Goal: Task Accomplishment & Management: Manage account settings

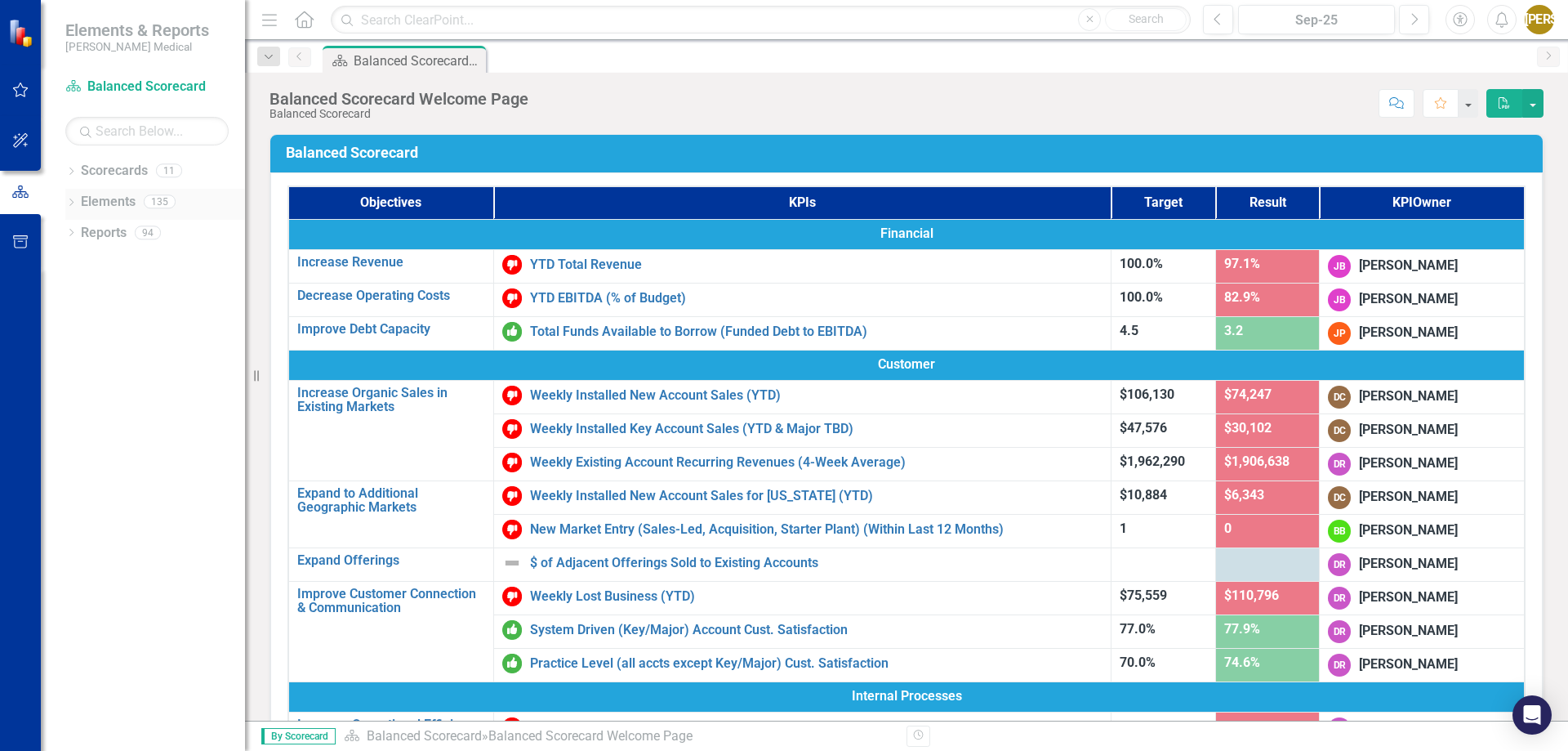
click at [72, 203] on icon at bounding box center [71, 202] width 4 height 7
click at [81, 266] on icon "Dropdown" at bounding box center [79, 265] width 11 height 9
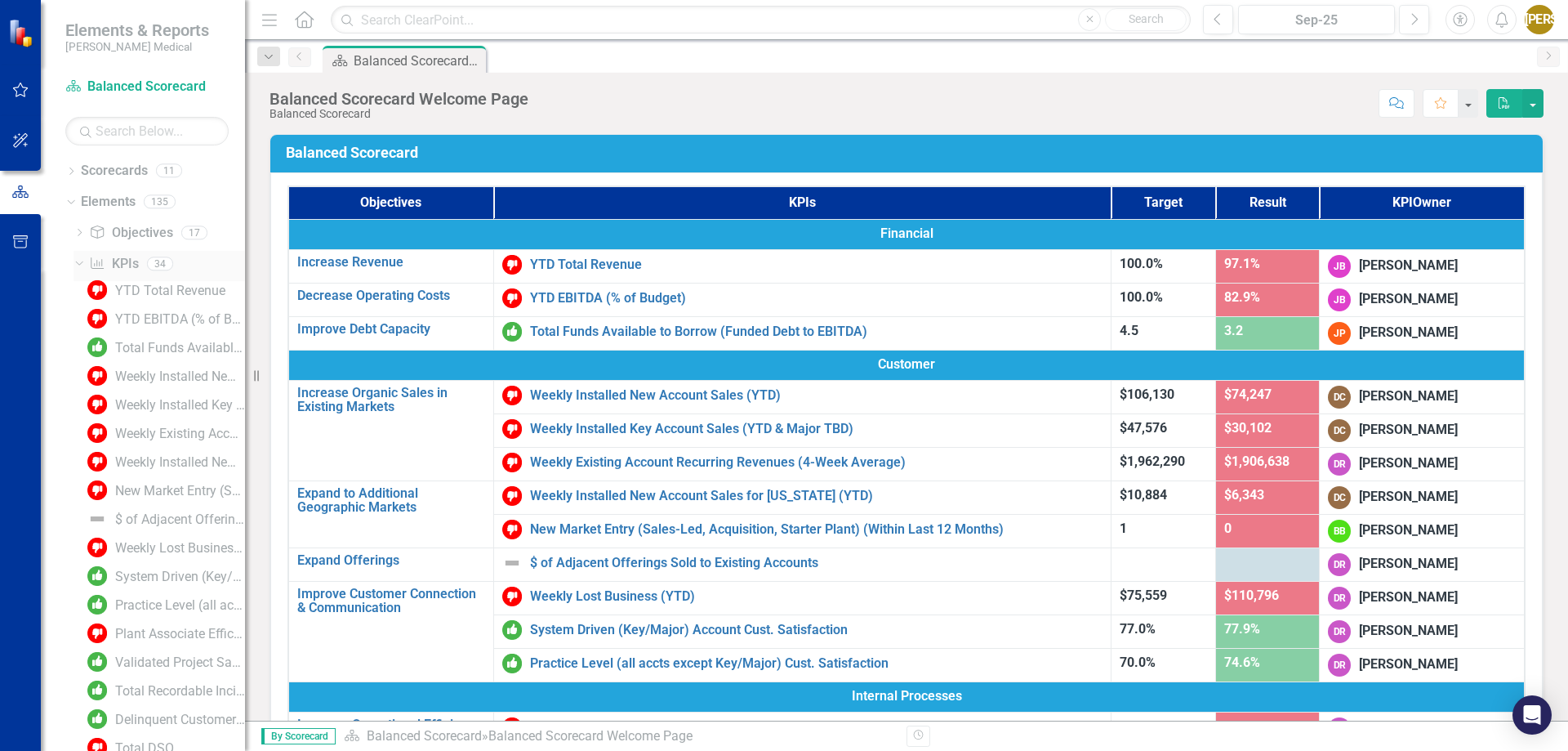
click at [81, 266] on icon "Dropdown" at bounding box center [77, 263] width 9 height 11
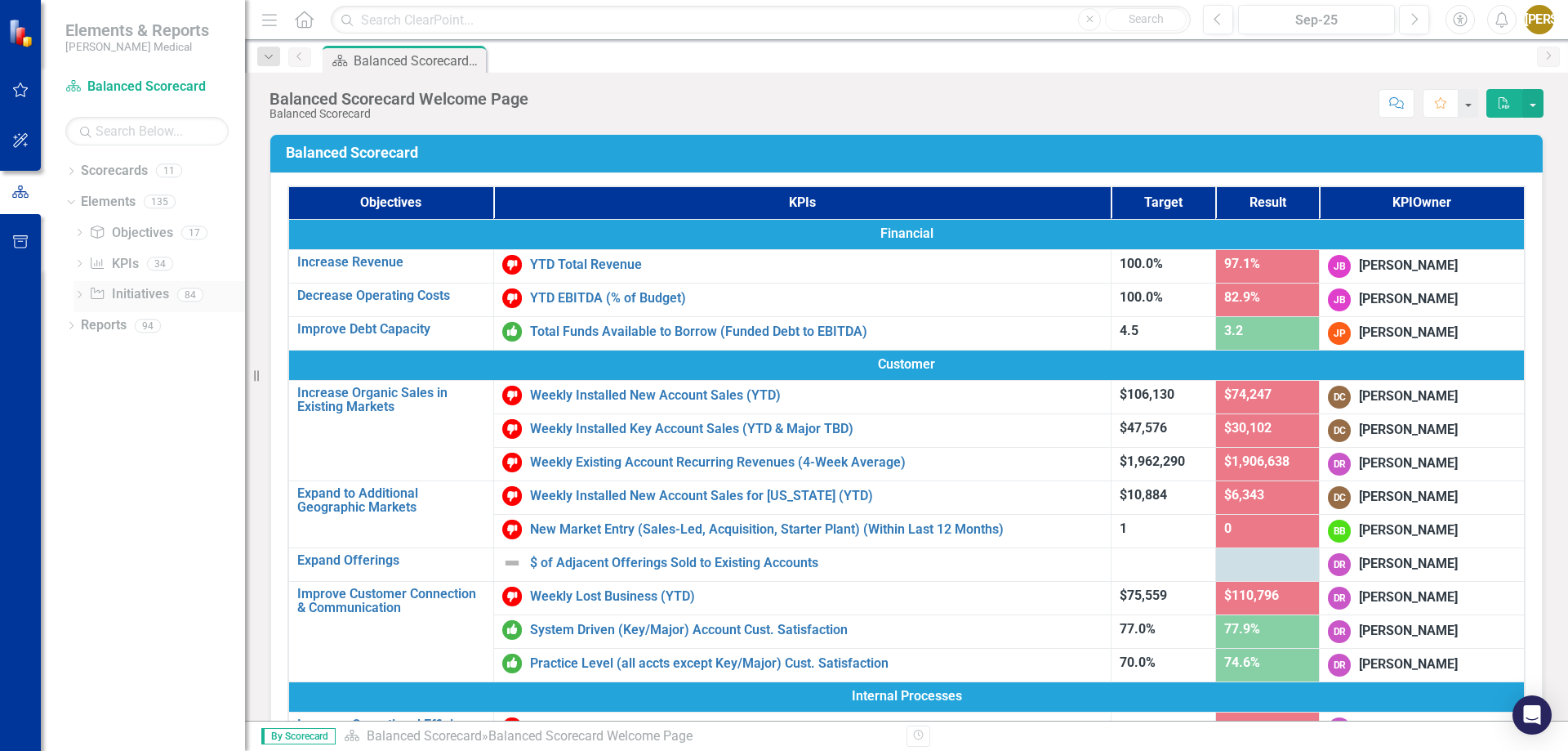
click at [82, 297] on icon "Dropdown" at bounding box center [79, 296] width 11 height 9
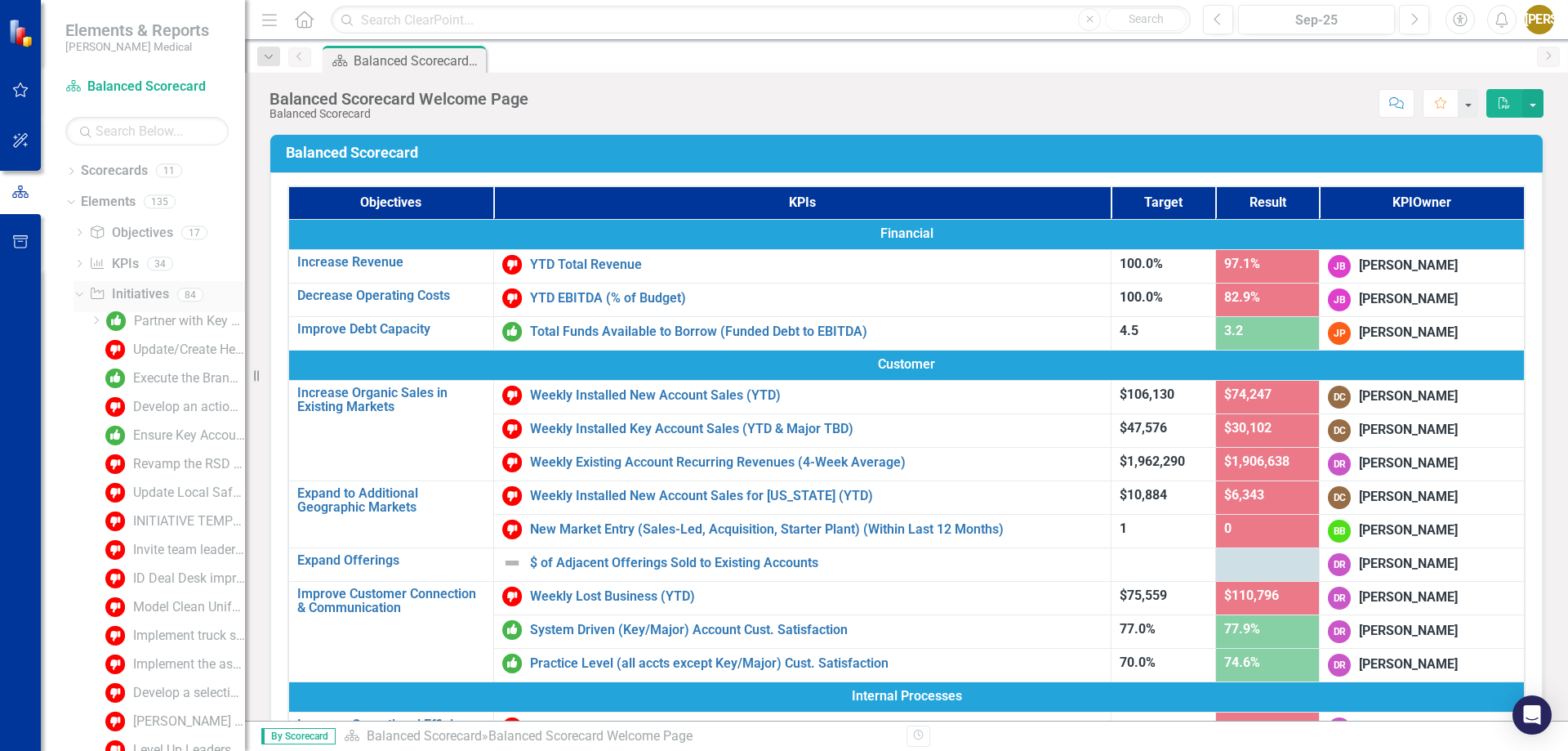
click at [82, 297] on icon "Dropdown" at bounding box center [77, 294] width 9 height 11
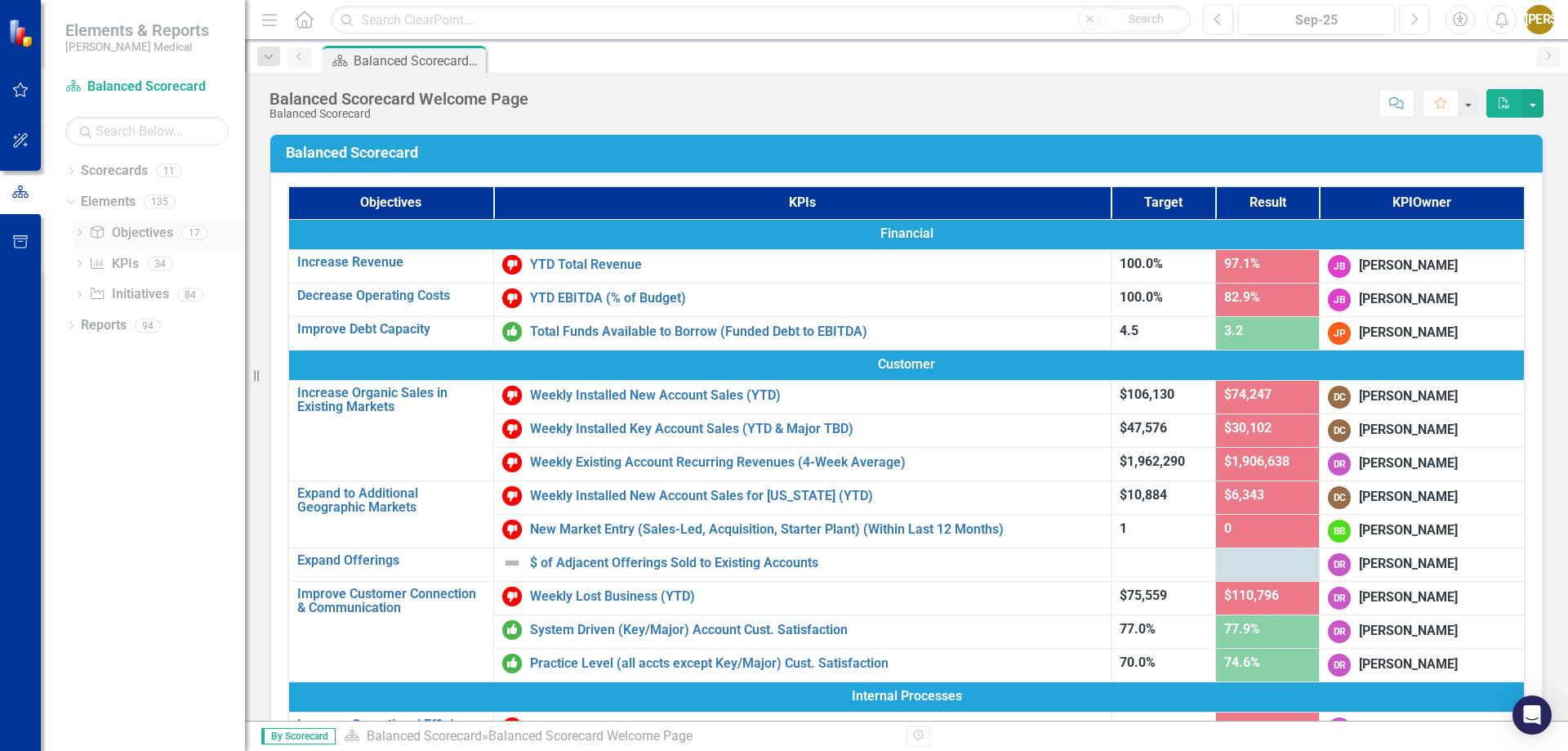
click at [82, 237] on icon "Dropdown" at bounding box center [79, 234] width 11 height 9
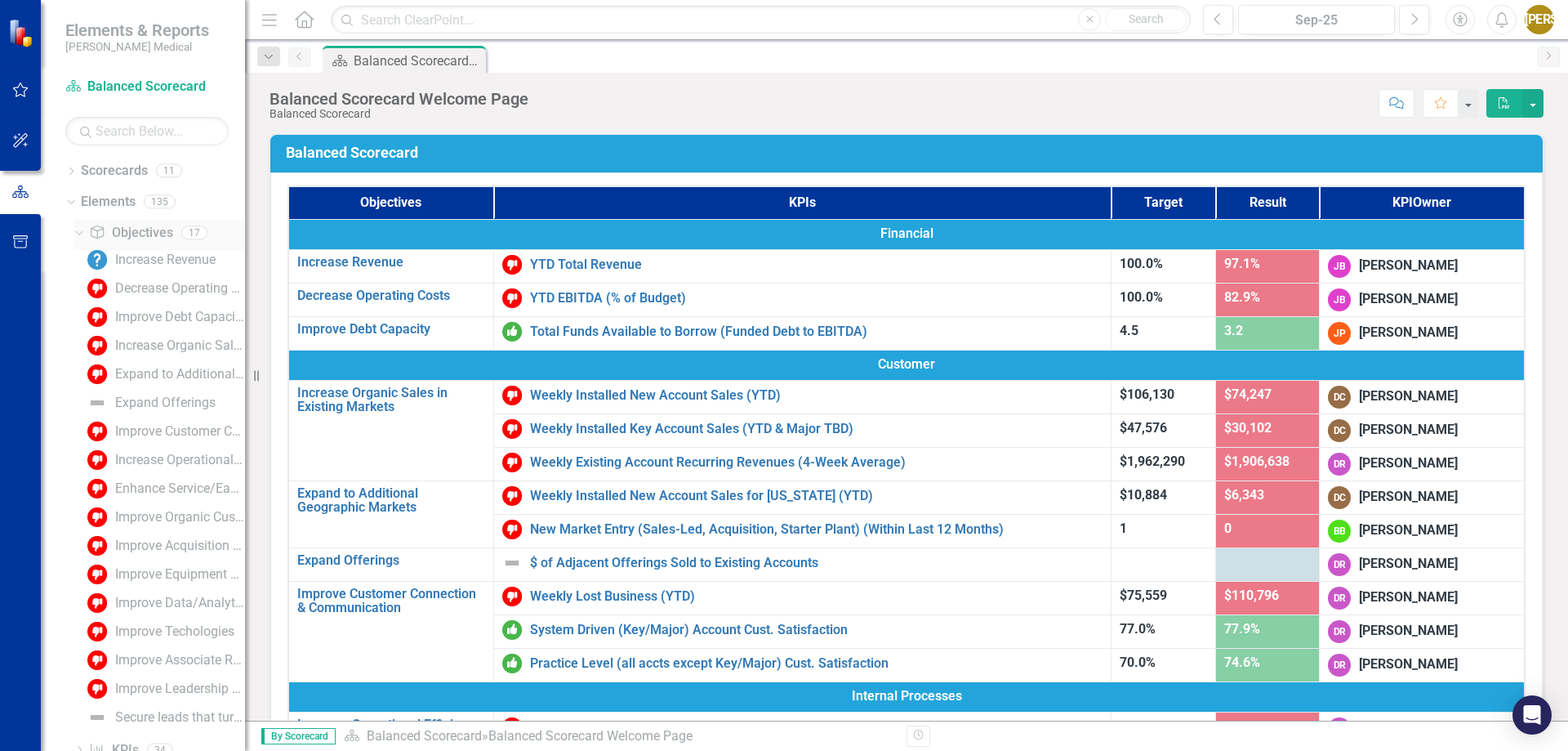
click at [82, 237] on icon "Dropdown" at bounding box center [77, 232] width 9 height 11
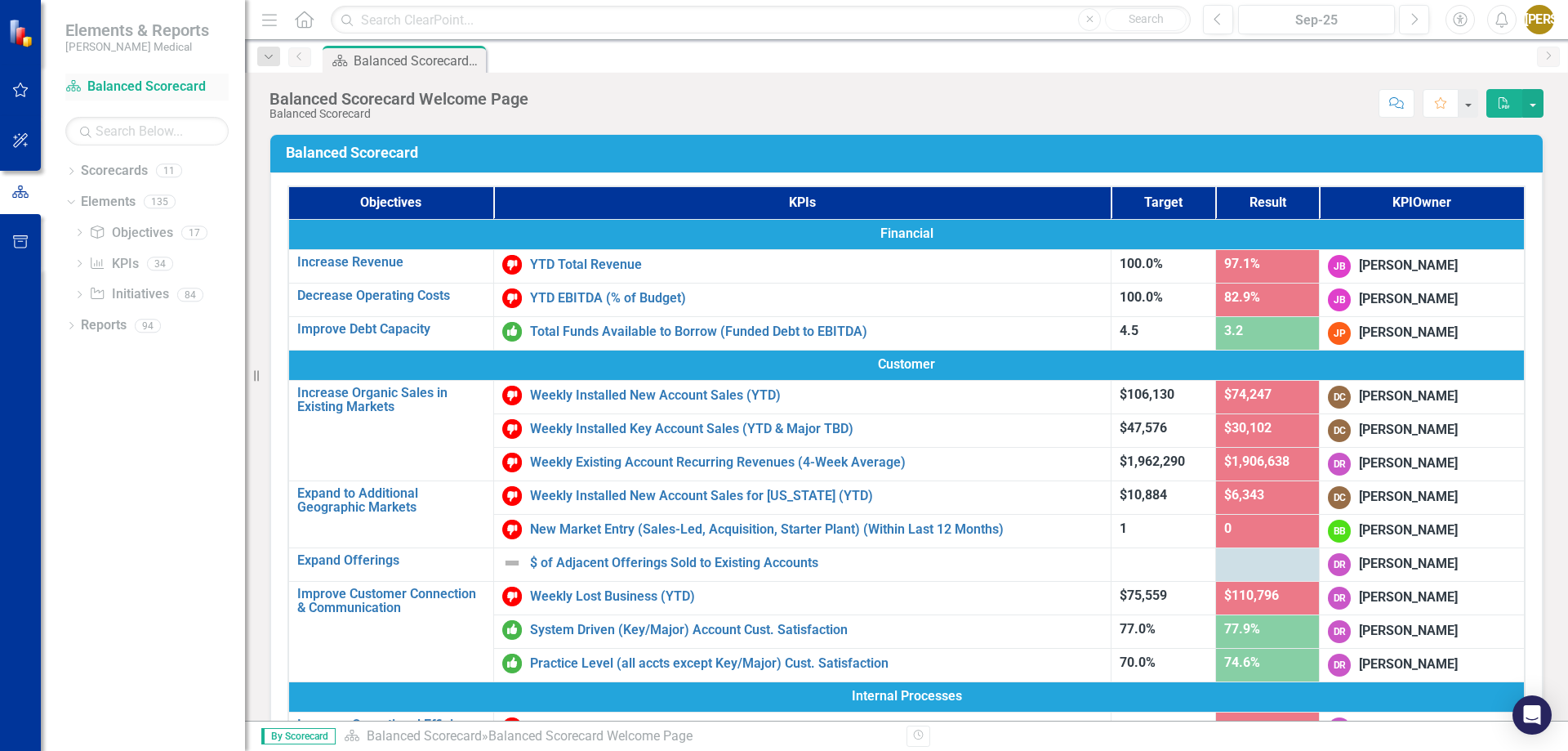
click at [148, 76] on div "Scorecard Balanced Scorecard" at bounding box center [147, 87] width 164 height 27
click at [75, 175] on icon "Dropdown" at bounding box center [71, 173] width 11 height 9
click at [77, 229] on icon "Dropdown" at bounding box center [79, 232] width 12 height 10
click at [98, 263] on icon at bounding box center [97, 262] width 4 height 8
click at [197, 295] on link "[US_STATE] - HR" at bounding box center [183, 295] width 122 height 18
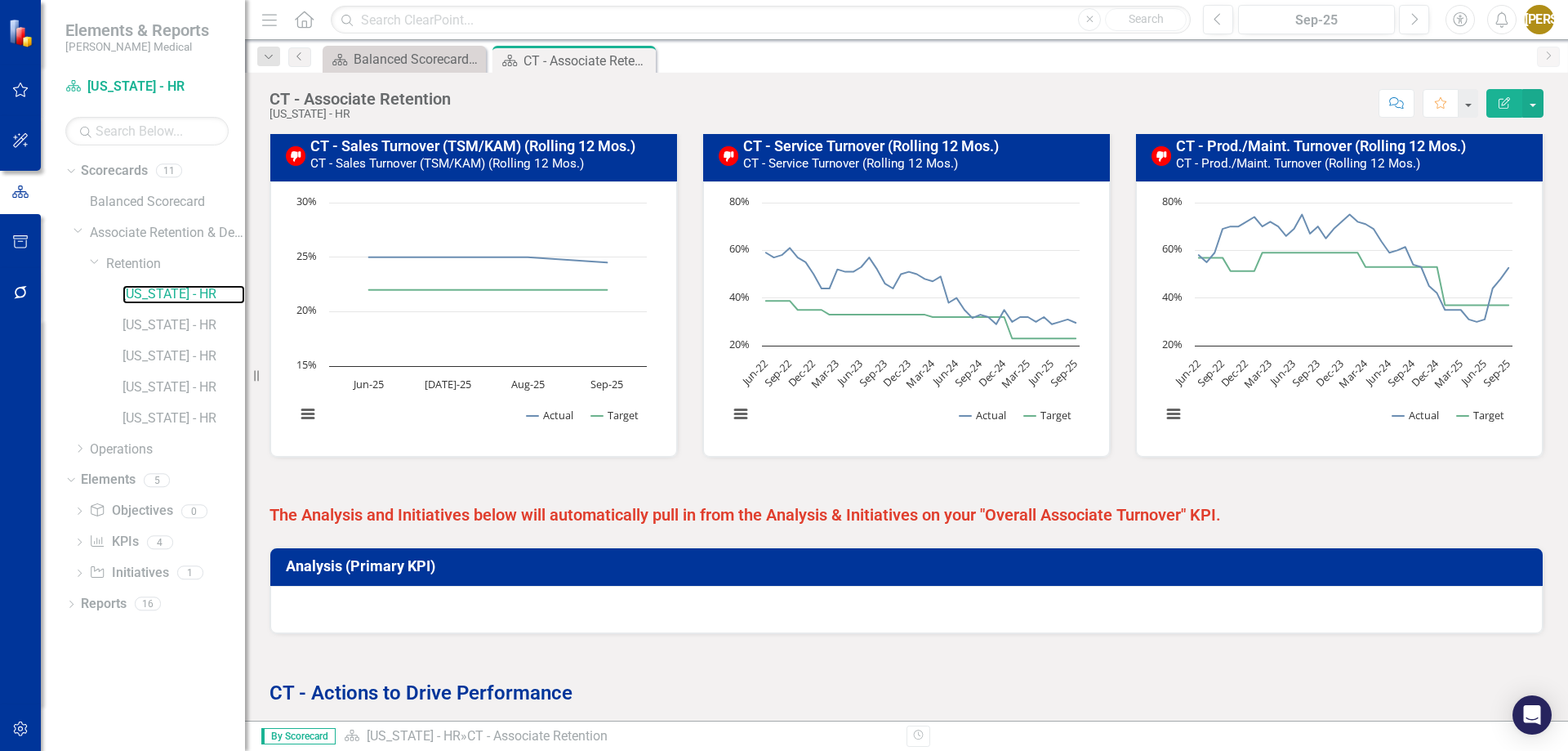
scroll to position [618, 0]
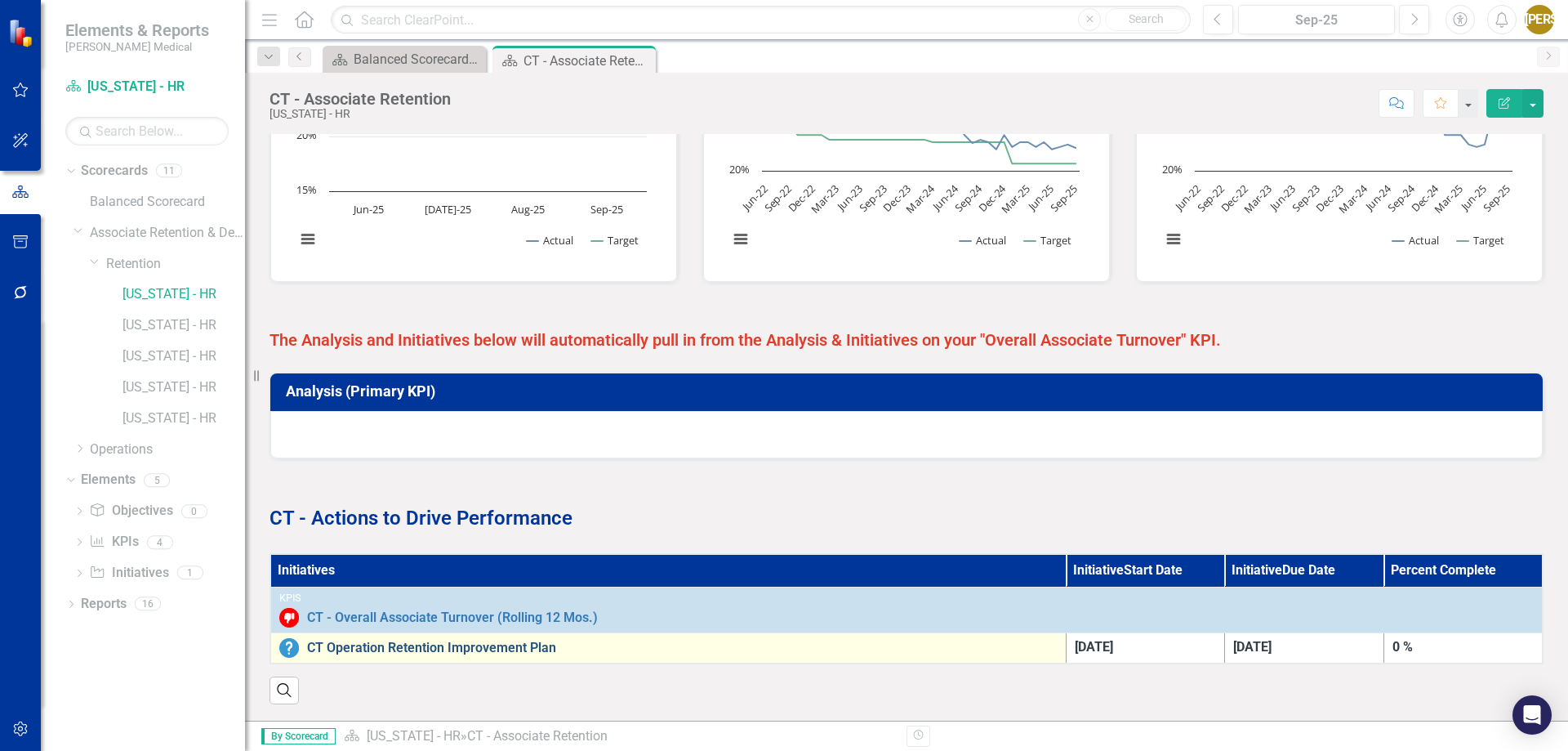
click at [426, 641] on link "CT Operation Retention Improvement Plan" at bounding box center [683, 648] width 751 height 15
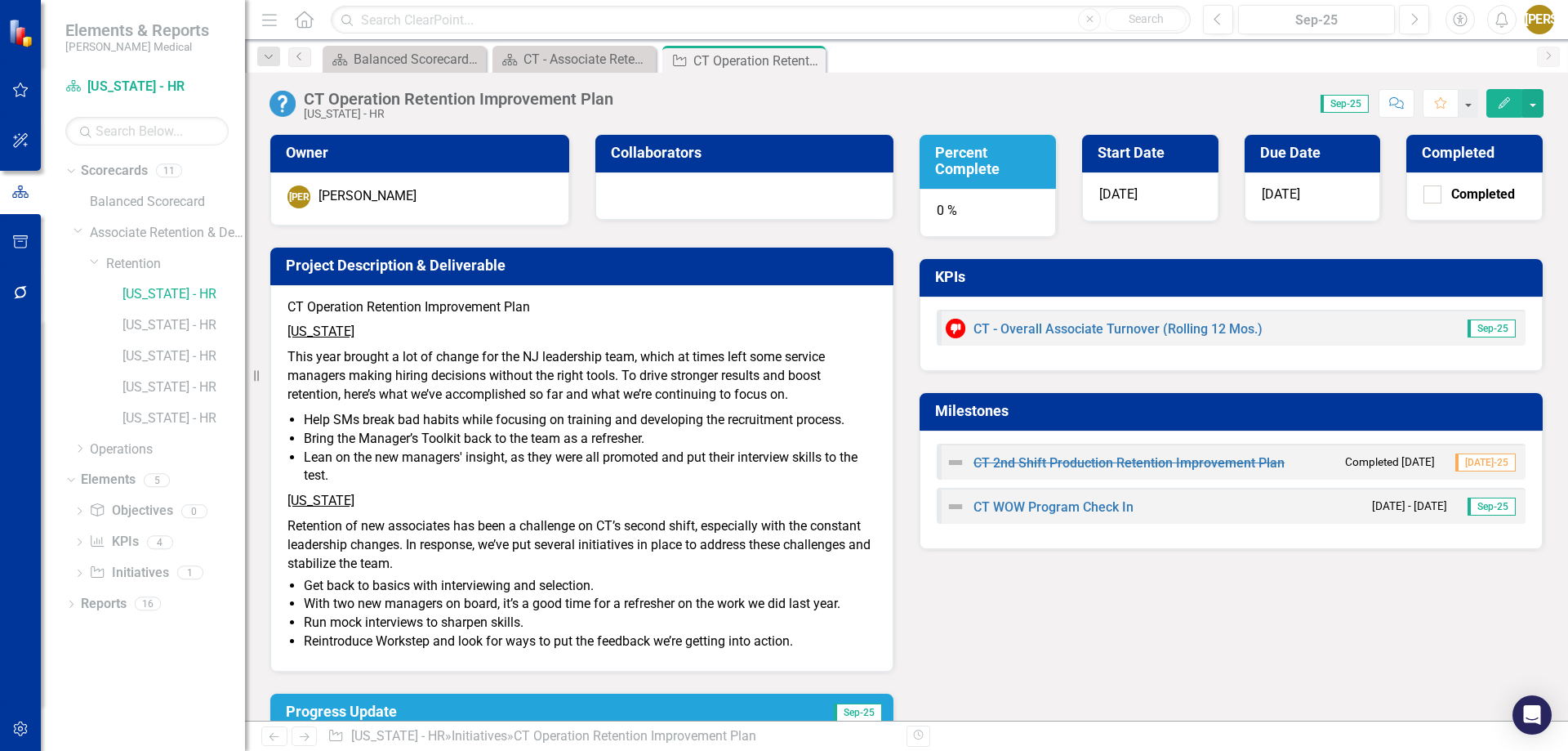
click at [1198, 403] on h3 "Milestones" at bounding box center [1234, 411] width 598 height 17
click at [1172, 412] on h3 "Milestones" at bounding box center [1234, 411] width 598 height 17
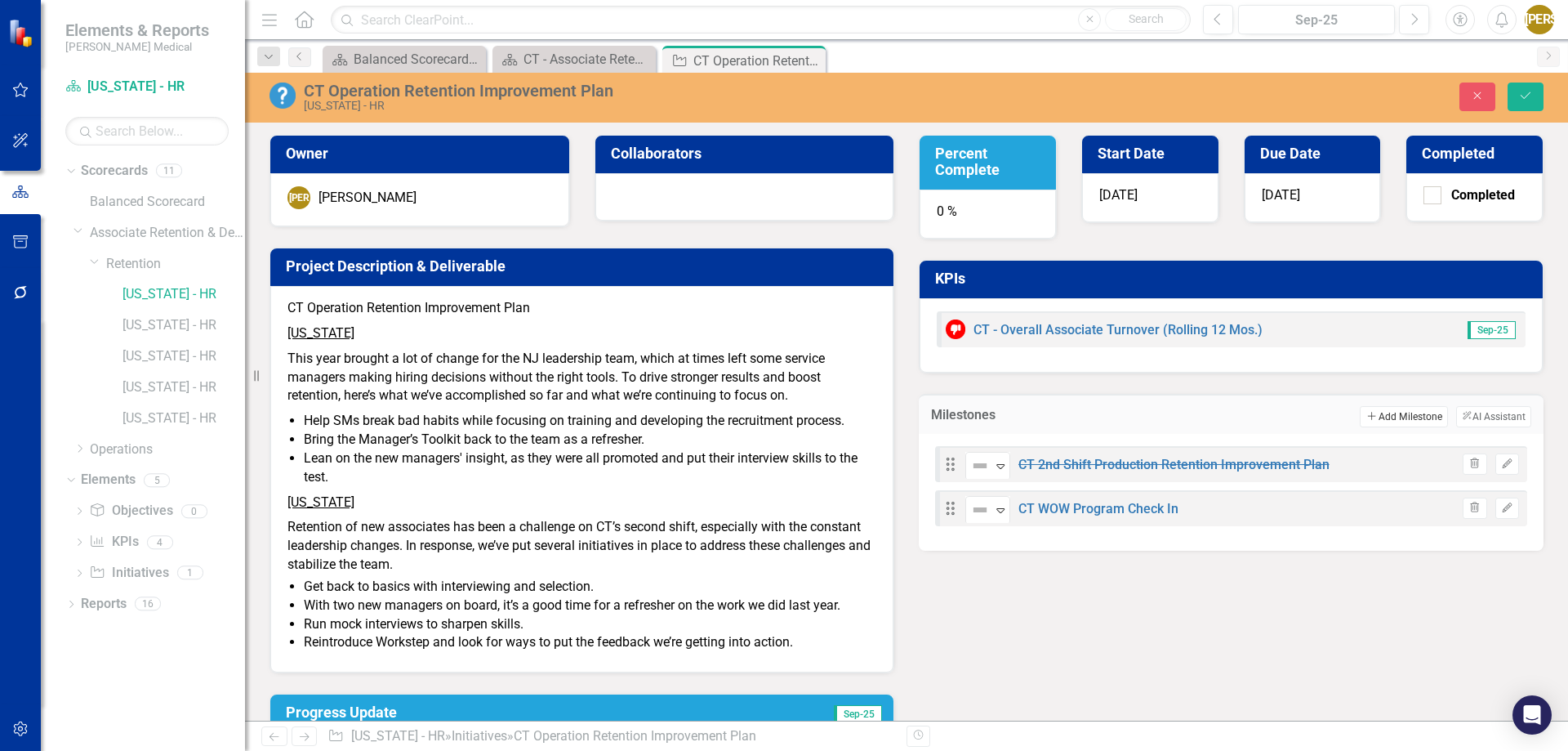
click at [1385, 419] on button "Add Add Milestone" at bounding box center [1403, 416] width 87 height 21
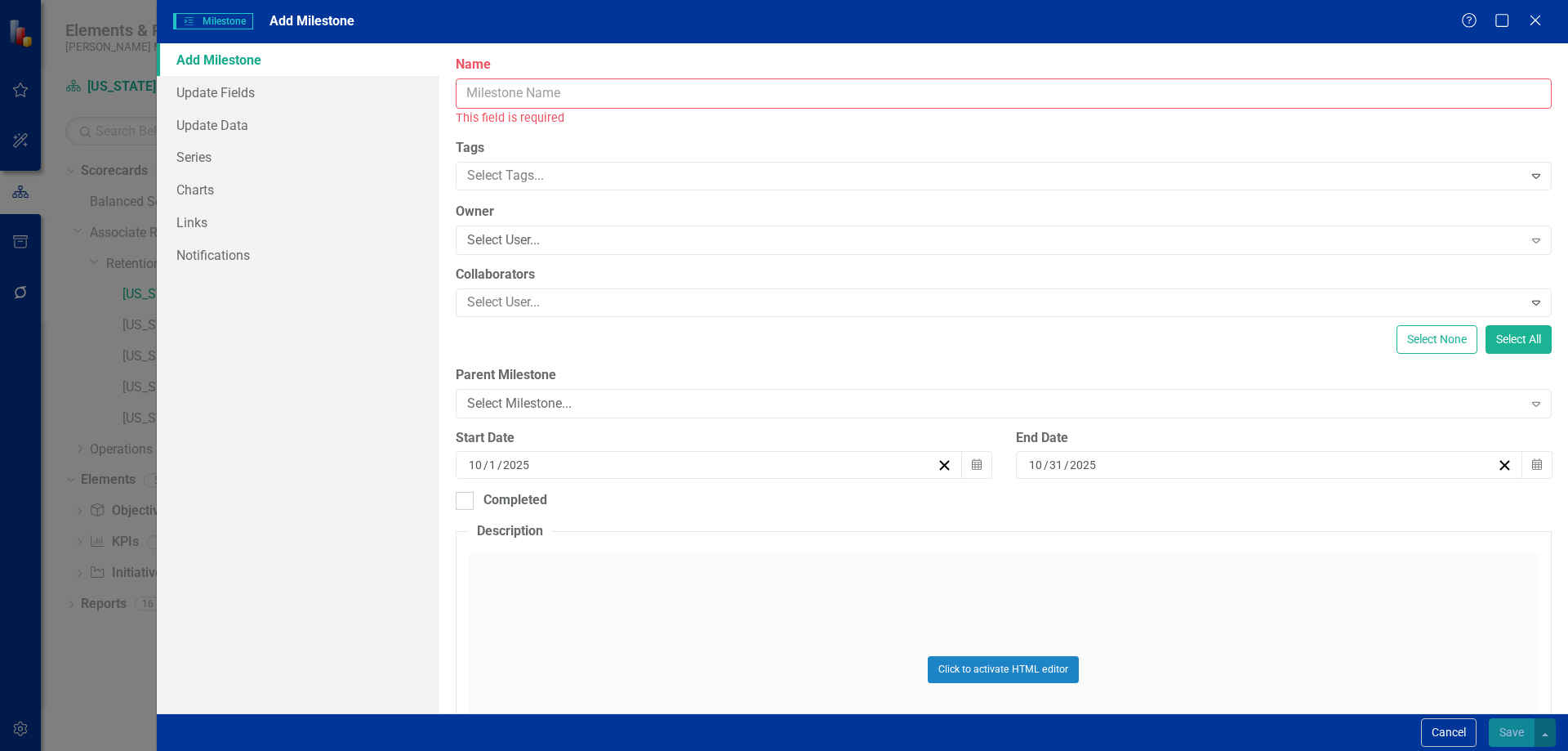
click at [570, 98] on input "Name" at bounding box center [1003, 93] width 1096 height 30
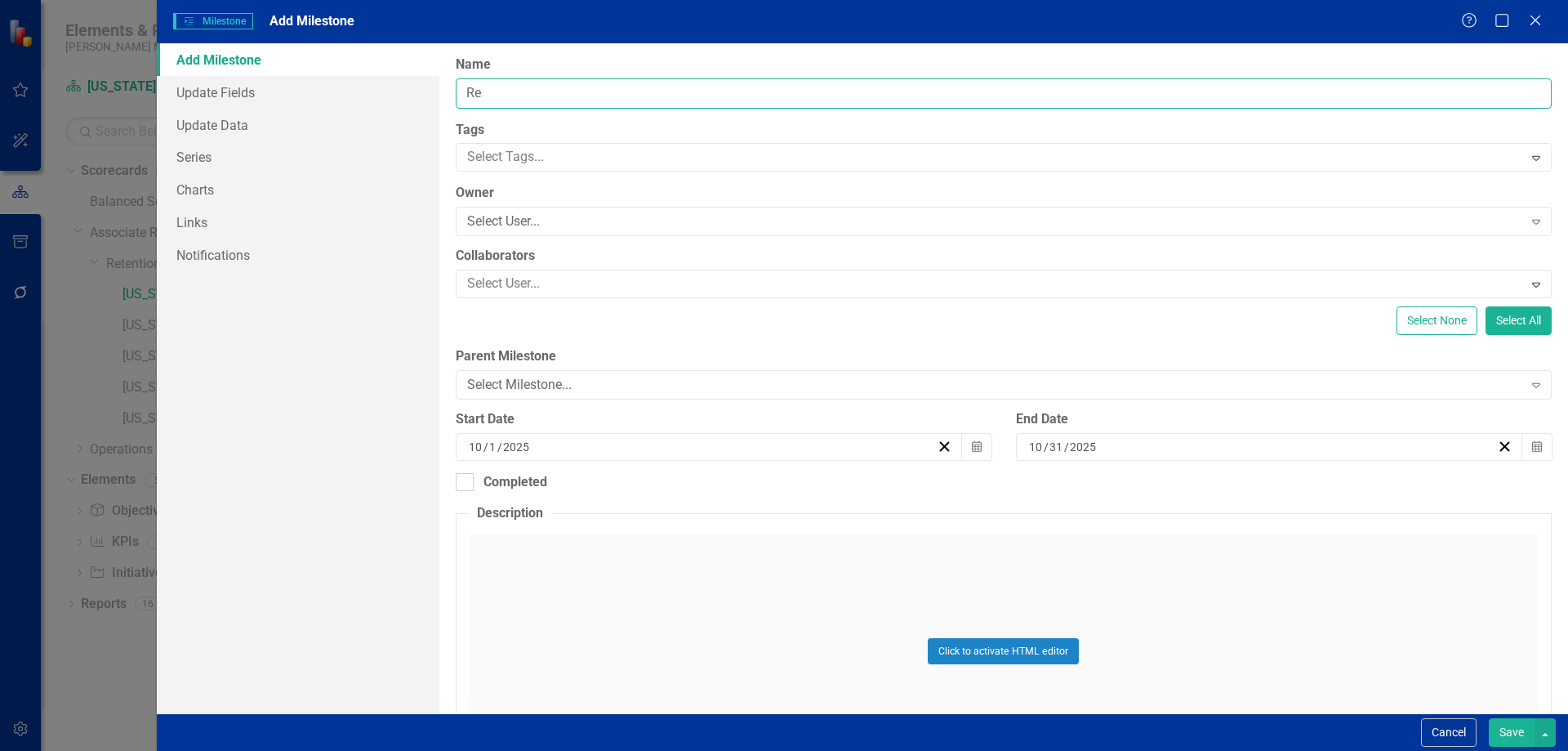
type input "R"
type input "S"
type input "Production Associate Screener Questions Review"
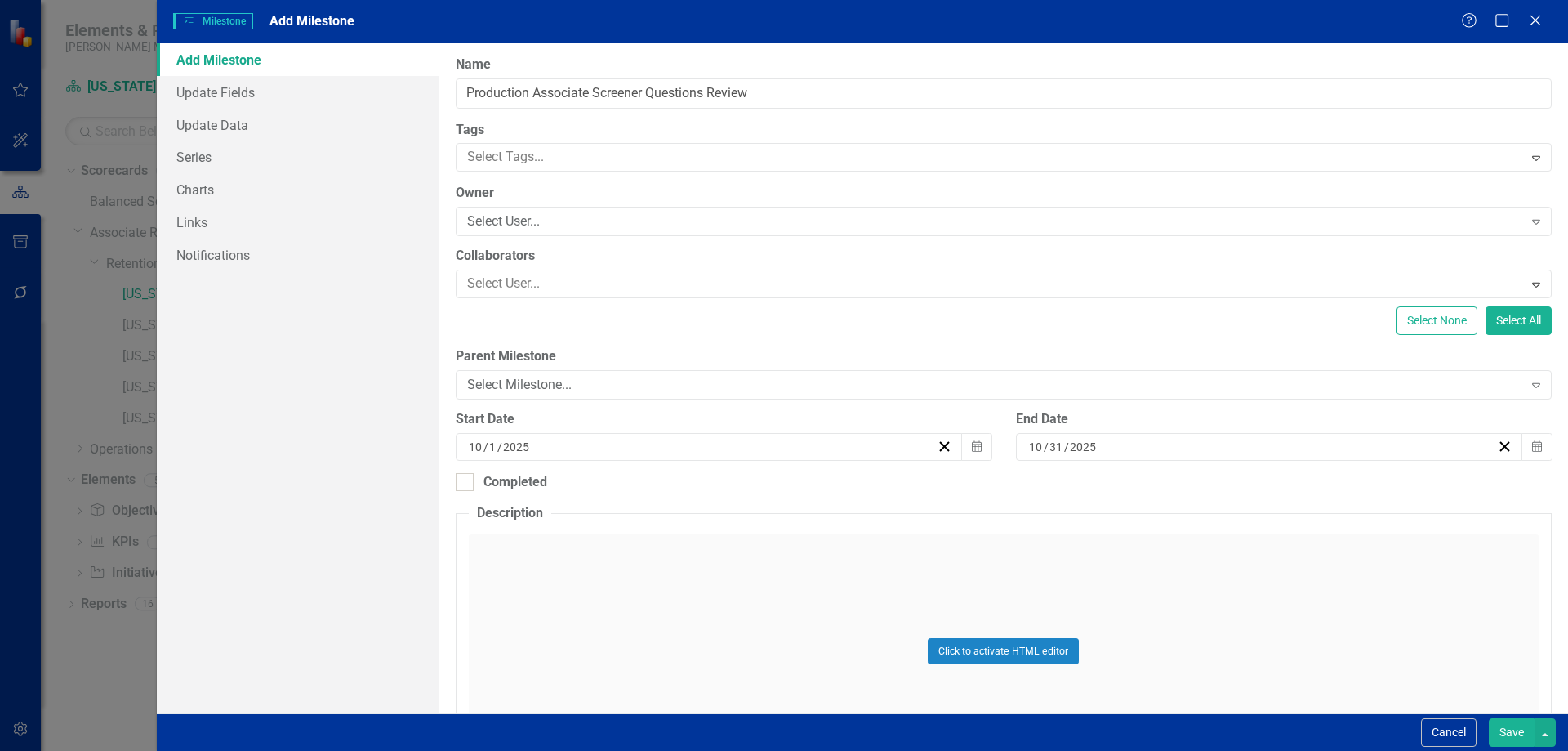
click at [549, 118] on div "ClearPoint Can Do More! How ClearPoint Can Help Close Enterprise plans can auto…" at bounding box center [1004, 378] width 1129 height 670
click at [506, 225] on div "Select User..." at bounding box center [996, 222] width 1056 height 18
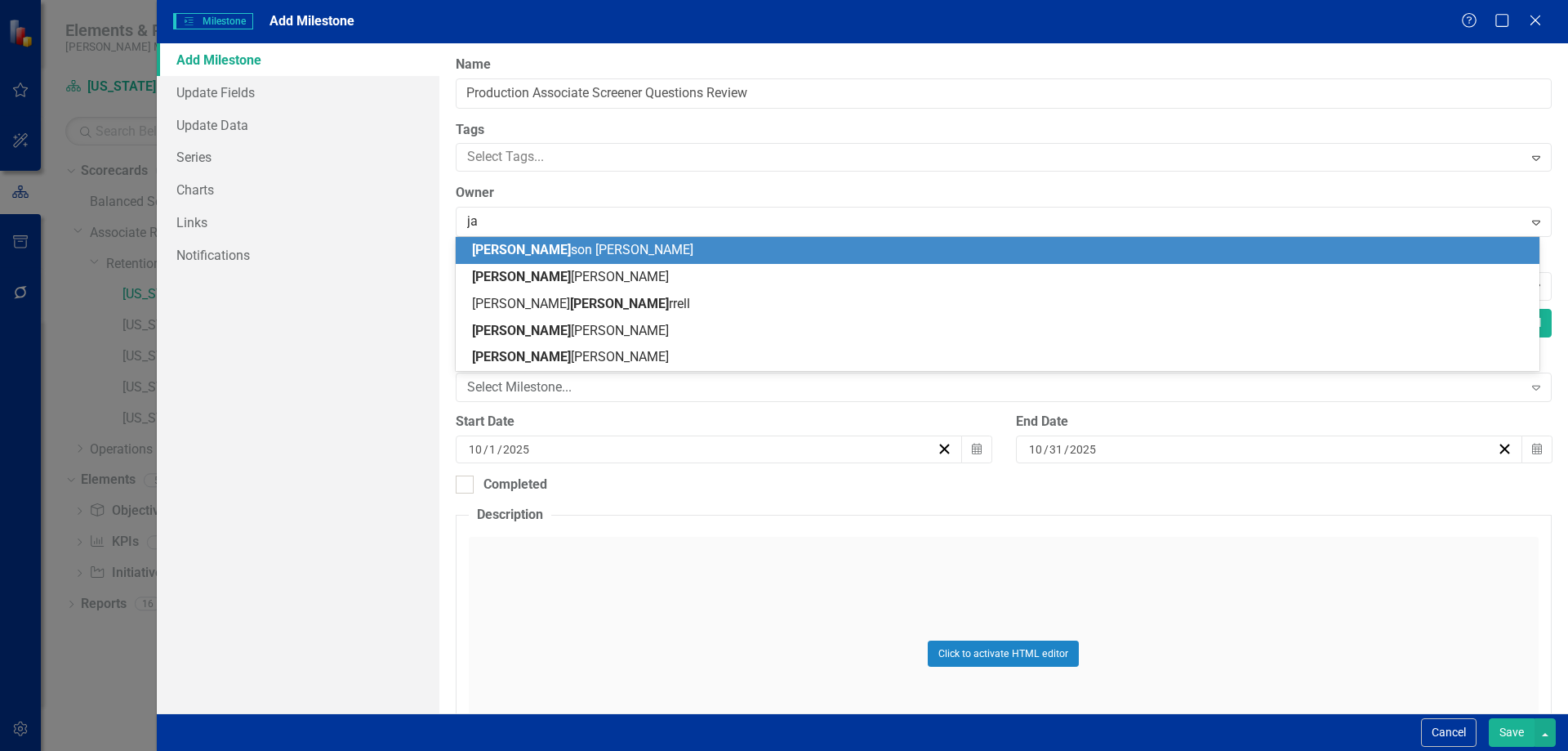
type input "[PERSON_NAME]"
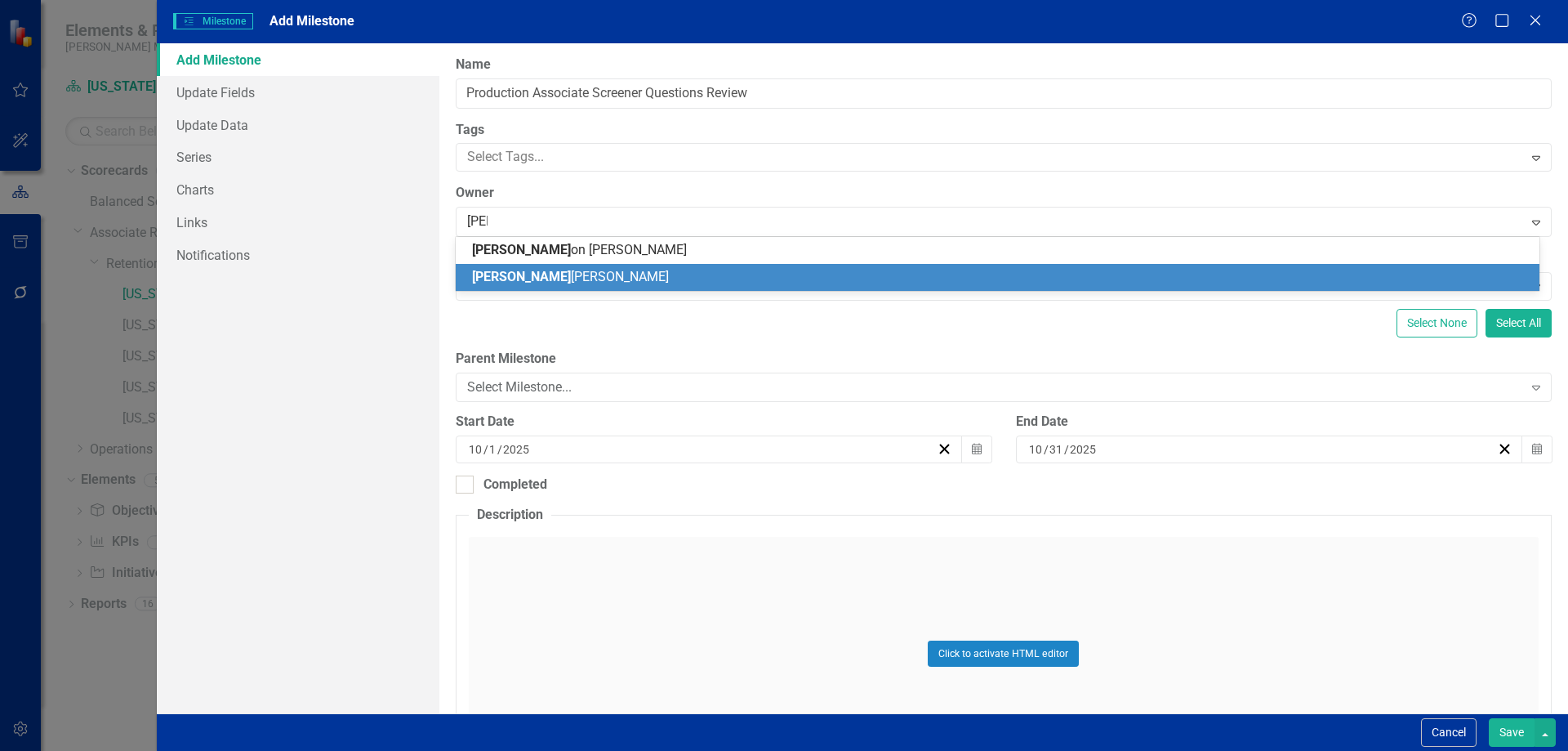
click at [517, 275] on span "[PERSON_NAME]" at bounding box center [571, 276] width 197 height 16
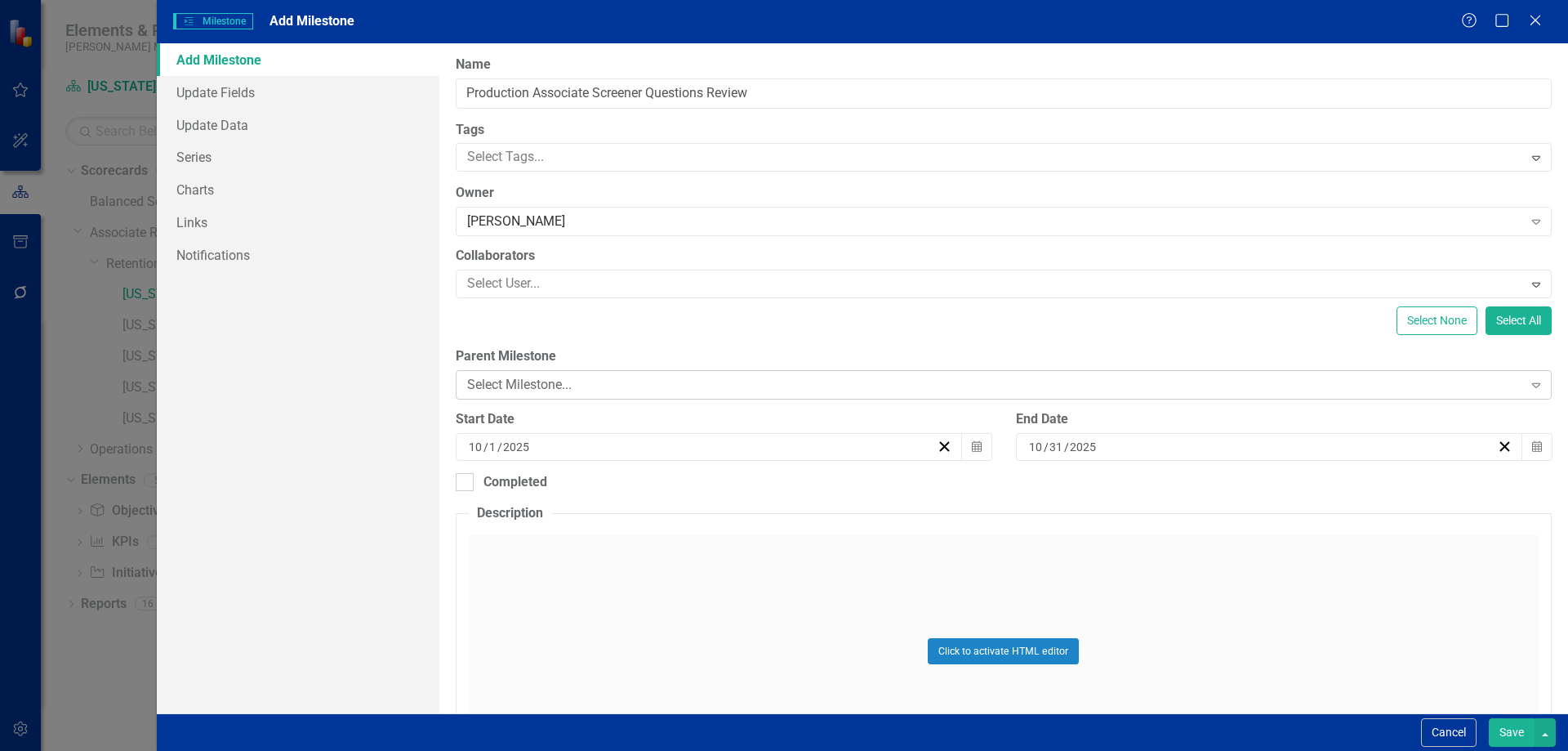
click at [523, 389] on div "Select Milestone..." at bounding box center [996, 385] width 1056 height 18
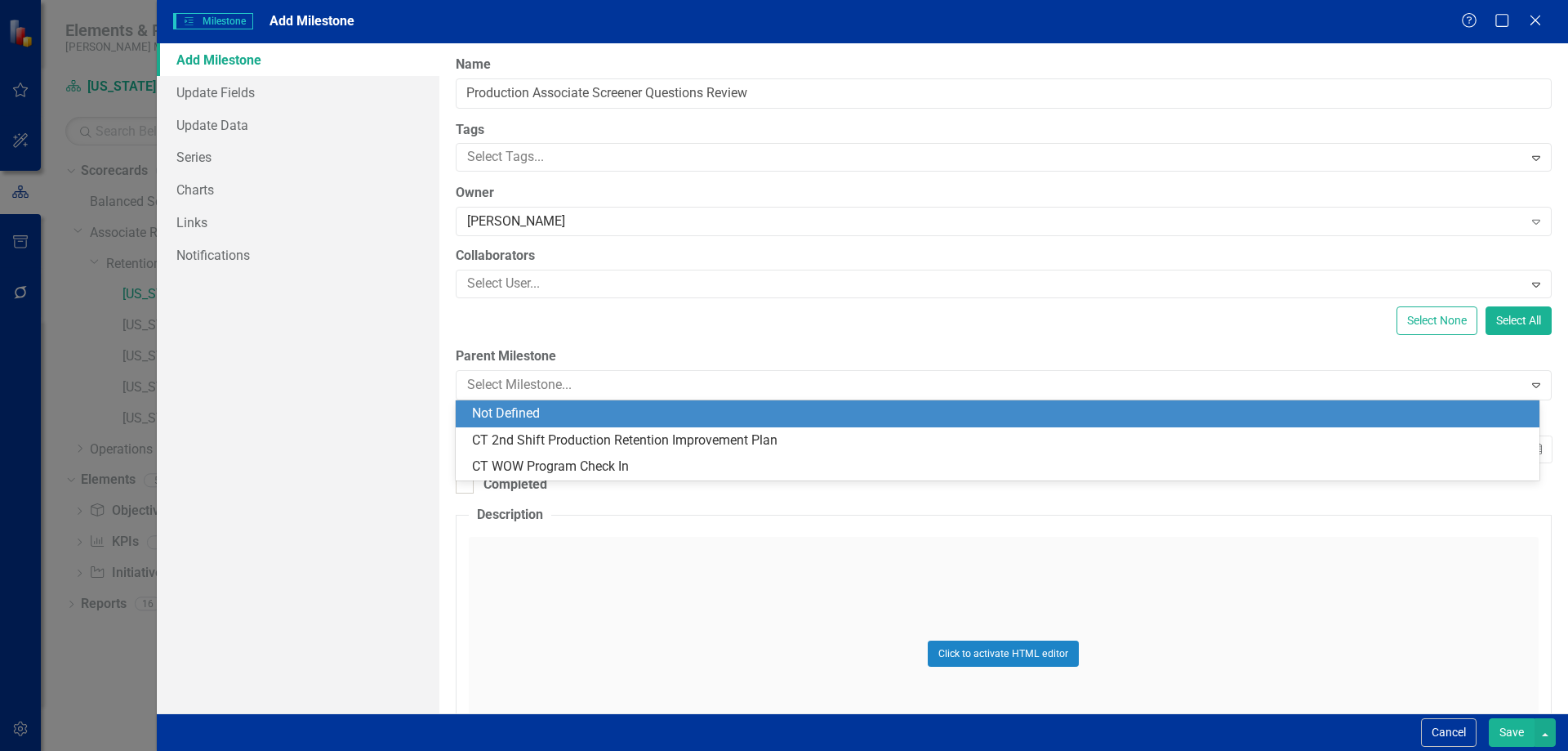
click at [520, 327] on div "Select None Select All" at bounding box center [1003, 320] width 1096 height 29
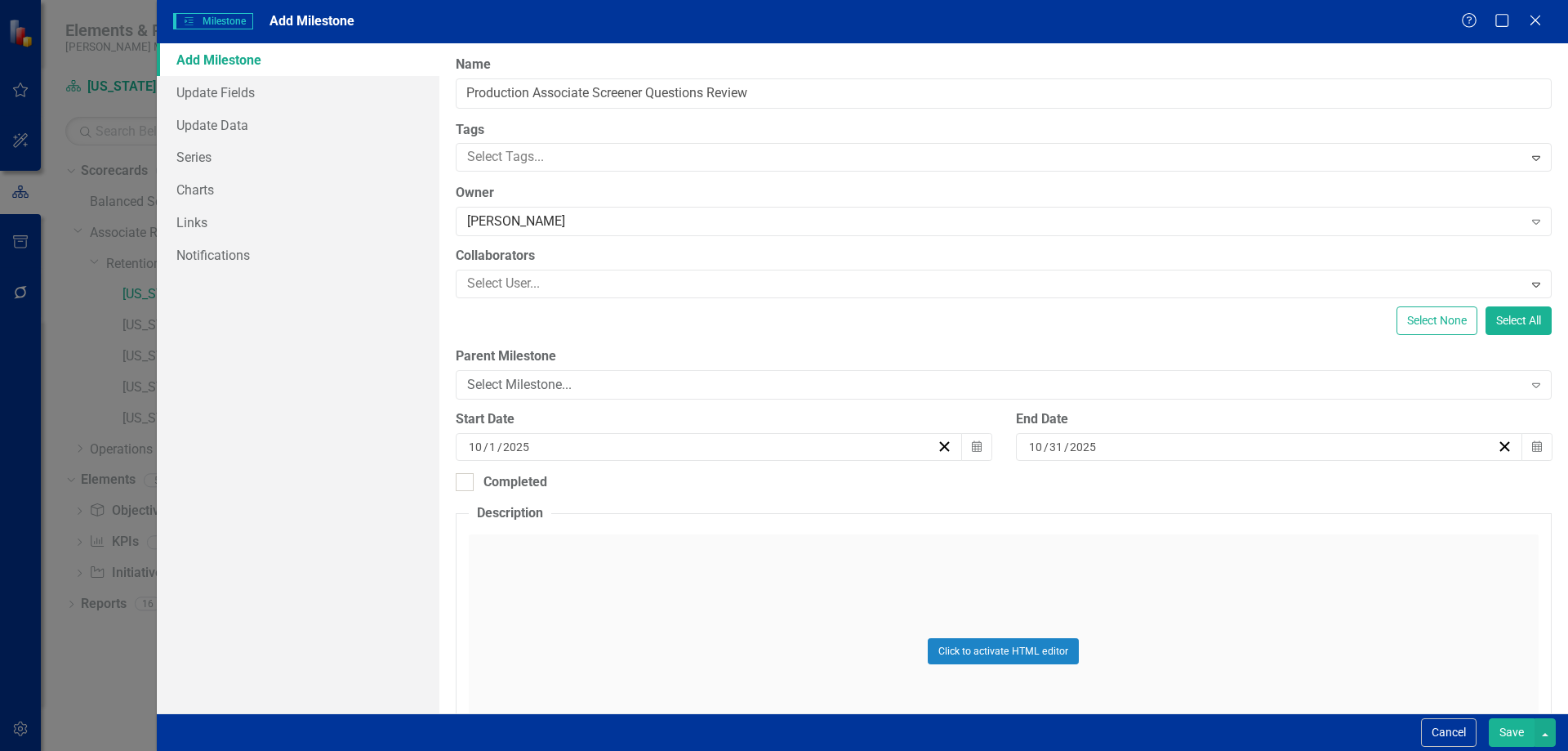
scroll to position [82, 0]
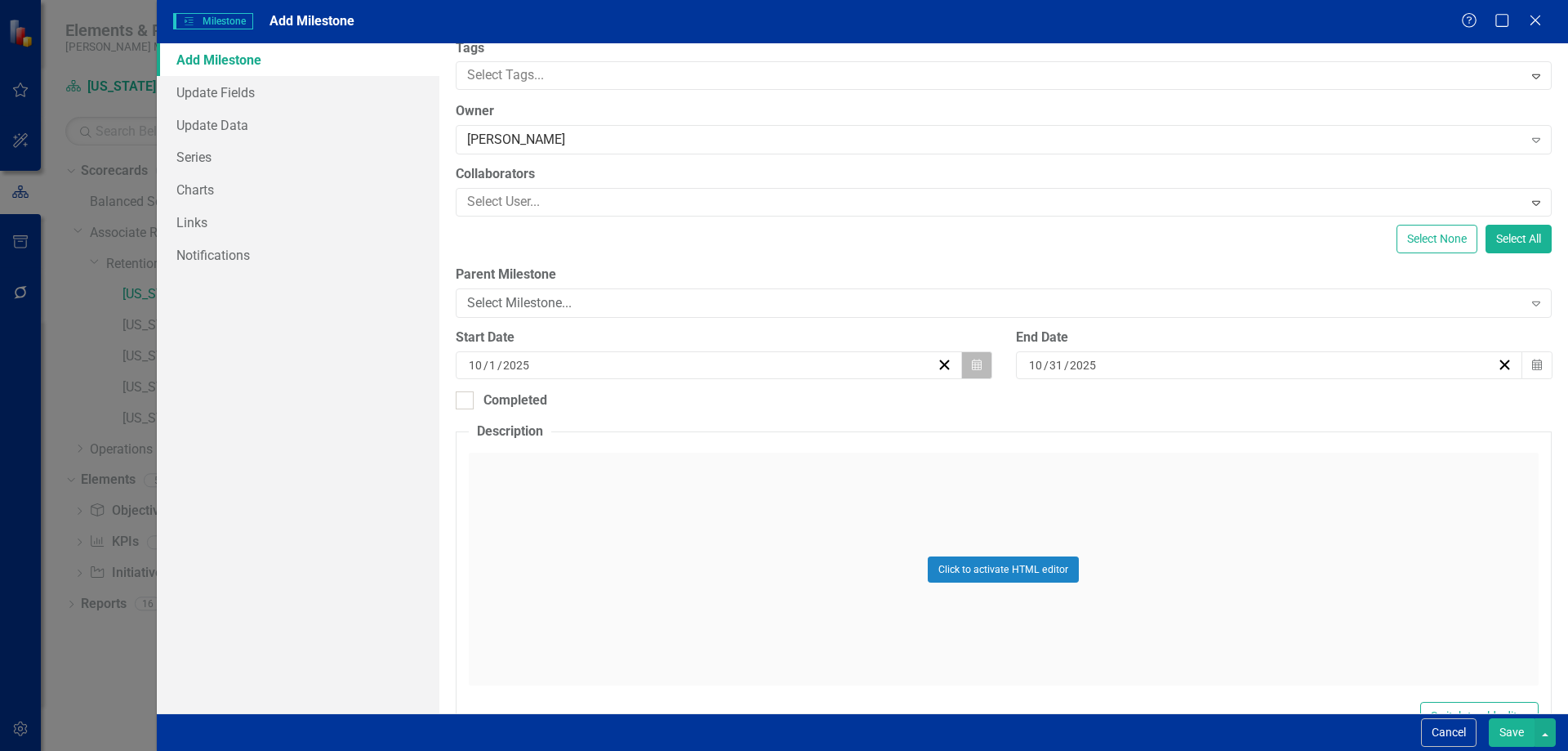
click at [975, 367] on icon "button" at bounding box center [976, 364] width 10 height 11
click at [704, 486] on abbr "8" at bounding box center [705, 490] width 6 height 13
click at [1522, 365] on button "Calendar" at bounding box center [1538, 365] width 31 height 28
click at [1253, 488] on button "8" at bounding box center [1261, 490] width 40 height 29
click at [464, 404] on div at bounding box center [465, 400] width 18 height 18
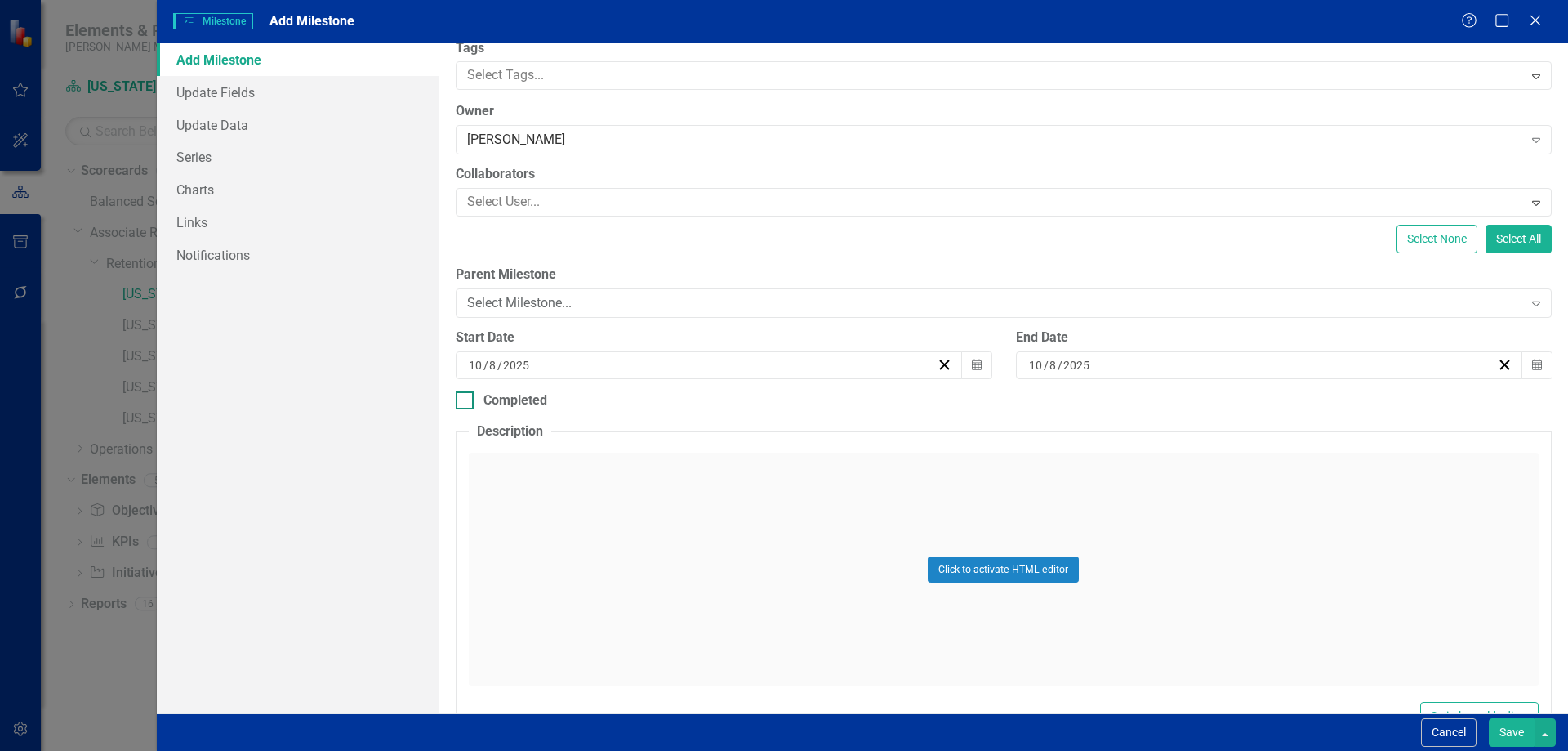
click at [464, 402] on input "Completed" at bounding box center [461, 397] width 11 height 11
checkbox input "true"
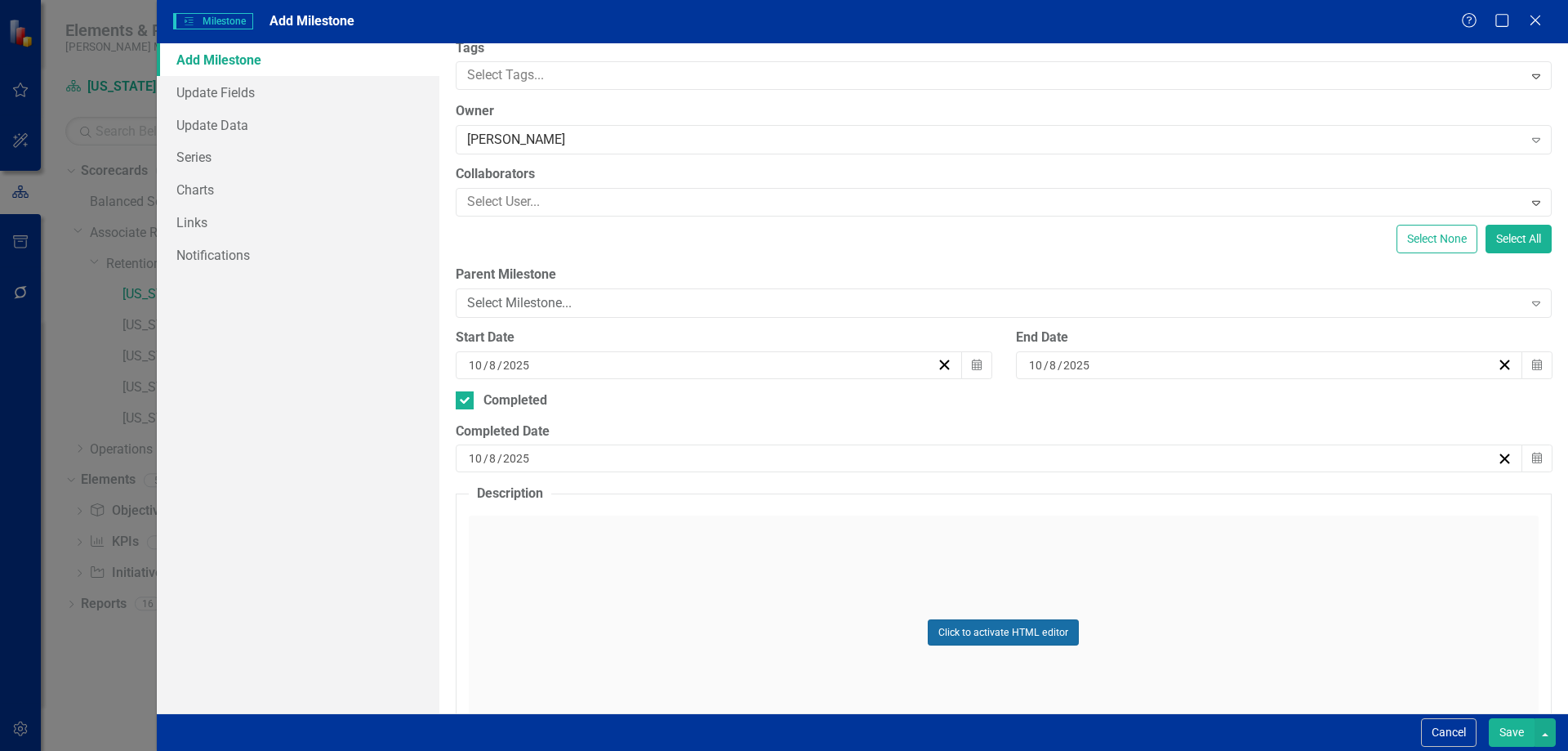
click at [951, 638] on button "Click to activate HTML editor" at bounding box center [1003, 632] width 151 height 26
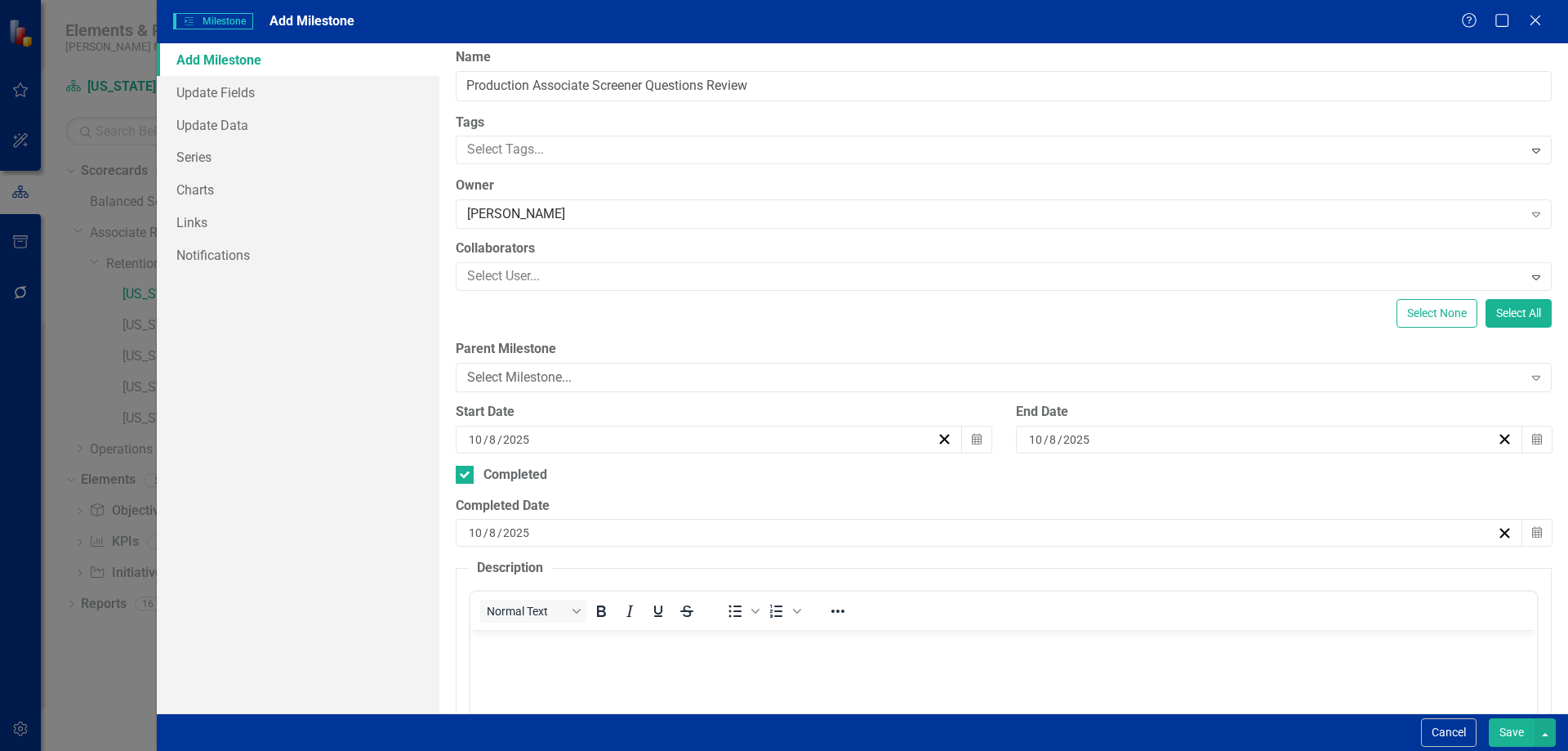
scroll to position [0, 0]
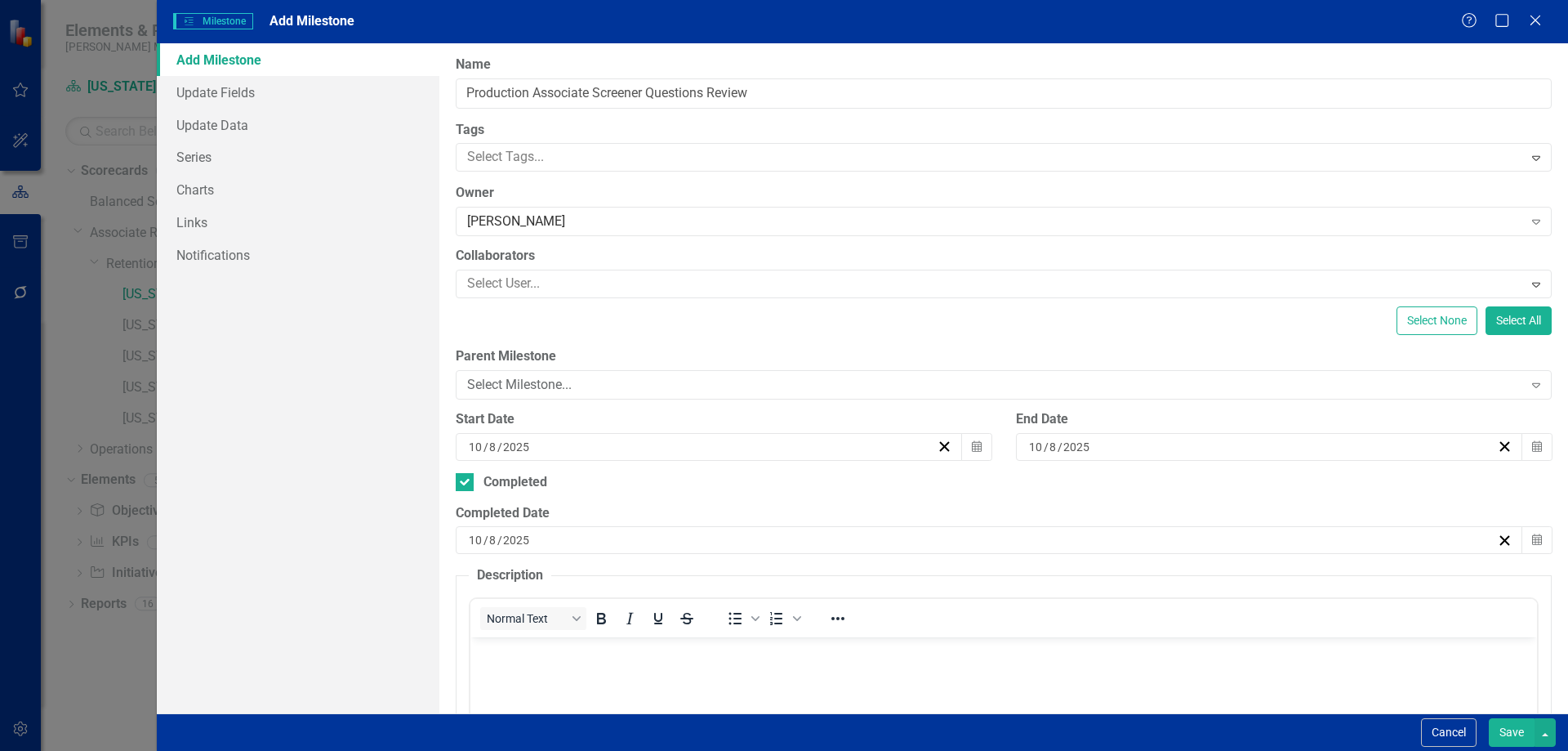
click at [540, 676] on body "Rich Text Area. Press ALT-0 for help." at bounding box center [1002, 759] width 1066 height 245
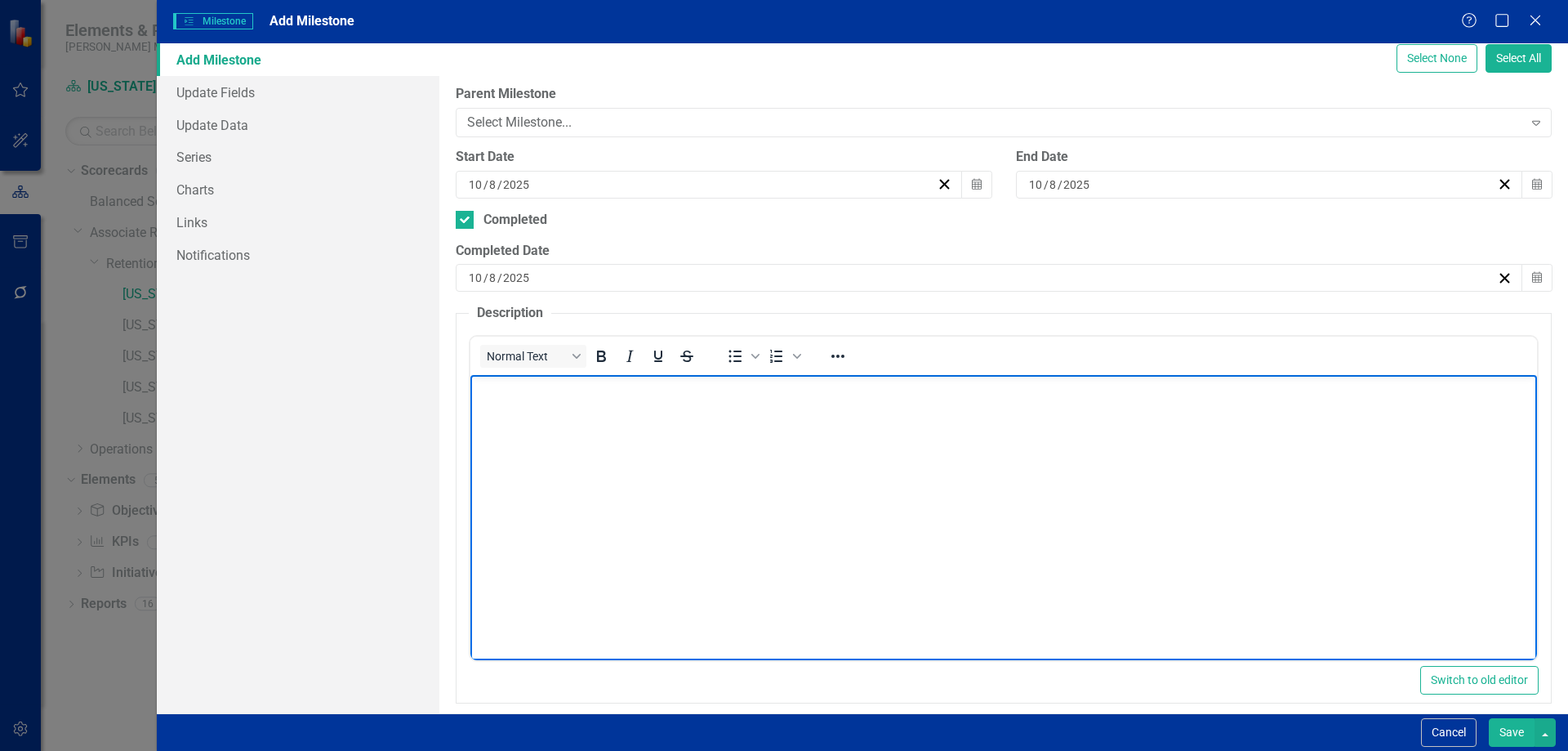
scroll to position [277, 0]
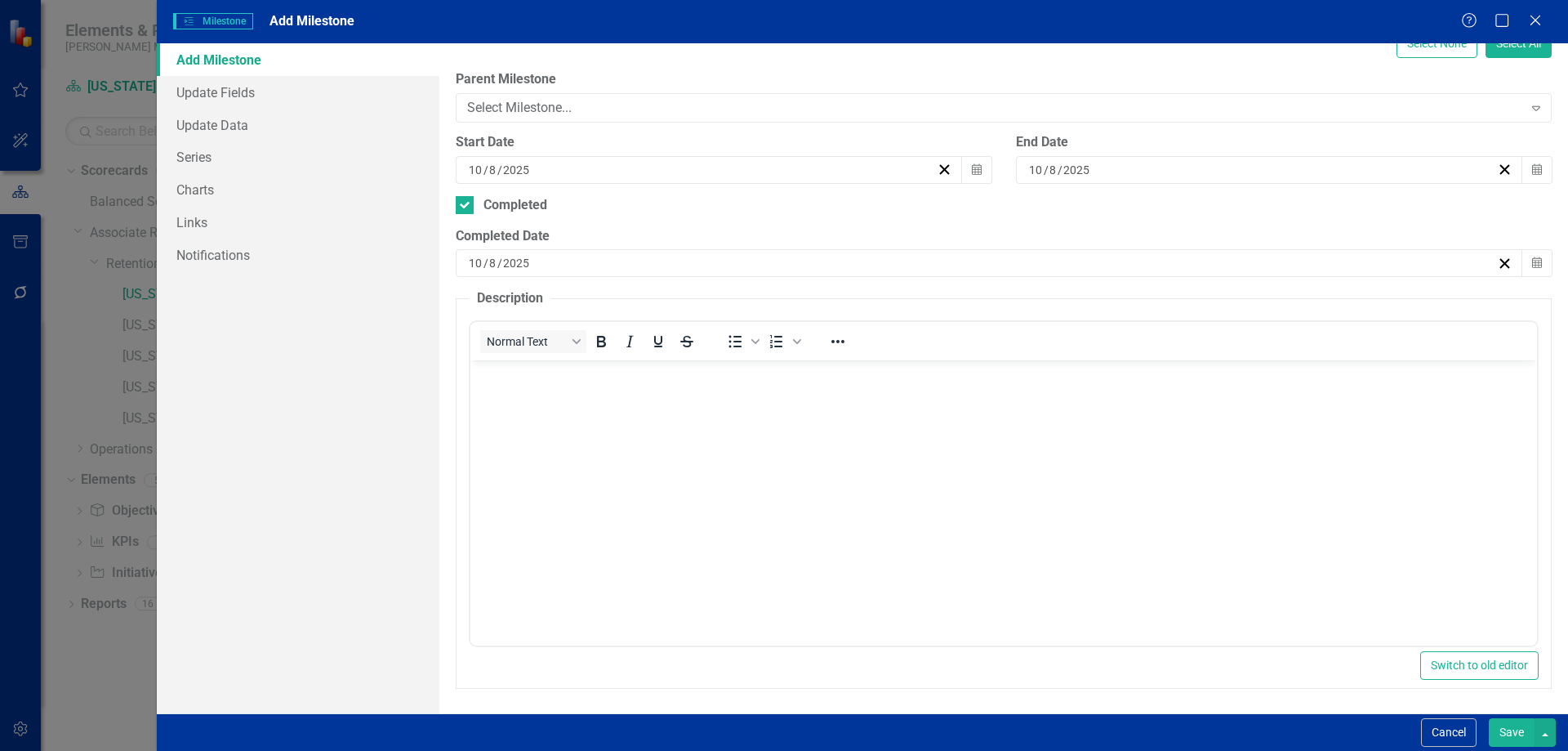
click at [502, 403] on body "Rich Text Area. Press ALT-0 for help." at bounding box center [1002, 482] width 1066 height 245
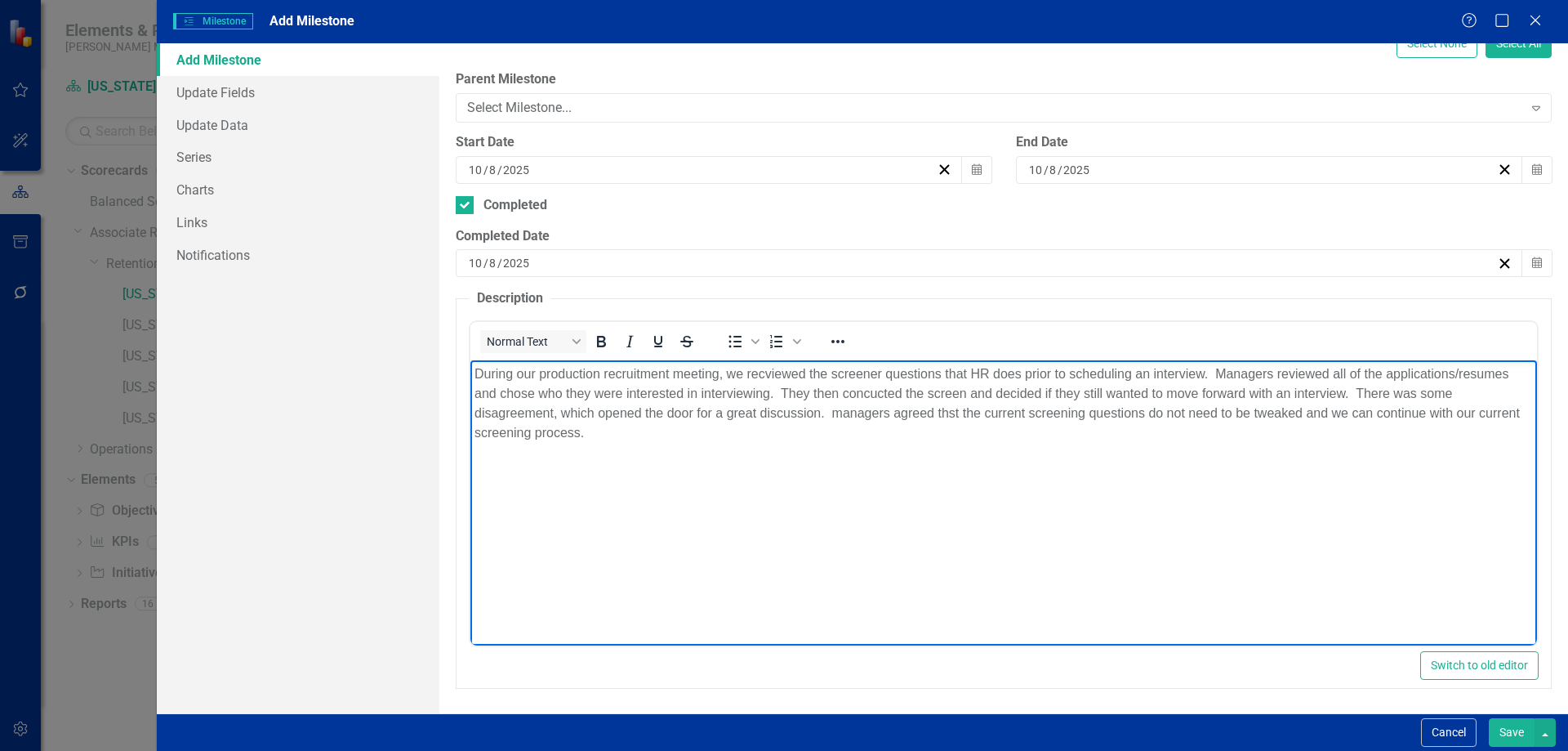
click at [502, 403] on p "During our production recruitment meeting, we recviewed the screener questions …" at bounding box center [1003, 403] width 1059 height 78
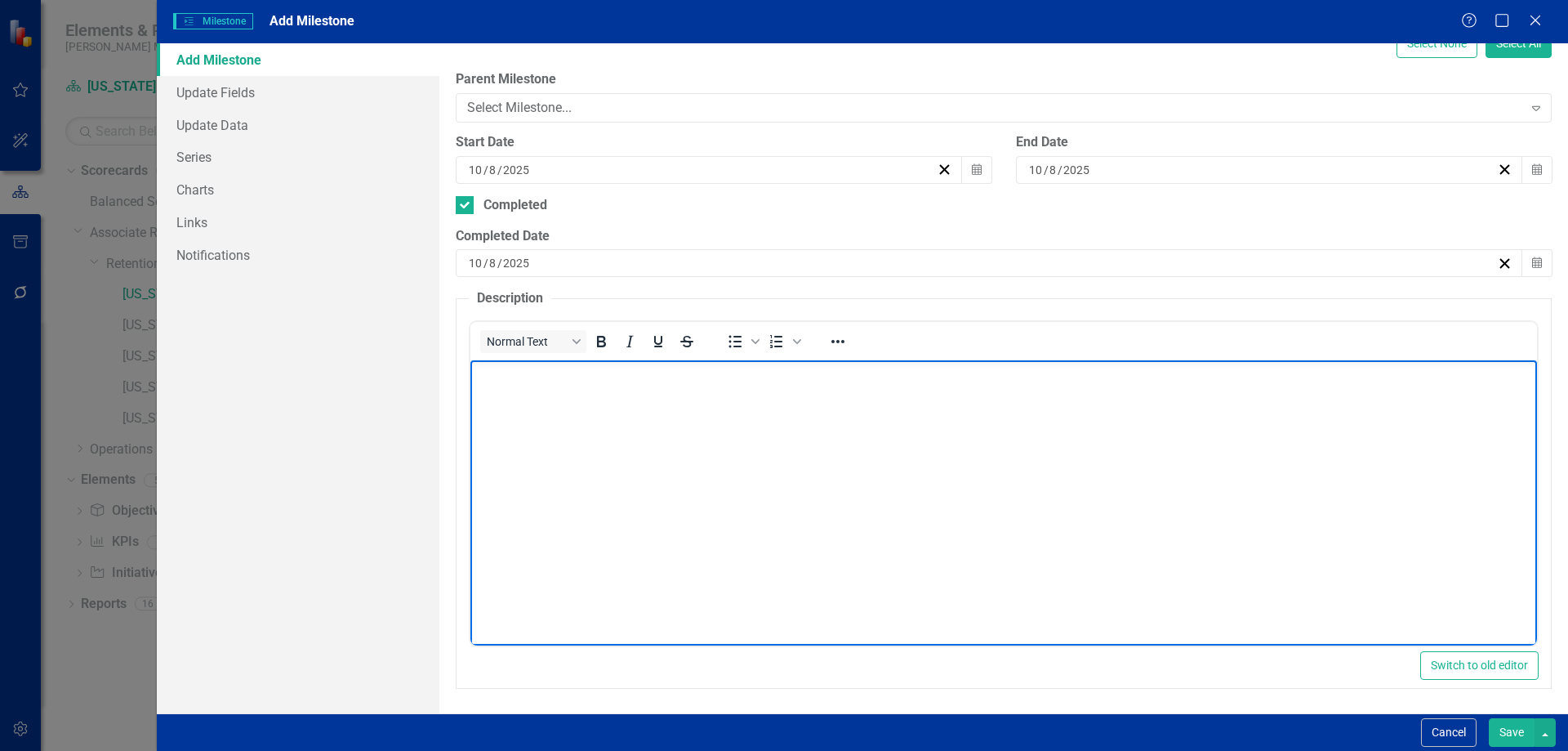
click at [576, 391] on body "Rich Text Area. Press ALT-0 for help." at bounding box center [1002, 482] width 1066 height 245
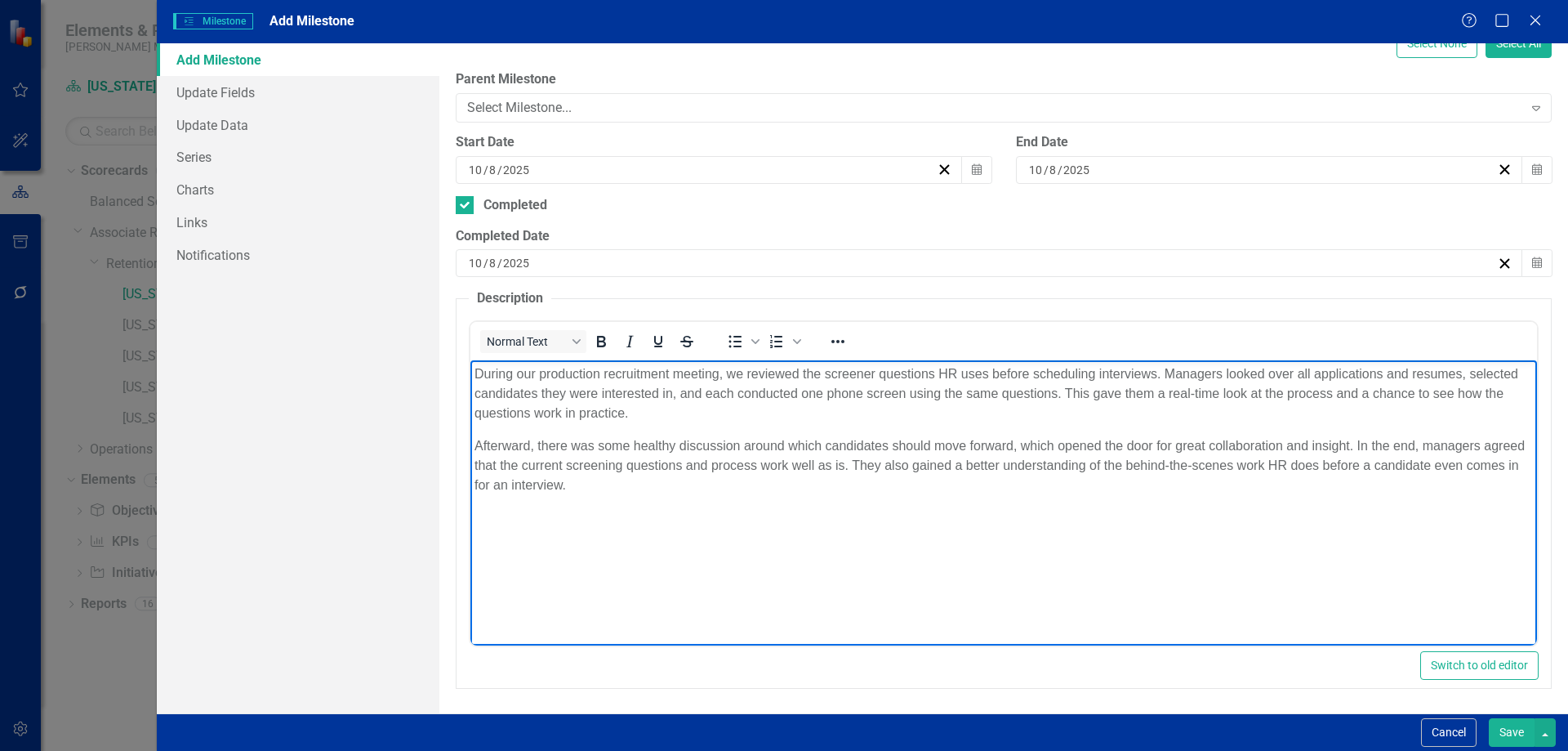
click at [935, 375] on p "During our production recruitment meeting, we reviewed the screener questions H…" at bounding box center [1003, 394] width 1059 height 59
click at [1173, 378] on p "During our production recruitment meeting, we reviewed the screener questions H…" at bounding box center [1003, 394] width 1059 height 59
click at [676, 397] on p "During our production recruitment meeting, we reviewed the screener questions H…" at bounding box center [1003, 394] width 1059 height 59
click at [1068, 394] on p "During our production recruitment meeting, we reviewed the screener questions H…" at bounding box center [1003, 394] width 1059 height 59
click at [1469, 397] on p "During our production recruitment meeting, we reviewed the screener questions H…" at bounding box center [1003, 394] width 1059 height 59
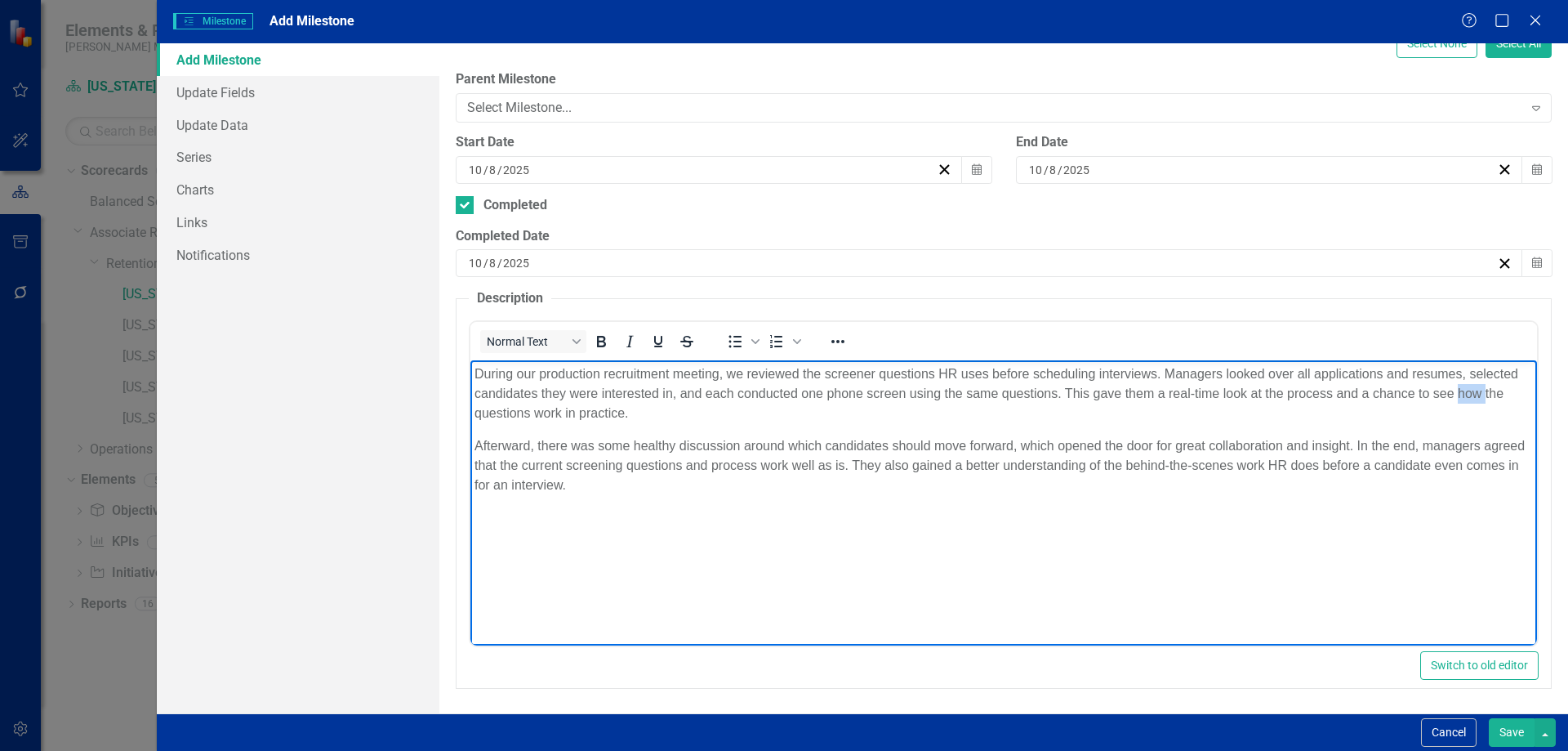
click at [1469, 397] on p "During our production recruitment meeting, we reviewed the screener questions H…" at bounding box center [1003, 394] width 1059 height 59
drag, startPoint x: 622, startPoint y: 418, endPoint x: 533, endPoint y: 417, distance: 89.0
click at [533, 417] on p "During our production recruitment meeting, we reviewed the screener questions H…" at bounding box center [1003, 394] width 1059 height 59
click at [586, 426] on body "During our production recruitment meeting, we reviewed the screener questions H…" at bounding box center [1002, 482] width 1066 height 245
click at [582, 388] on p "During our production recruitment meeting, we reviewed the screener questions H…" at bounding box center [1003, 394] width 1059 height 59
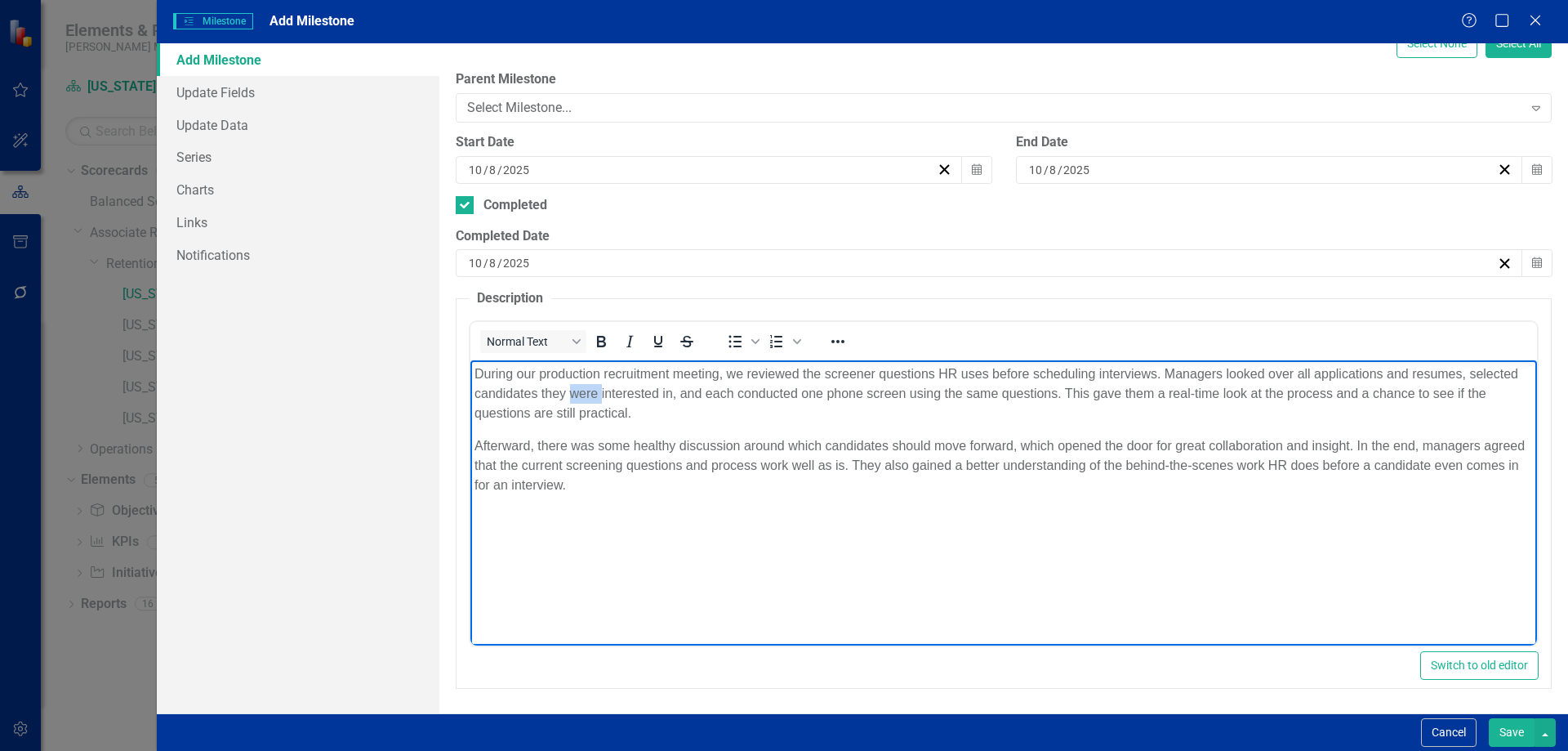
click at [582, 388] on p "During our production recruitment meeting, we reviewed the screener questions H…" at bounding box center [1003, 394] width 1059 height 59
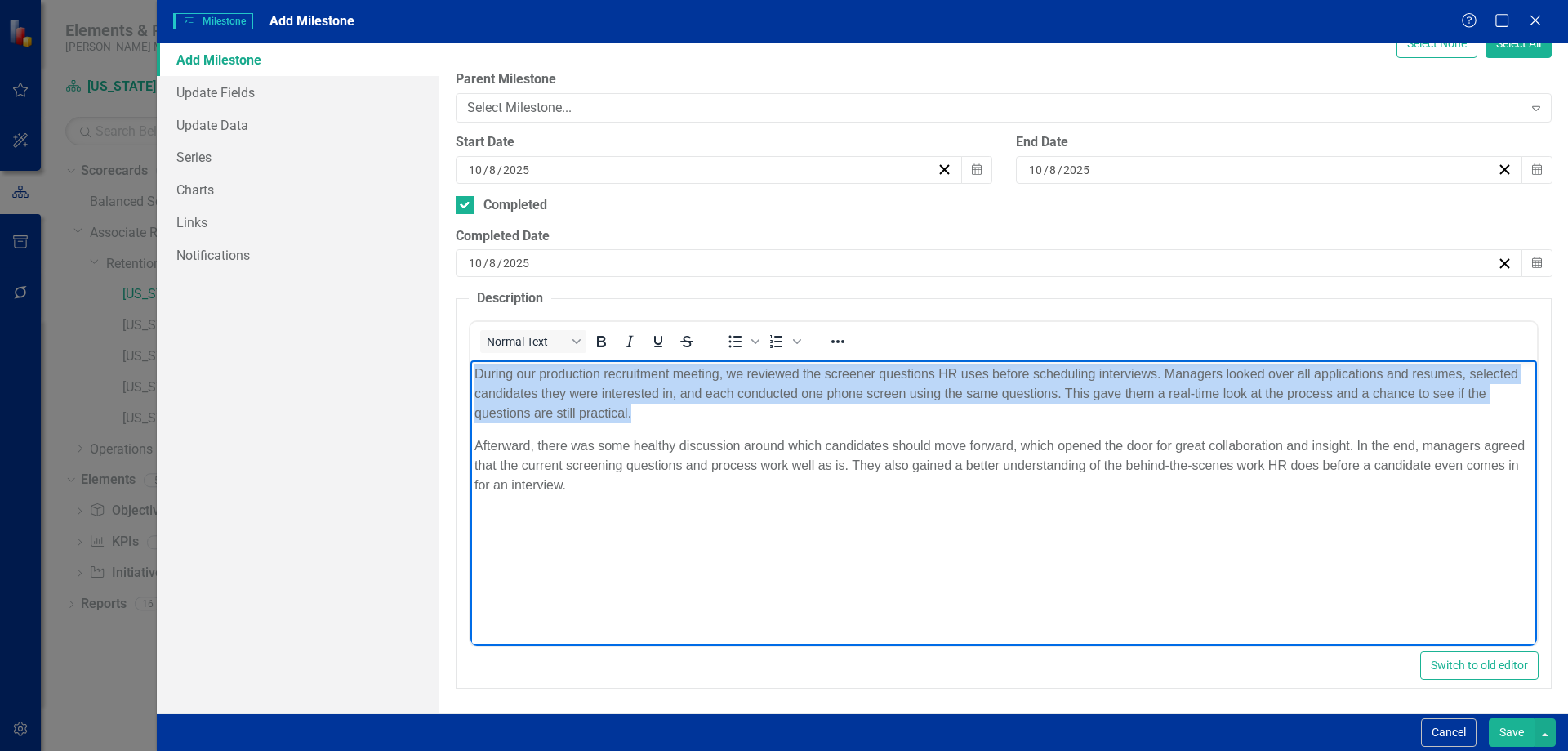
click at [640, 399] on p "During our production recruitment meeting, we reviewed the screener questions H…" at bounding box center [1003, 394] width 1059 height 59
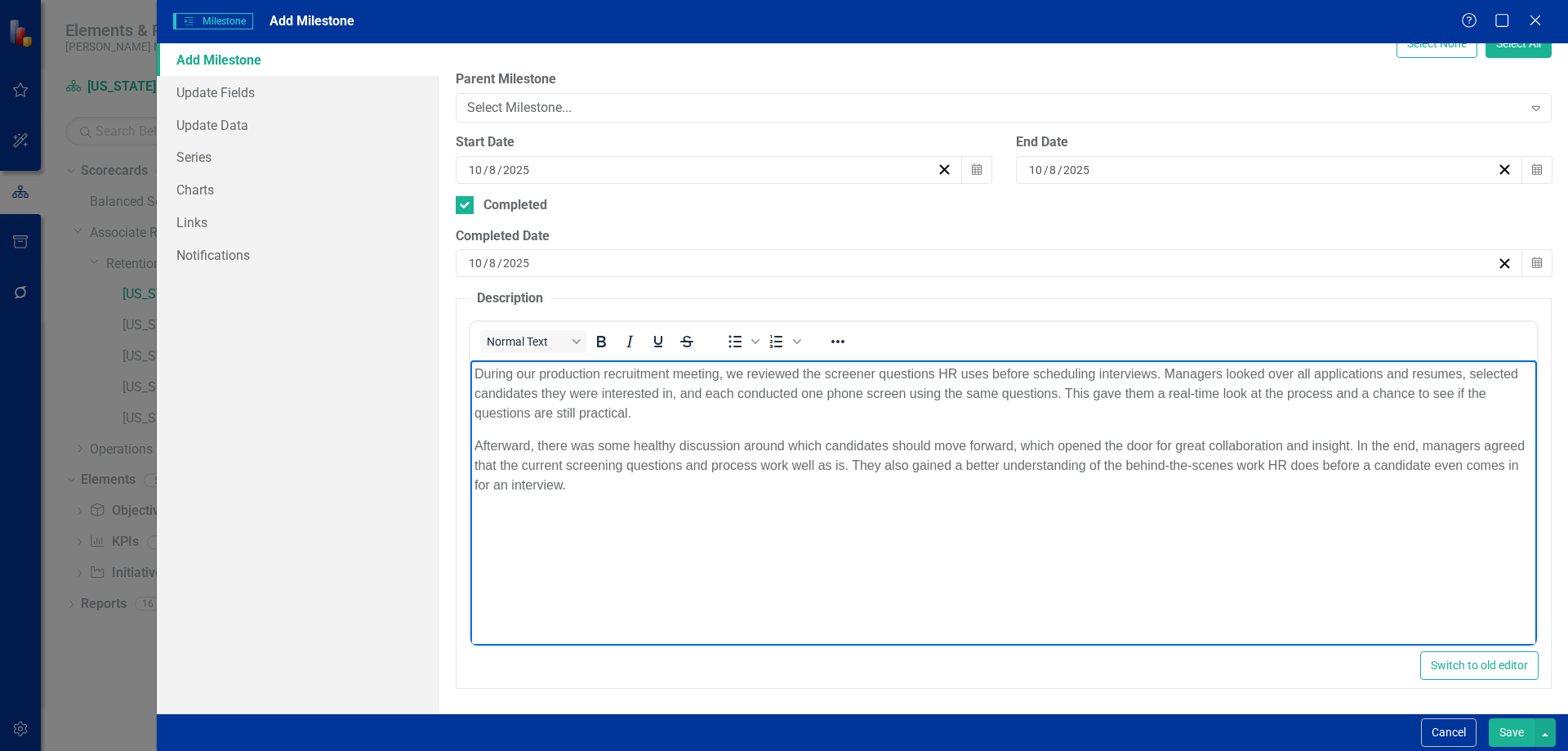
click at [673, 410] on p "During our production recruitment meeting, we reviewed the screener questions H…" at bounding box center [1003, 394] width 1059 height 59
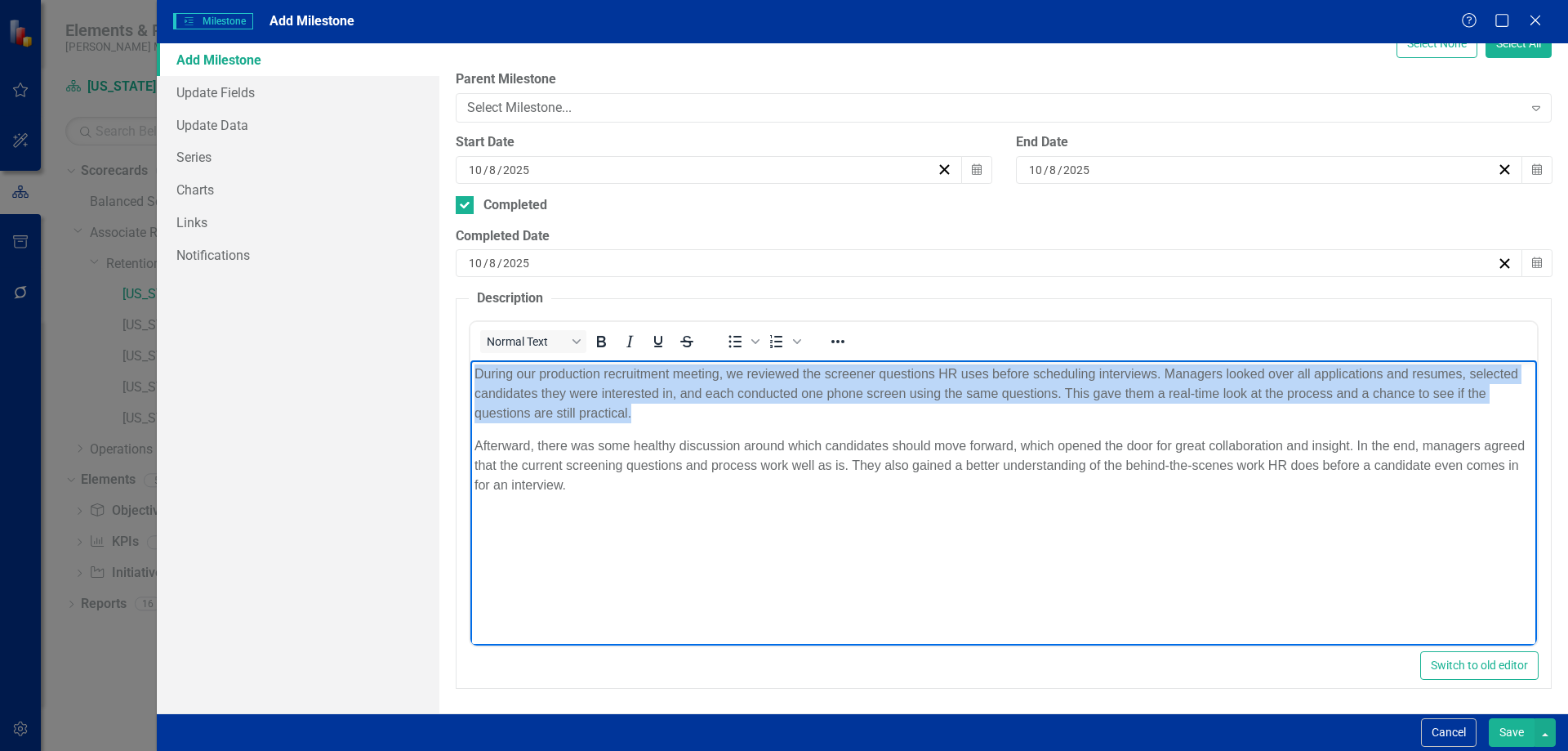
click at [673, 410] on p "During our production recruitment meeting, we reviewed the screener questions H…" at bounding box center [1003, 394] width 1059 height 59
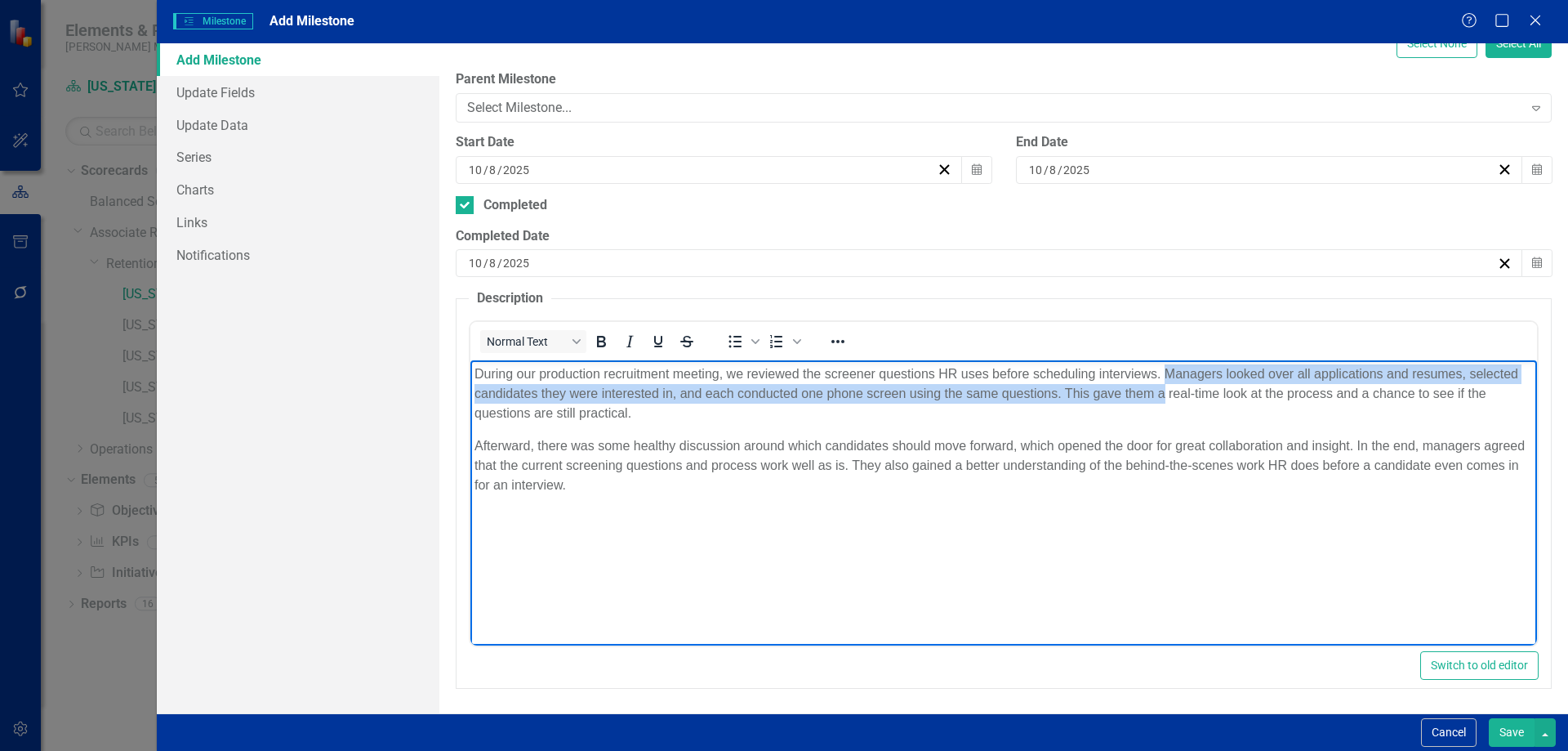
drag, startPoint x: 1163, startPoint y: 377, endPoint x: 1163, endPoint y: 392, distance: 15.0
click at [1163, 392] on p "During our production recruitment meeting, we reviewed the screener questions H…" at bounding box center [1003, 394] width 1059 height 59
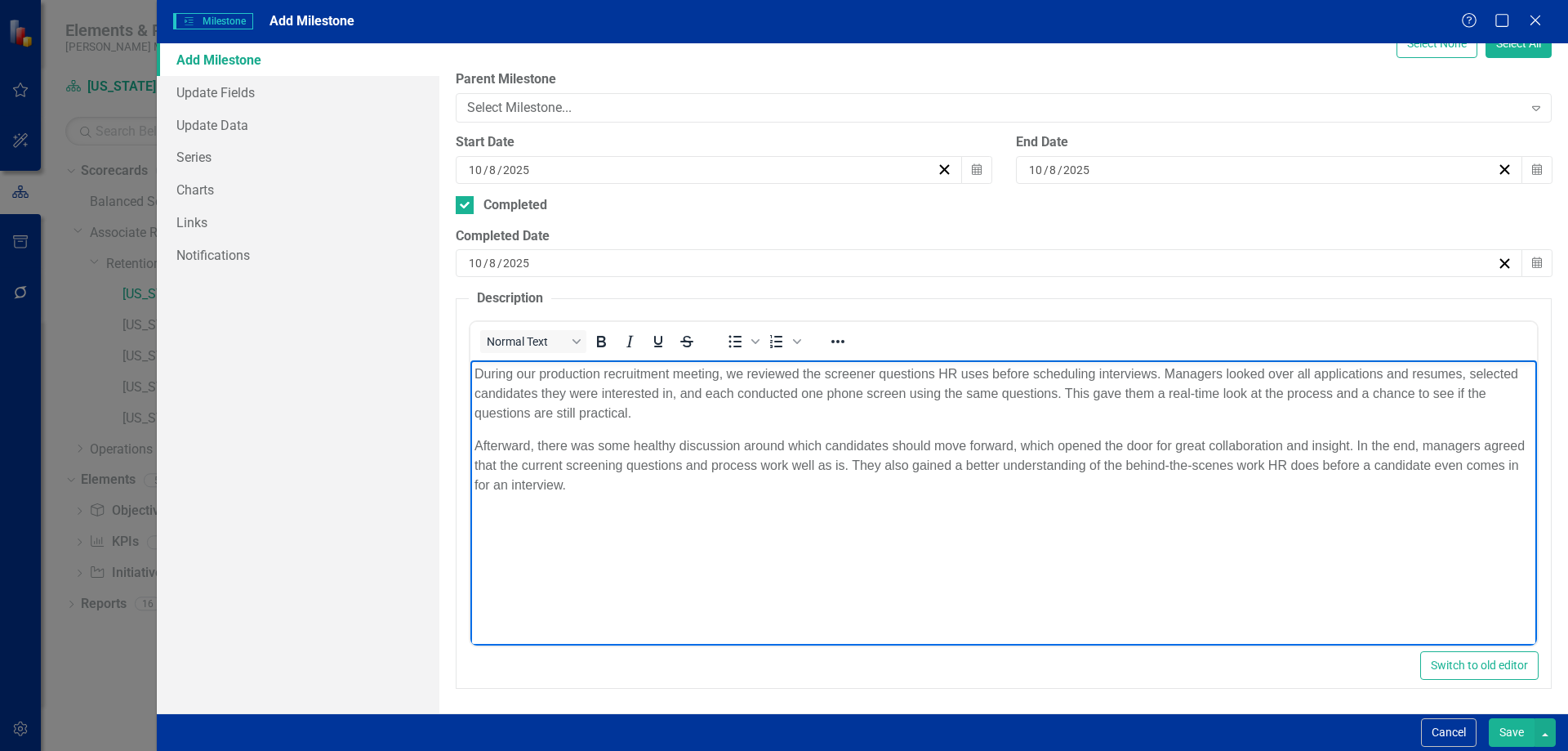
drag, startPoint x: 690, startPoint y: 392, endPoint x: 693, endPoint y: 411, distance: 19.2
click at [693, 411] on p "During our production recruitment meeting, we reviewed the screener questions H…" at bounding box center [1003, 394] width 1059 height 59
click at [697, 408] on p "During our production recruitment meeting, we reviewed the screener questions H…" at bounding box center [1003, 394] width 1059 height 59
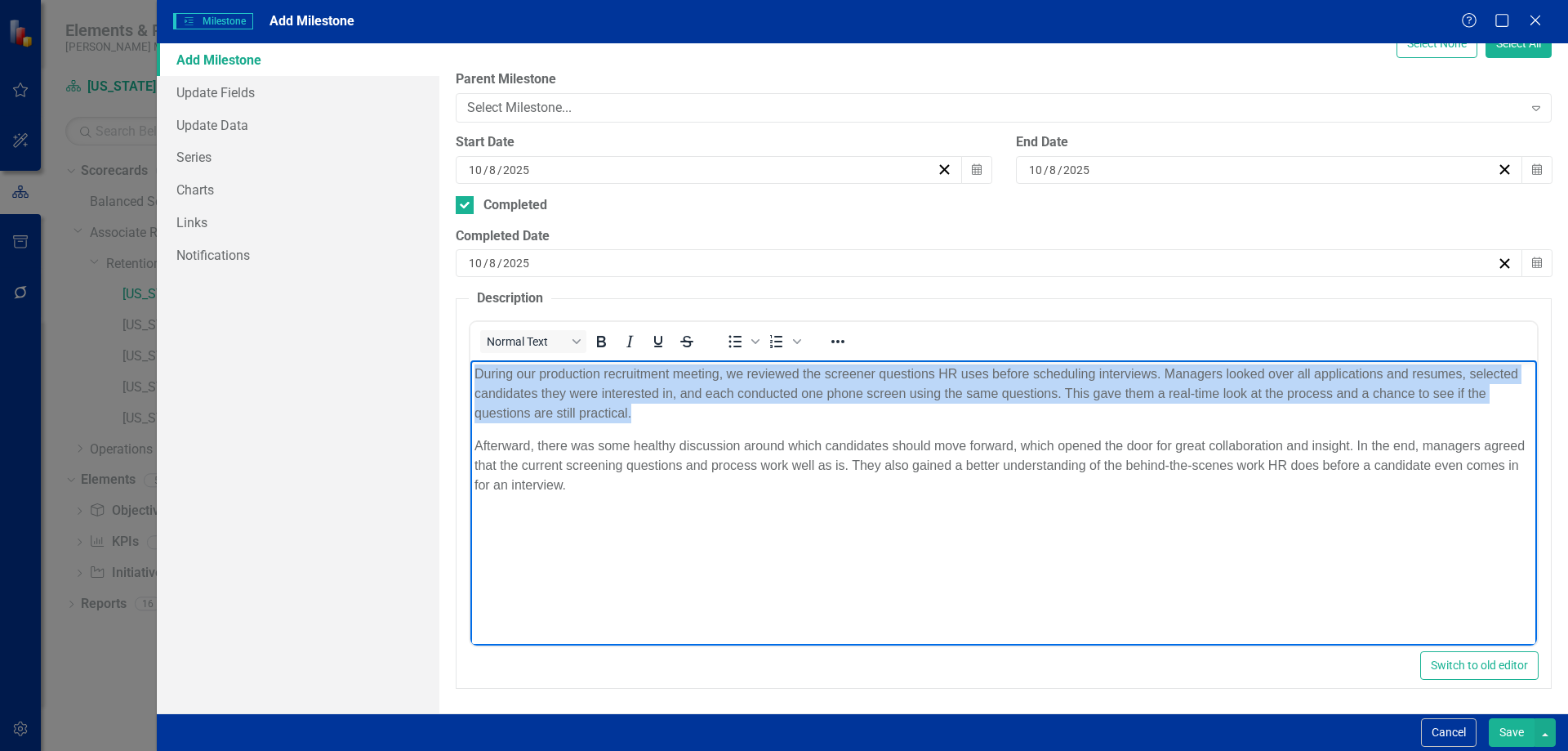
click at [697, 408] on p "During our production recruitment meeting, we reviewed the screener questions H…" at bounding box center [1003, 394] width 1059 height 59
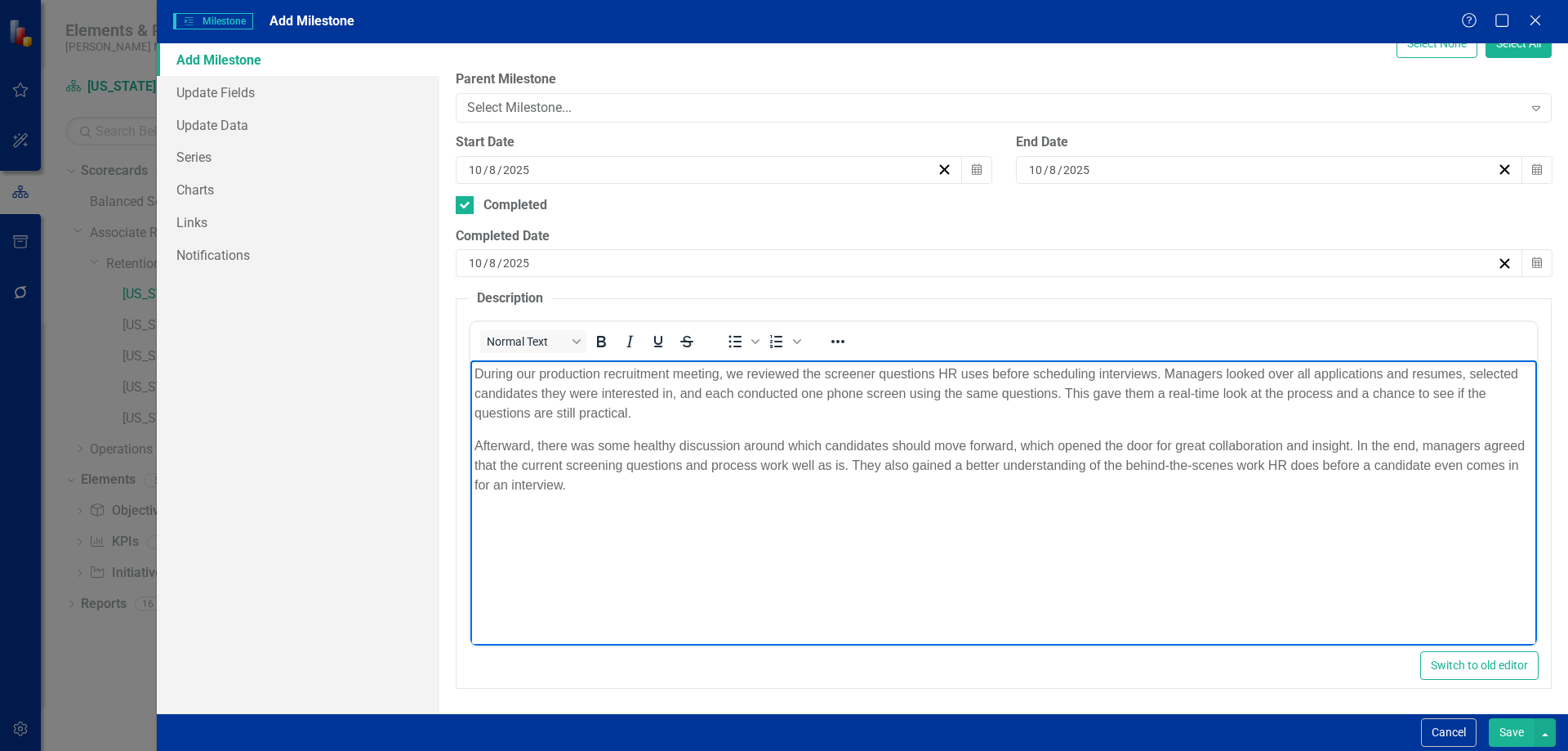
click at [697, 404] on p "During our production recruitment meeting, we reviewed the screener questions H…" at bounding box center [1003, 394] width 1059 height 59
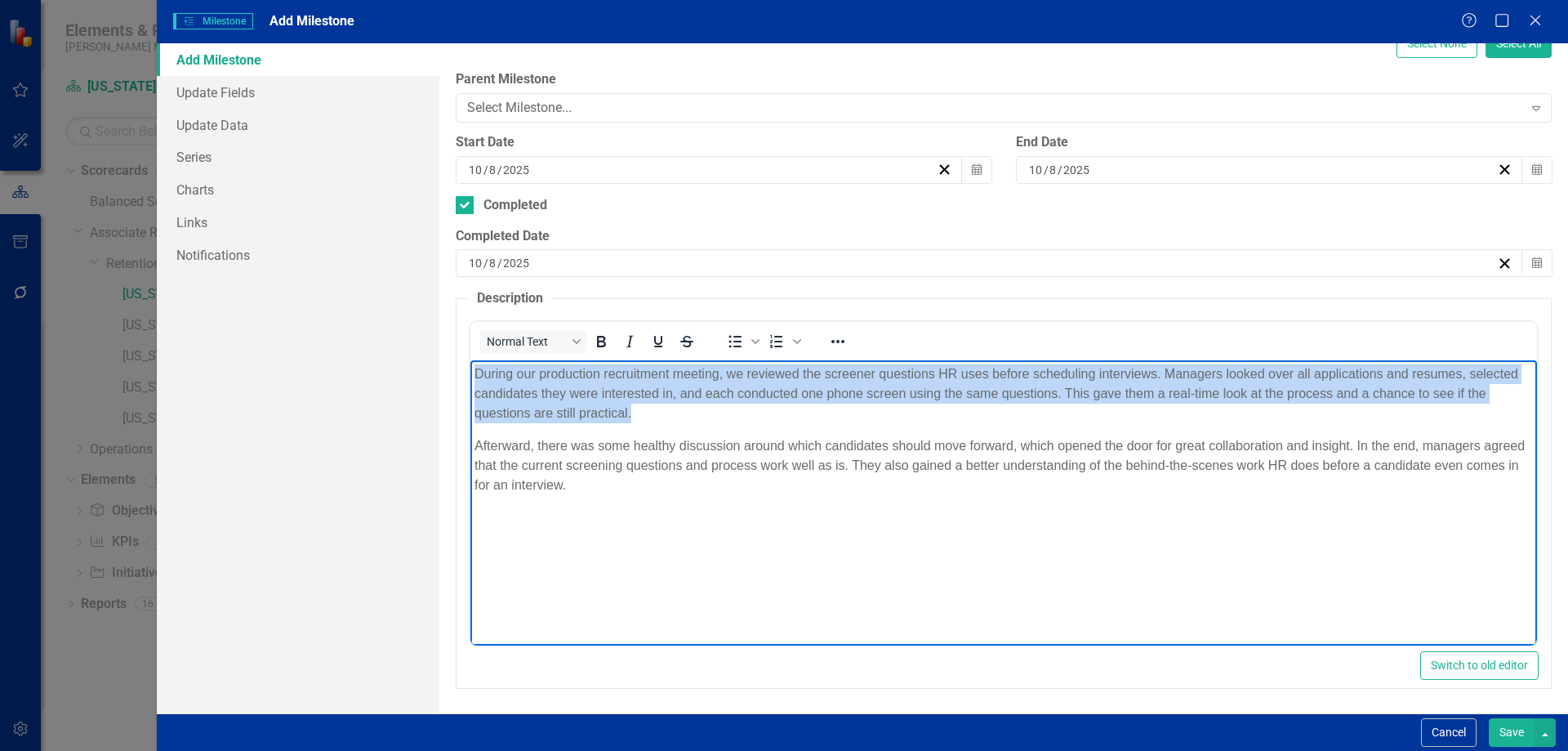
click at [697, 404] on p "During our production recruitment meeting, we reviewed the screener questions H…" at bounding box center [1003, 394] width 1059 height 59
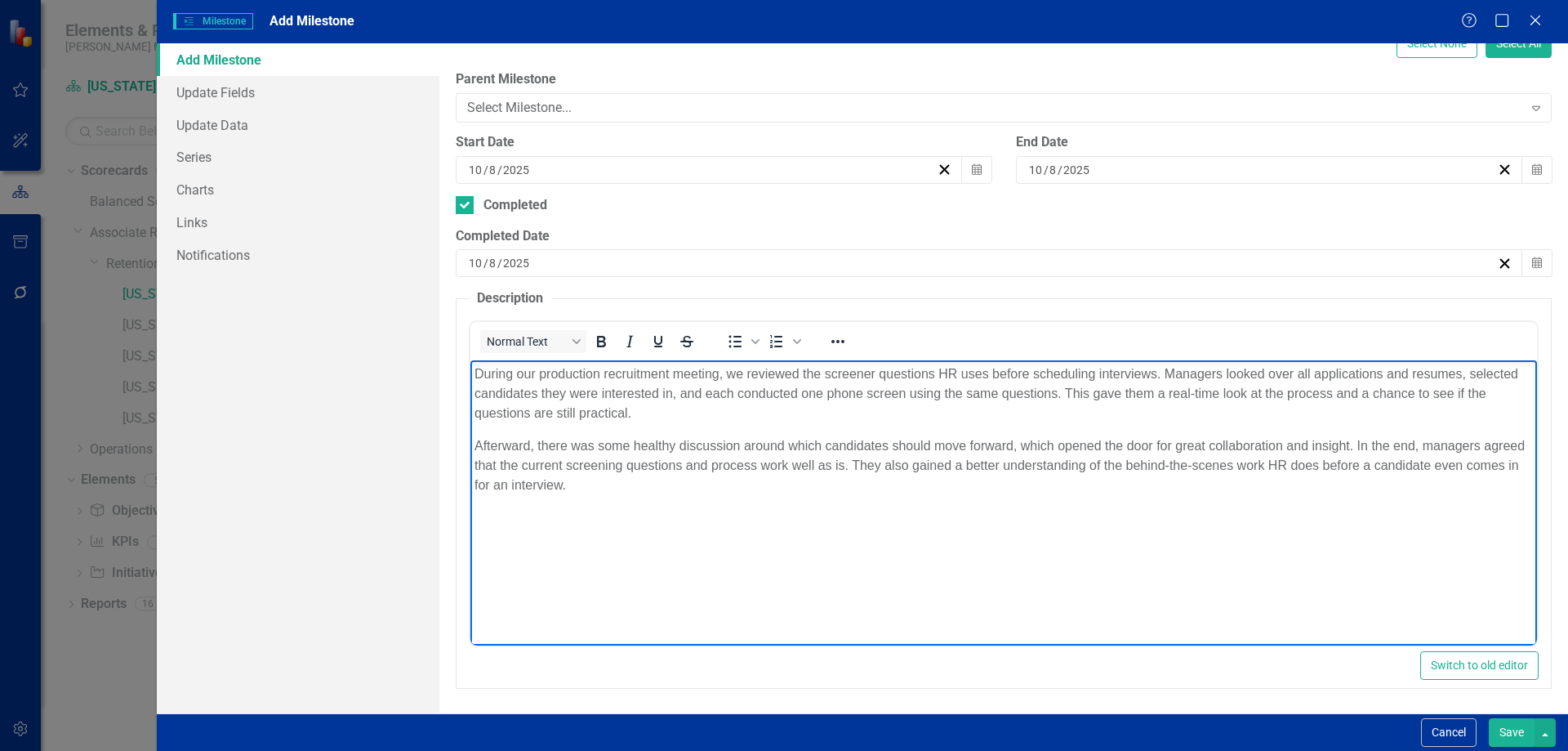
click at [681, 458] on p "Afterward, there was some healthy discussion around which candidates should mov…" at bounding box center [1003, 466] width 1059 height 59
click at [546, 413] on p "During our production recruitment meeting, we reviewed the screener questions H…" at bounding box center [1003, 394] width 1059 height 59
click at [700, 456] on p "Afterward, there was some healthy discussion around which candidates should mov…" at bounding box center [1003, 466] width 1059 height 59
click at [663, 446] on p "Afterward, there was some healthy discussion around which candidates should mov…" at bounding box center [1003, 466] width 1059 height 59
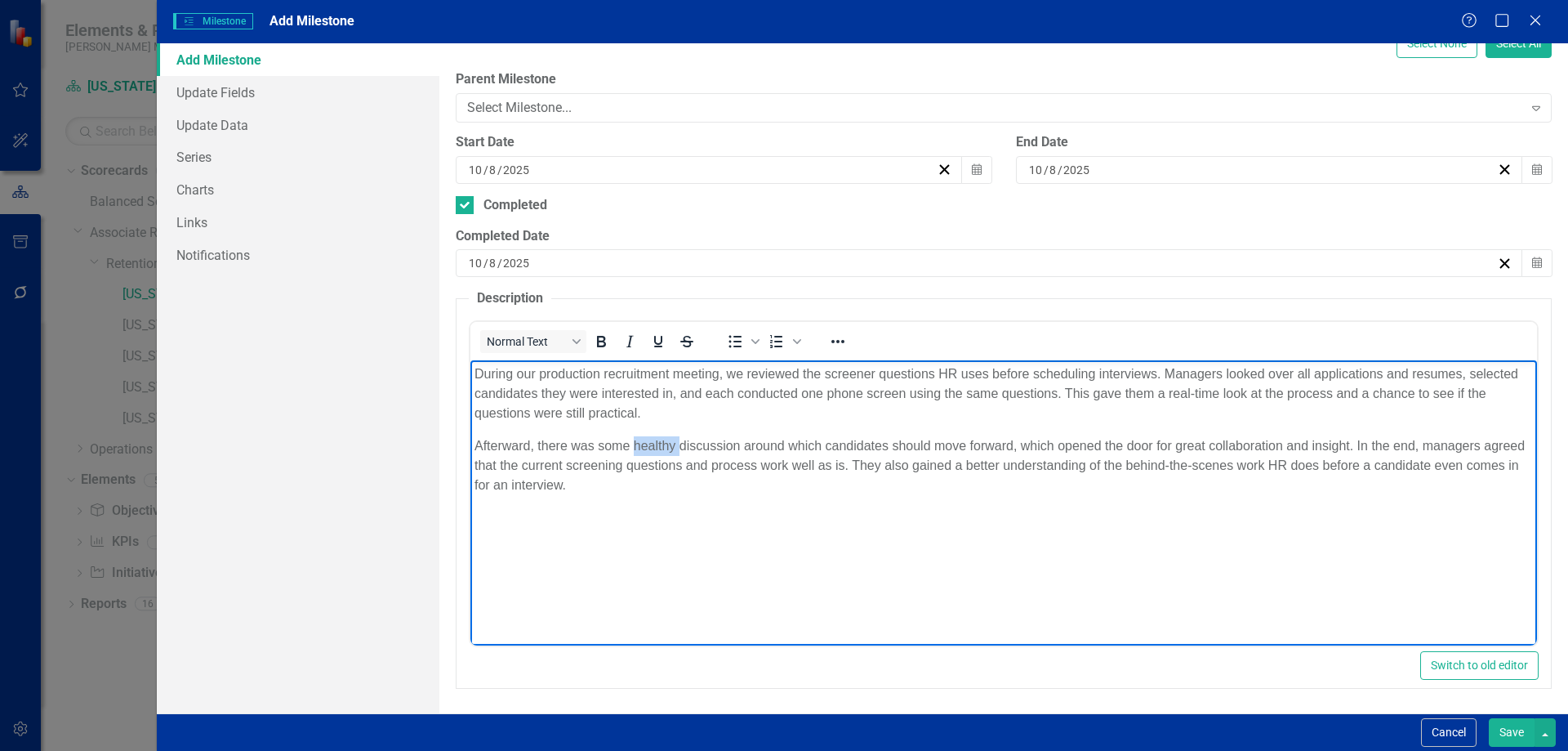
click at [663, 446] on p "Afterward, there was some healthy discussion around which candidates should mov…" at bounding box center [1003, 466] width 1059 height 59
click at [979, 445] on p "Afterward, there was some discussion around which candidates should move forwar…" at bounding box center [1003, 466] width 1059 height 59
click at [1153, 446] on p "Afterward, there was some discussion around which candidates should move forwar…" at bounding box center [1003, 466] width 1059 height 59
click at [1293, 449] on p "Afterward, there was some discussion around which candidates should move forwar…" at bounding box center [1003, 466] width 1059 height 59
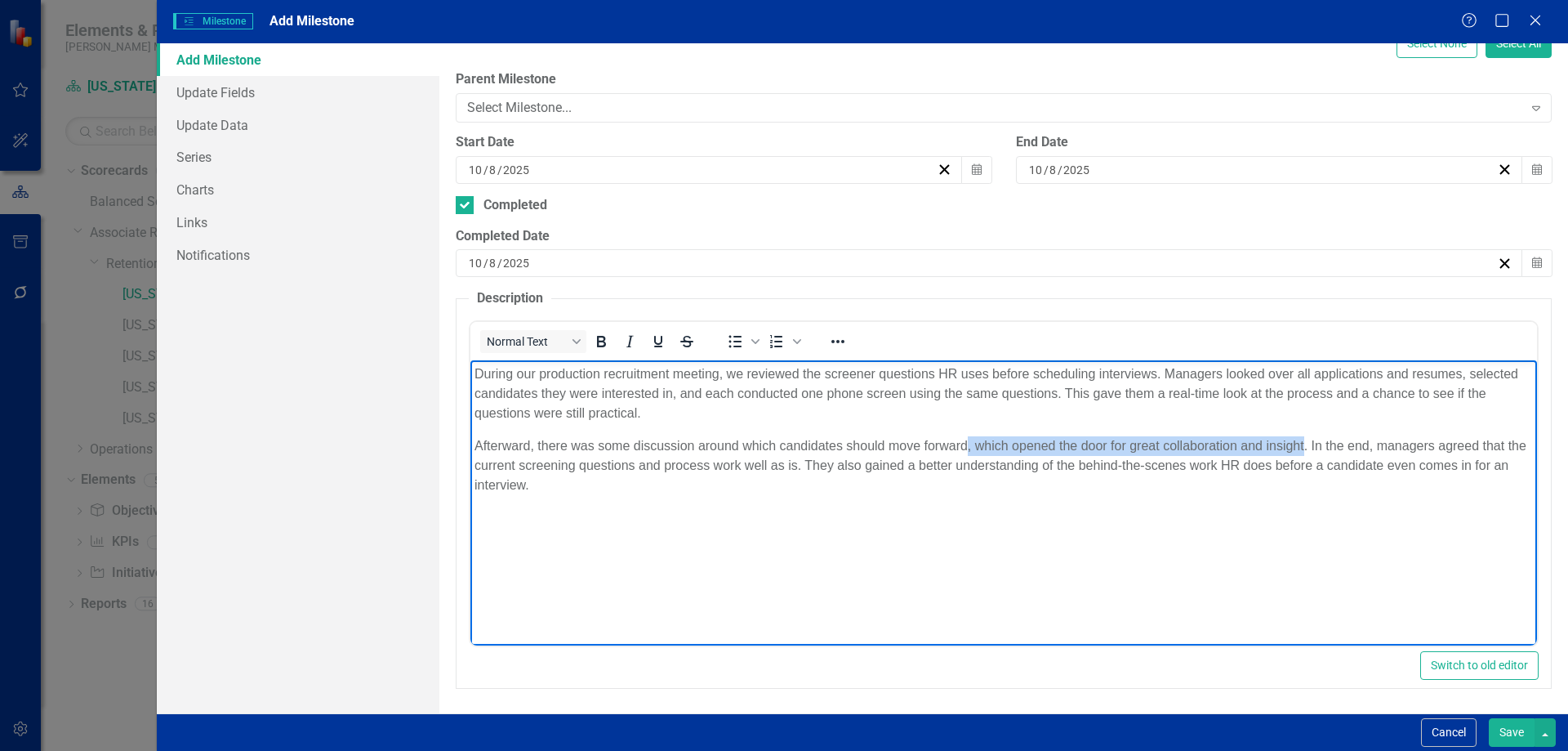
drag, startPoint x: 1304, startPoint y: 446, endPoint x: 967, endPoint y: 445, distance: 337.0
click at [967, 445] on p "Afterward, there was some discussion around which candidates should move forwar…" at bounding box center [1003, 466] width 1059 height 59
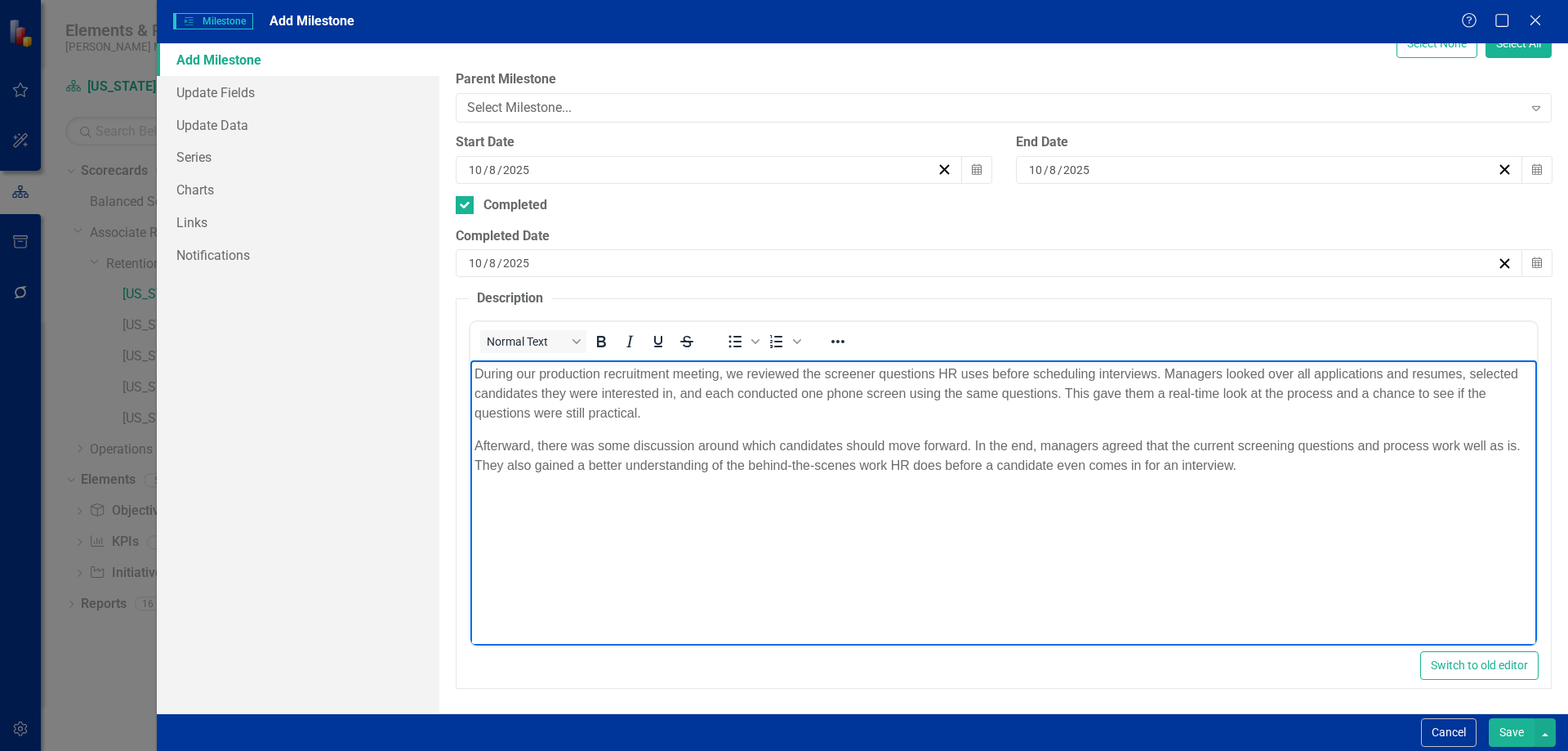
click at [967, 445] on p "Afterward, there was some discussion around which candidates should move forwar…" at bounding box center [1003, 456] width 1059 height 40
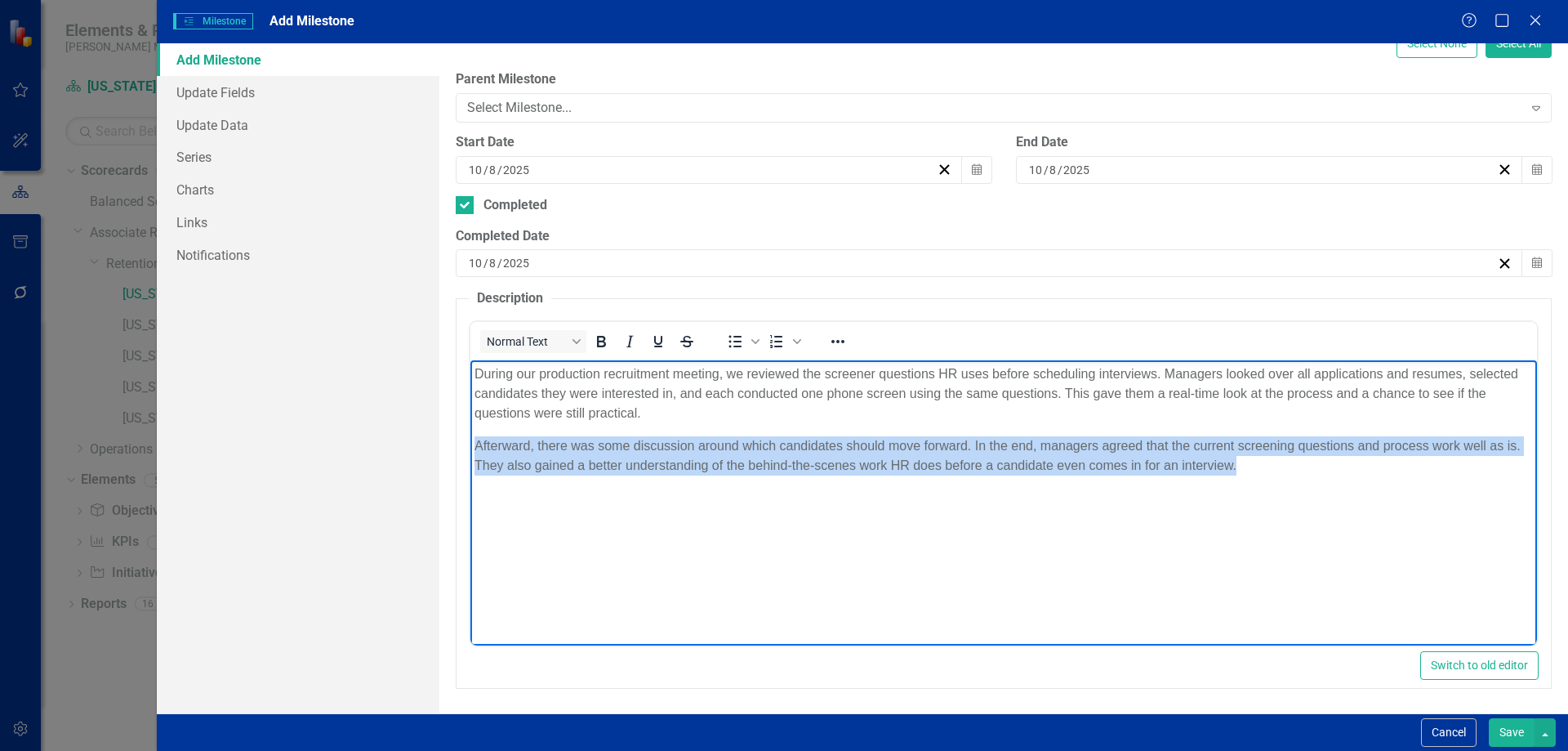
click at [967, 445] on p "Afterward, there was some discussion around which candidates should move forwar…" at bounding box center [1003, 456] width 1059 height 40
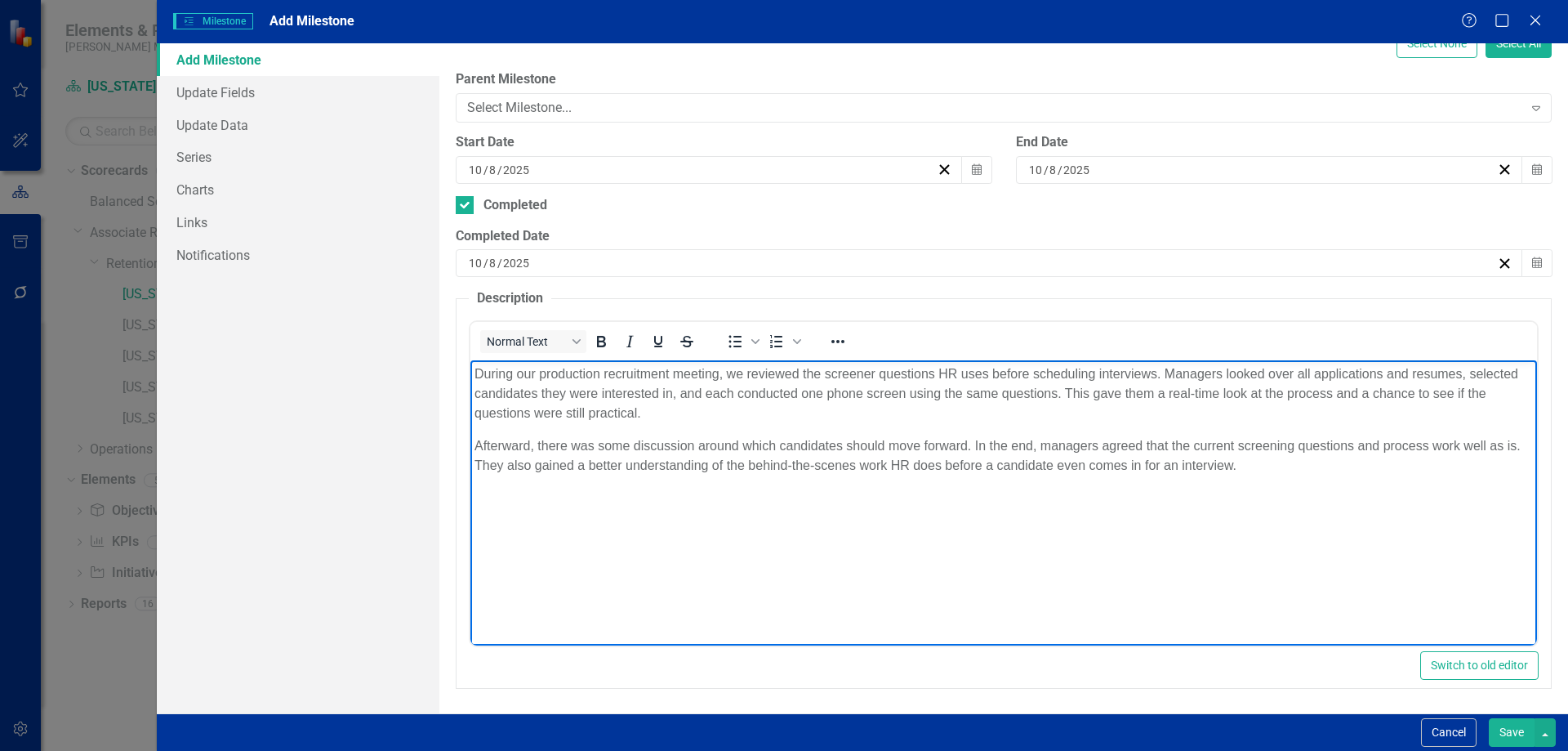
click at [973, 443] on p "Afterward, there was some discussion around which candidates should move forwar…" at bounding box center [1003, 456] width 1059 height 40
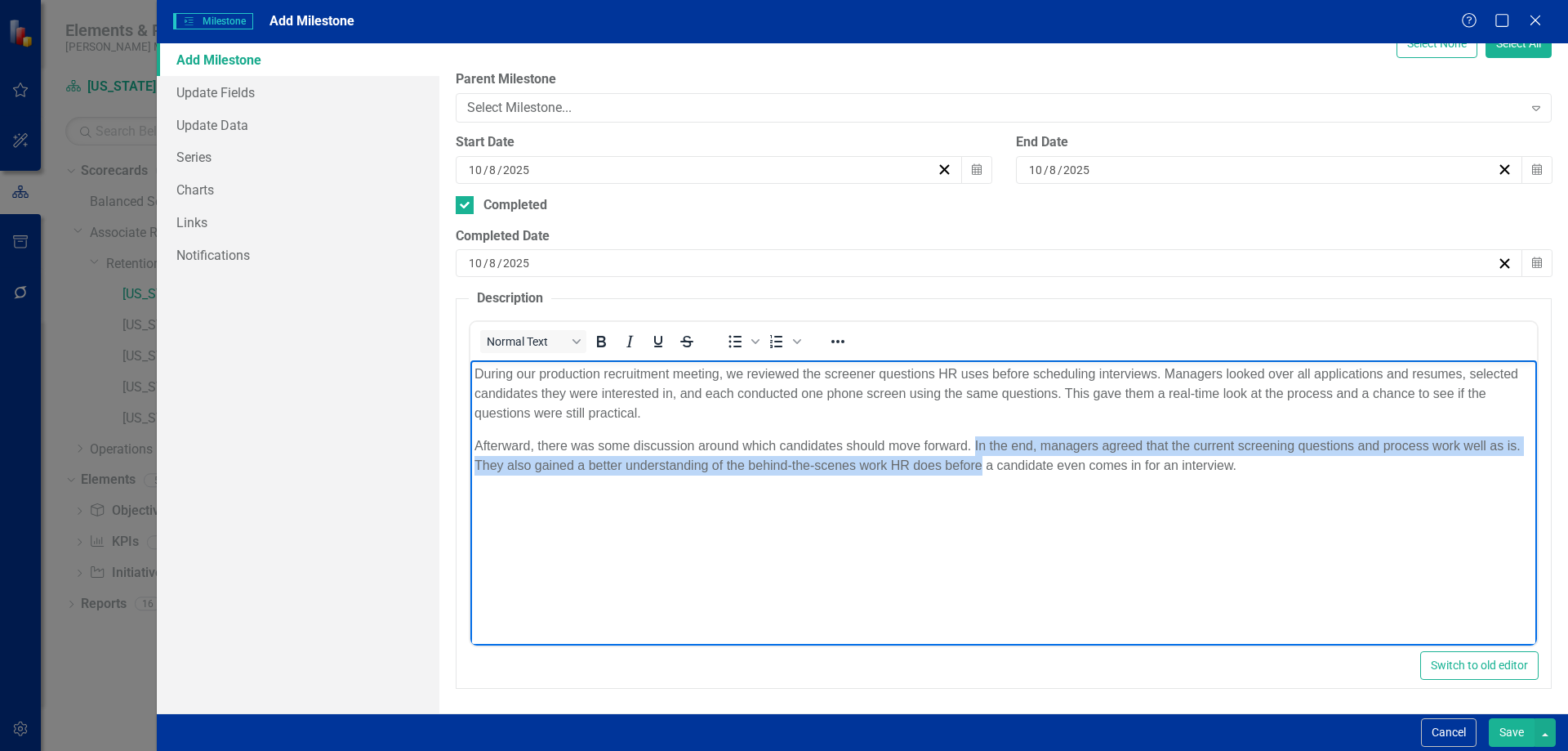
drag, startPoint x: 975, startPoint y: 445, endPoint x: 979, endPoint y: 456, distance: 11.7
click at [979, 456] on p "Afterward, there was some discussion around which candidates should move forwar…" at bounding box center [1003, 456] width 1059 height 40
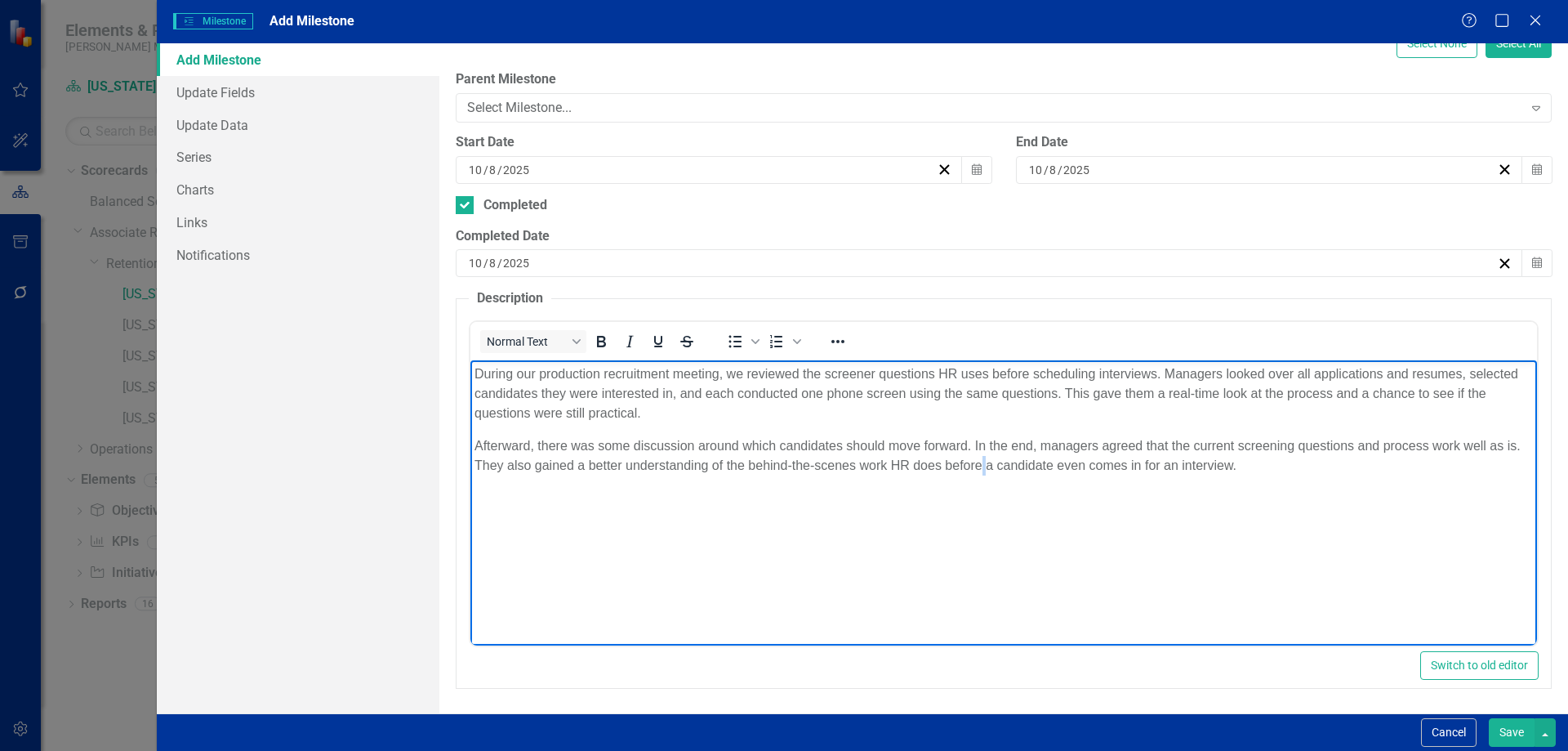
click at [979, 456] on p "Afterward, there was some discussion around which candidates should move forwar…" at bounding box center [1003, 456] width 1059 height 40
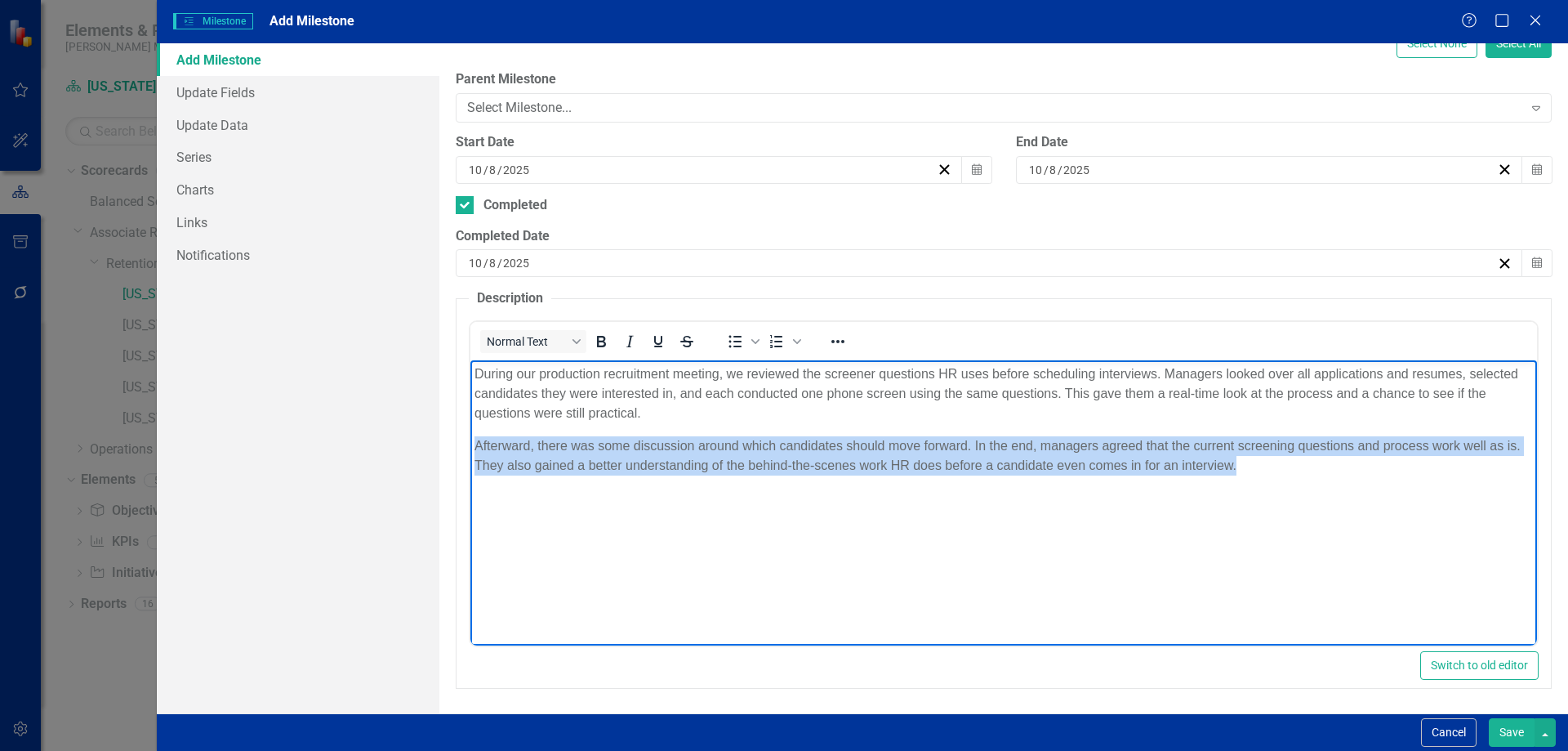
click at [979, 456] on p "Afterward, there was some discussion around which candidates should move forwar…" at bounding box center [1003, 456] width 1059 height 40
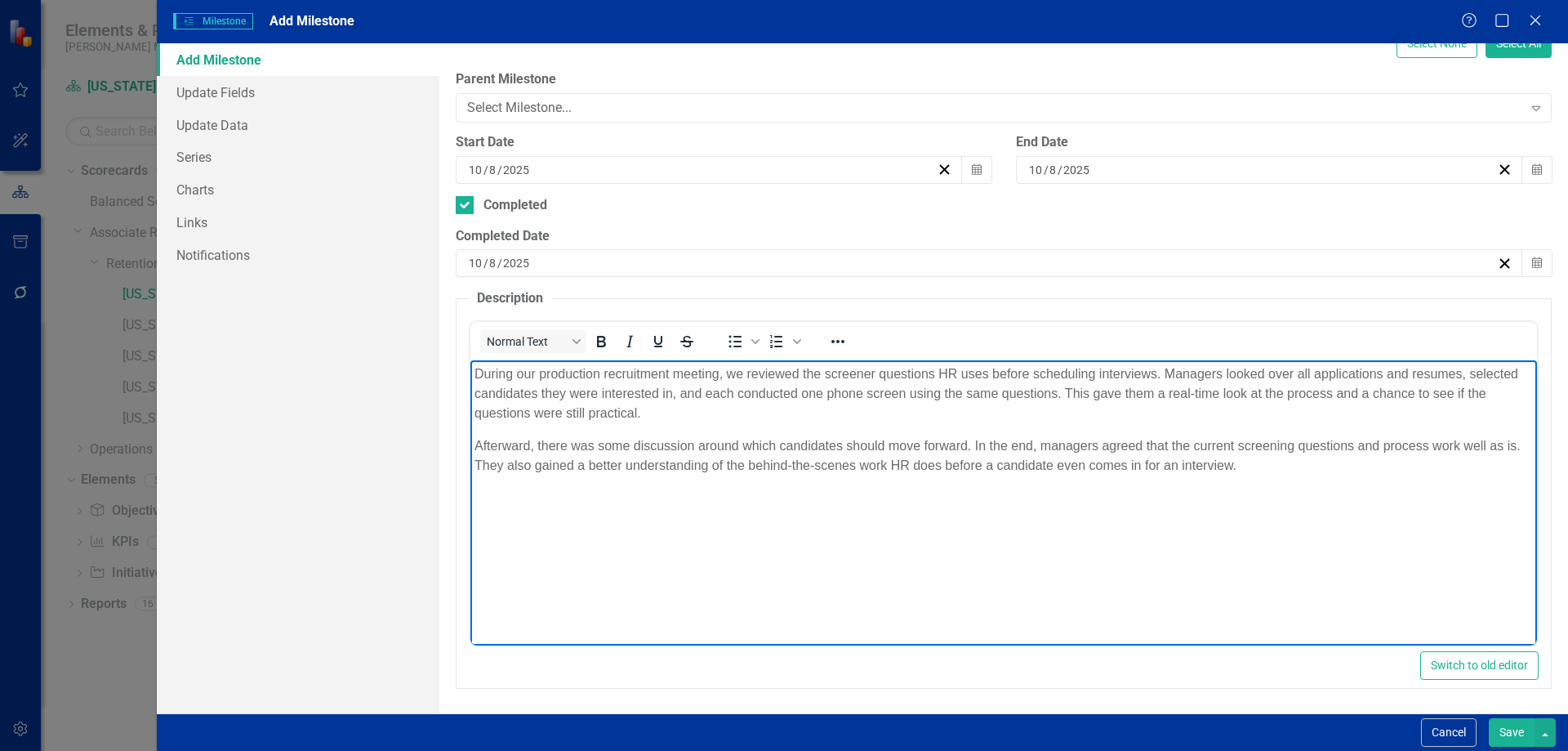
click at [1081, 455] on p "Afterward, there was some discussion around which candidates should move forwar…" at bounding box center [1003, 456] width 1059 height 40
click at [1489, 444] on p "Afterward, there was some discussion around which candidates should move forwar…" at bounding box center [1003, 456] width 1059 height 40
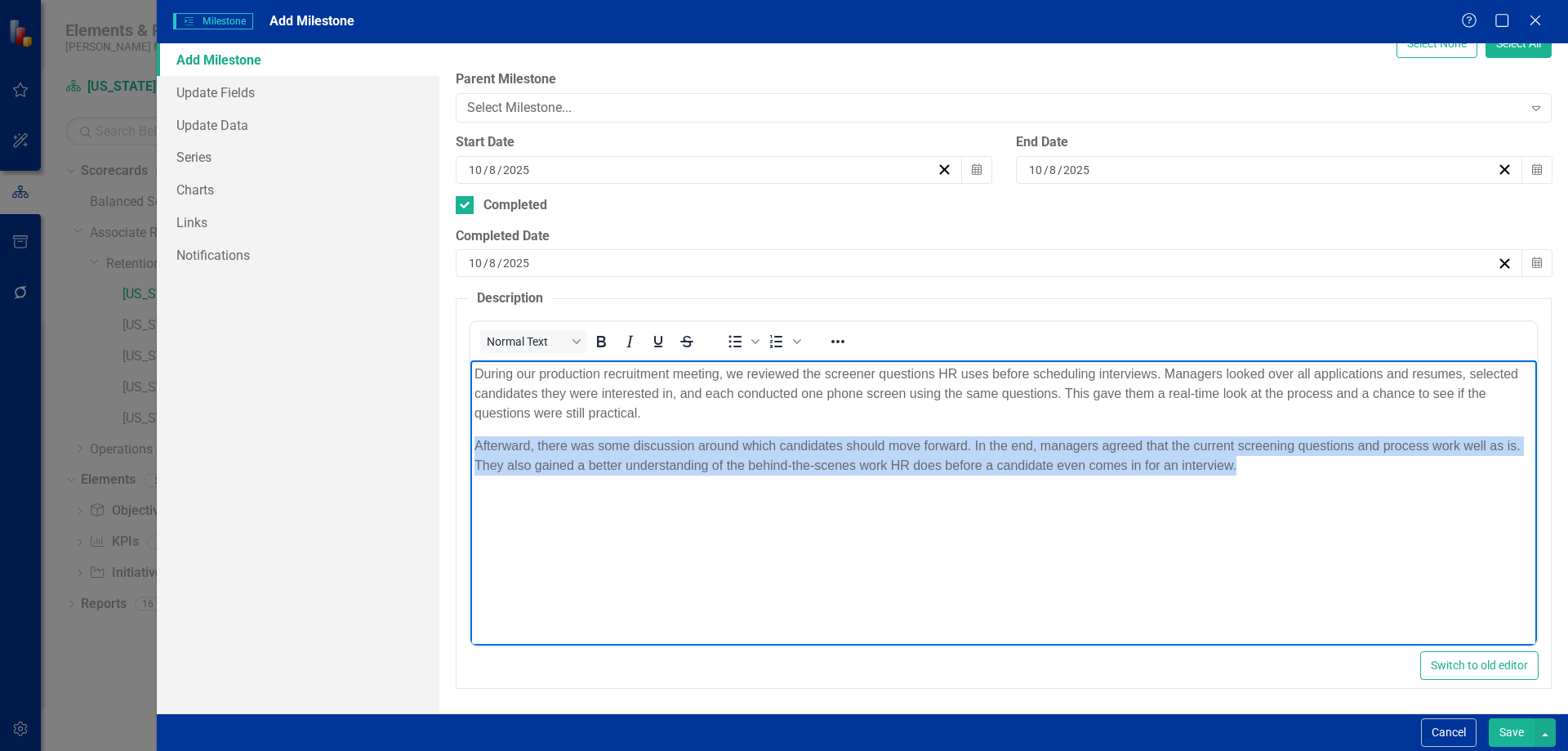
click at [1489, 444] on p "Afterward, there was some discussion around which candidates should move forwar…" at bounding box center [1003, 456] width 1059 height 40
click at [1282, 455] on p "Afterward, there was some discussion around which candidates should move forwar…" at bounding box center [1003, 456] width 1059 height 40
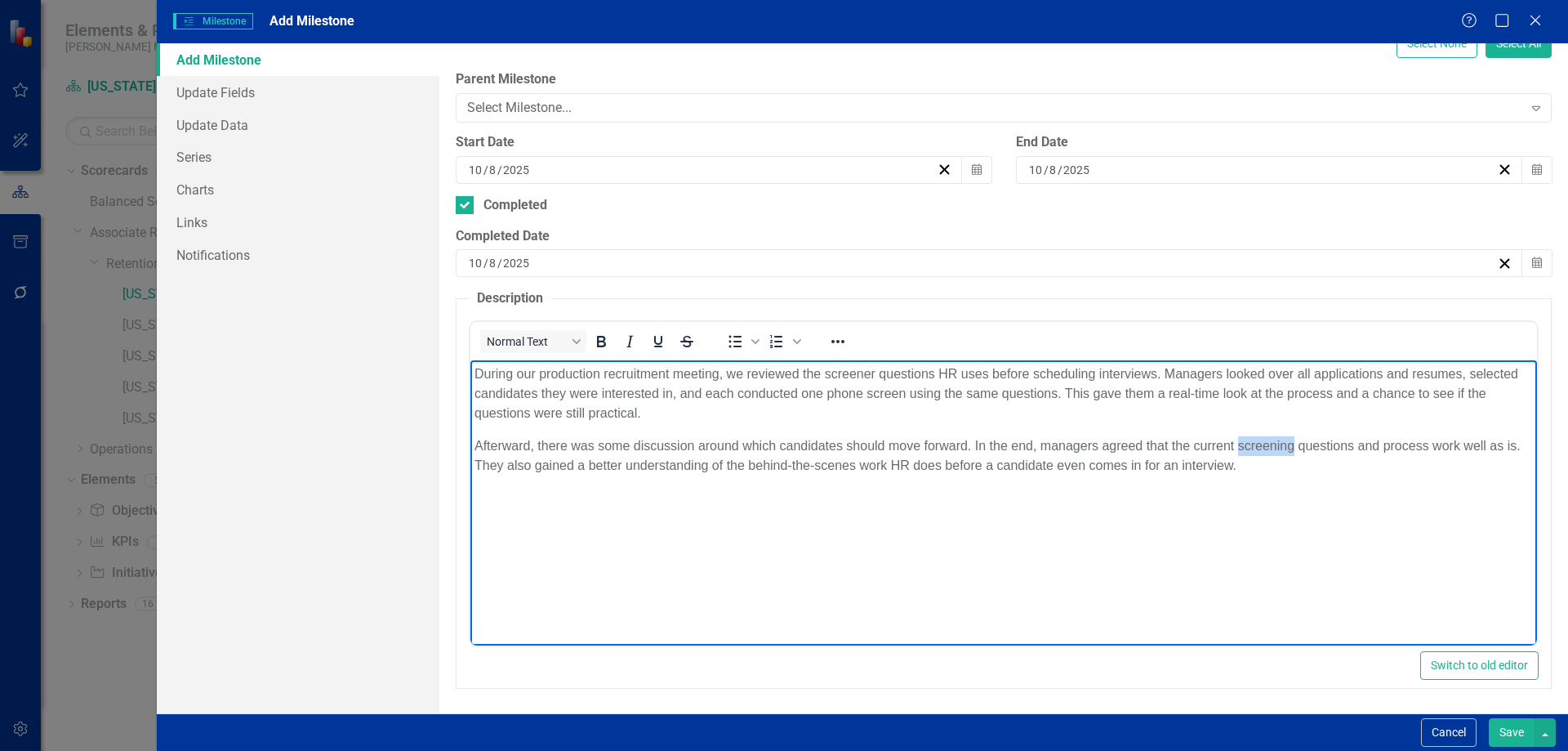
click at [1282, 455] on p "Afterward, there was some discussion around which candidates should move forwar…" at bounding box center [1003, 456] width 1059 height 40
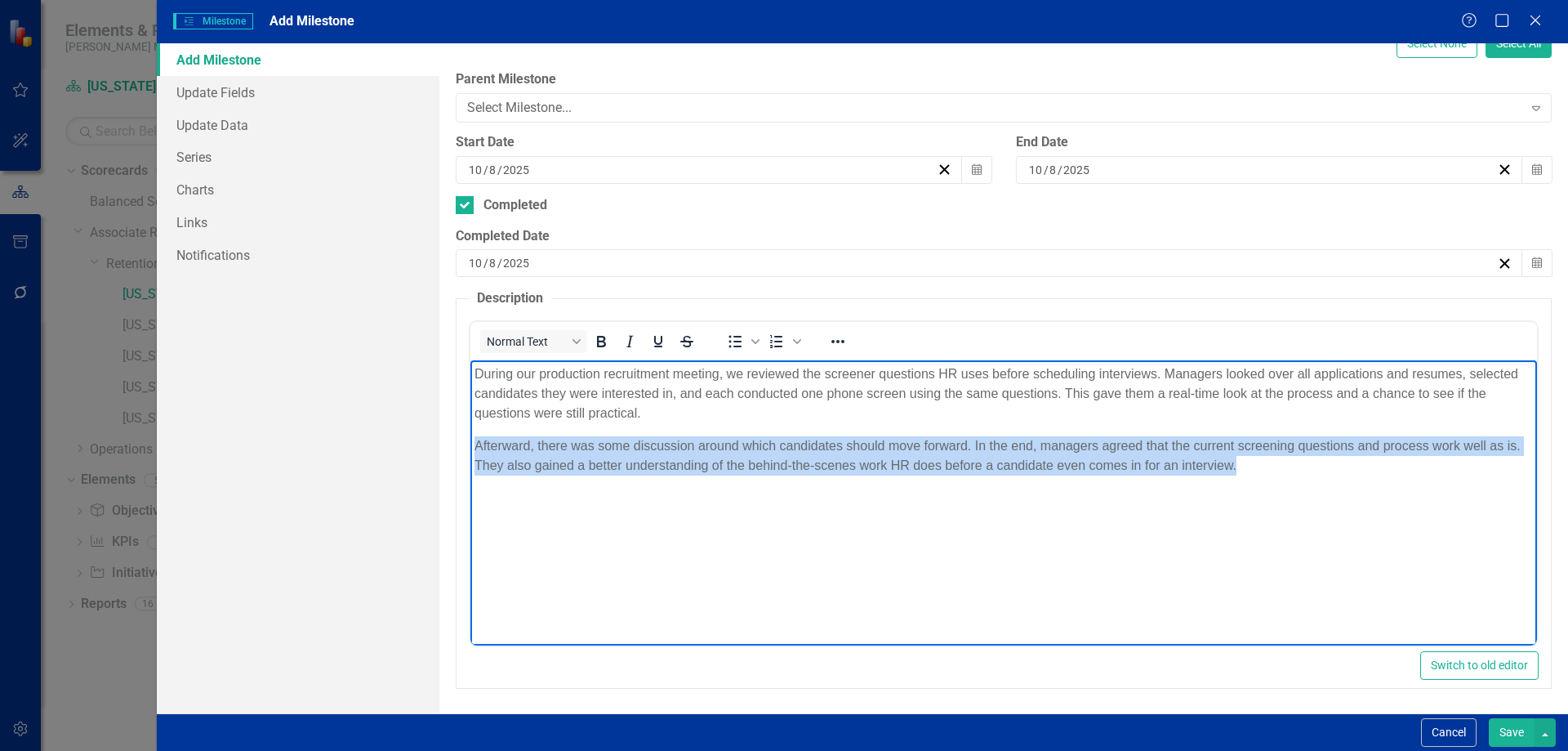
click at [1282, 455] on p "Afterward, there was some discussion around which candidates should move forwar…" at bounding box center [1003, 456] width 1059 height 40
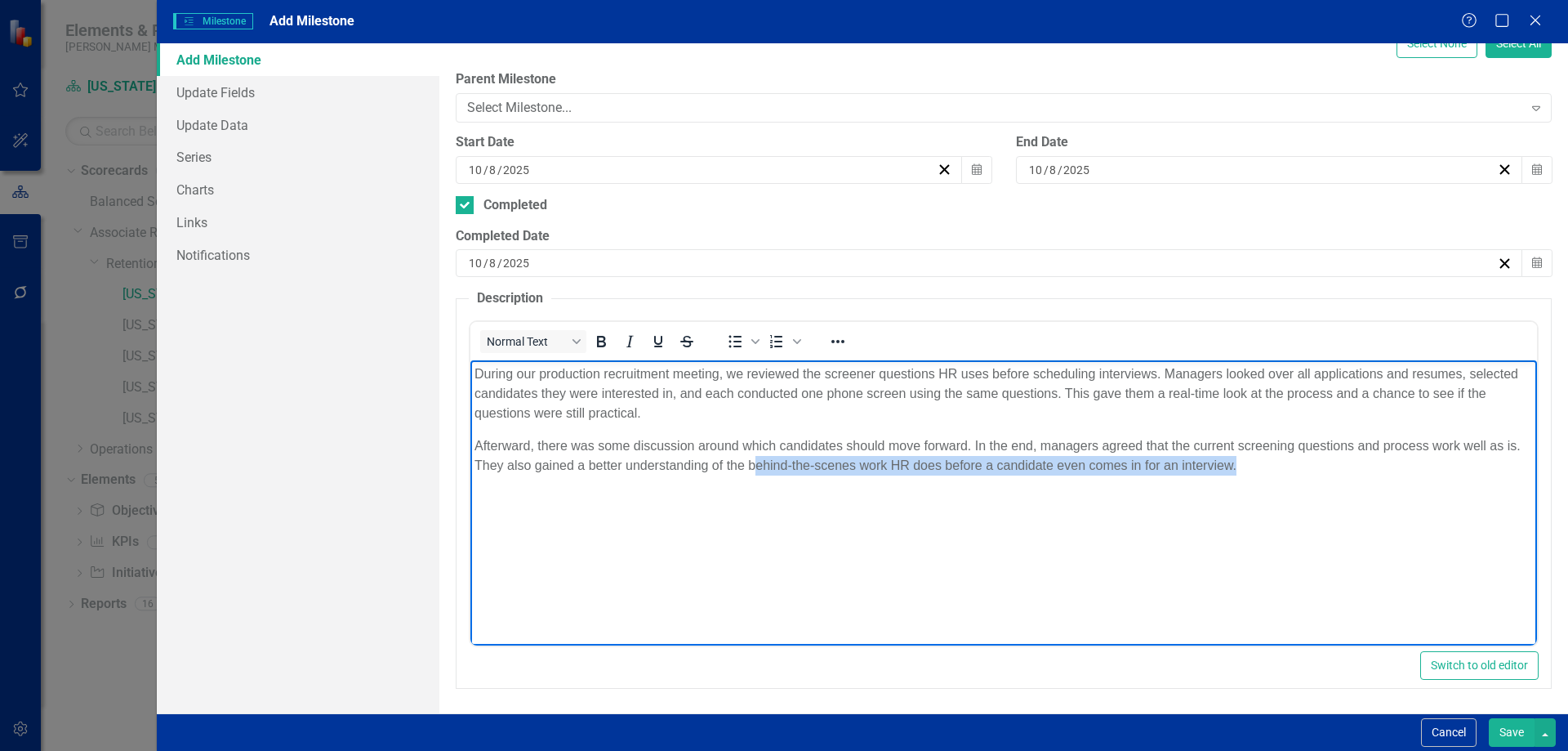
drag, startPoint x: 752, startPoint y: 458, endPoint x: 1251, endPoint y: 465, distance: 499.0
click at [1251, 465] on p "Afterward, there was some discussion around which candidates should move forwar…" at bounding box center [1003, 456] width 1059 height 40
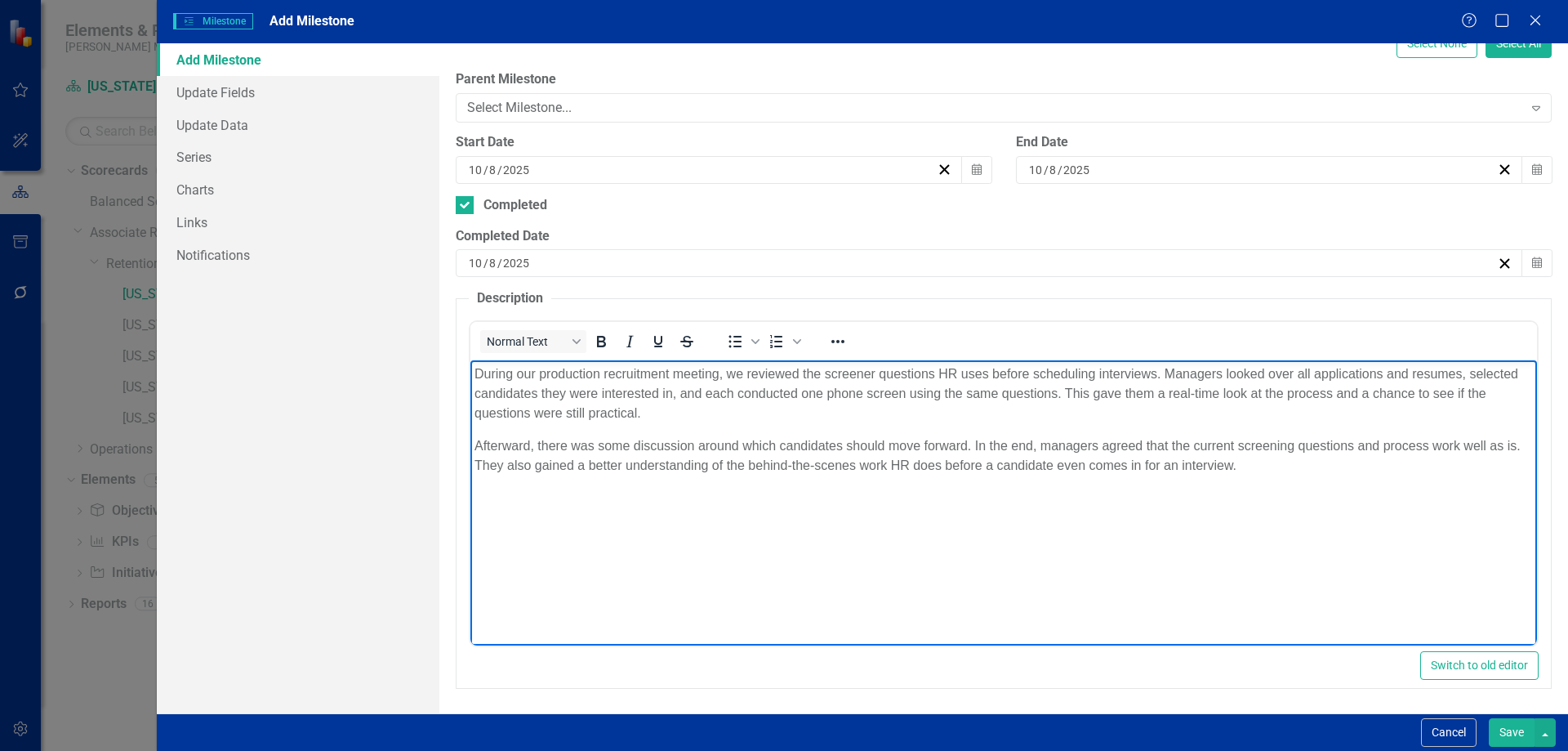
drag, startPoint x: 1518, startPoint y: 445, endPoint x: 2009, endPoint y: 808, distance: 610.6
click at [1518, 445] on p "Afterward, there was some discussion around which candidates should move forwar…" at bounding box center [1003, 456] width 1059 height 40
click at [795, 478] on p "Afterward, there was some discussion around which candidates should move forwar…" at bounding box center [1003, 466] width 1059 height 59
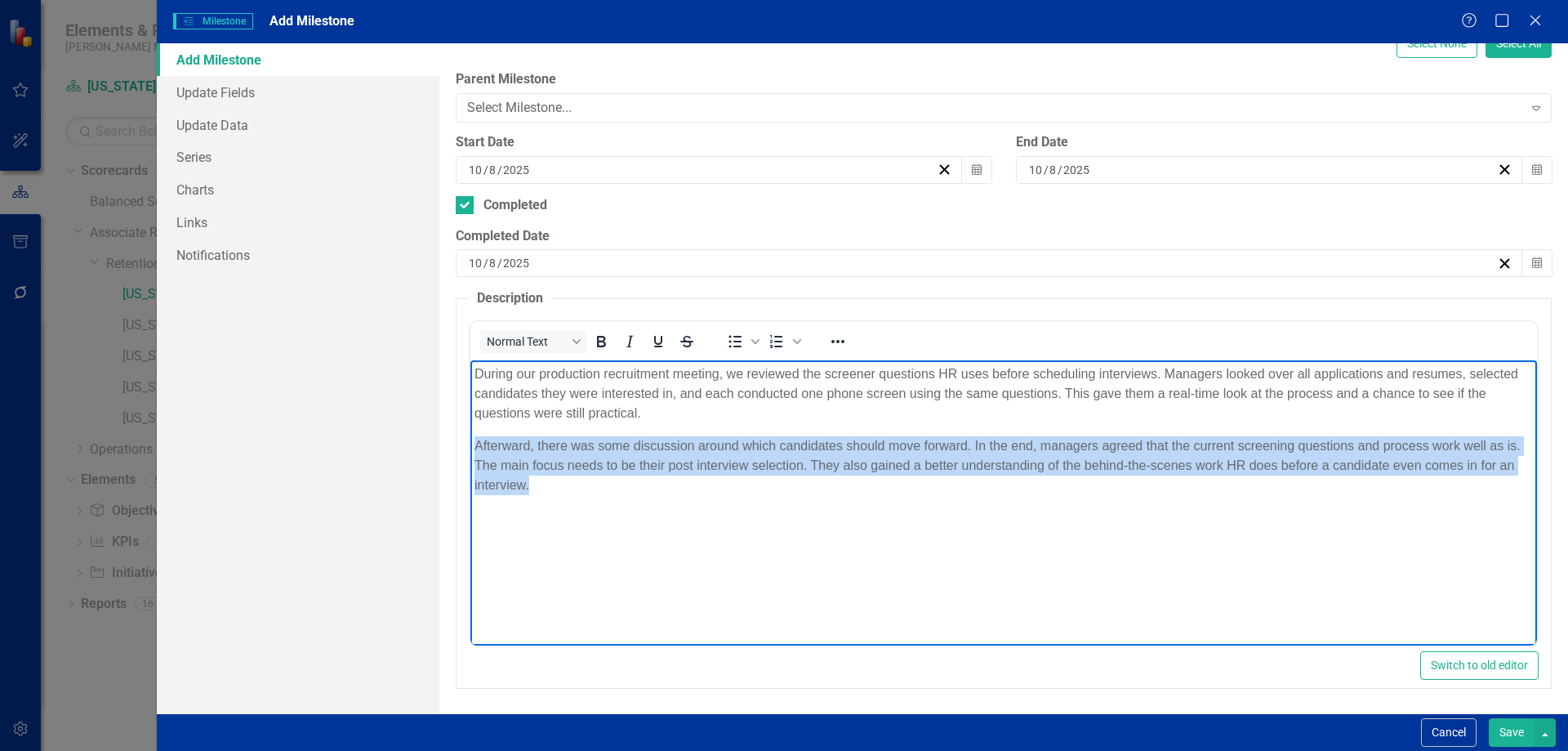
click at [795, 478] on p "Afterward, there was some discussion around which candidates should move forwar…" at bounding box center [1003, 466] width 1059 height 59
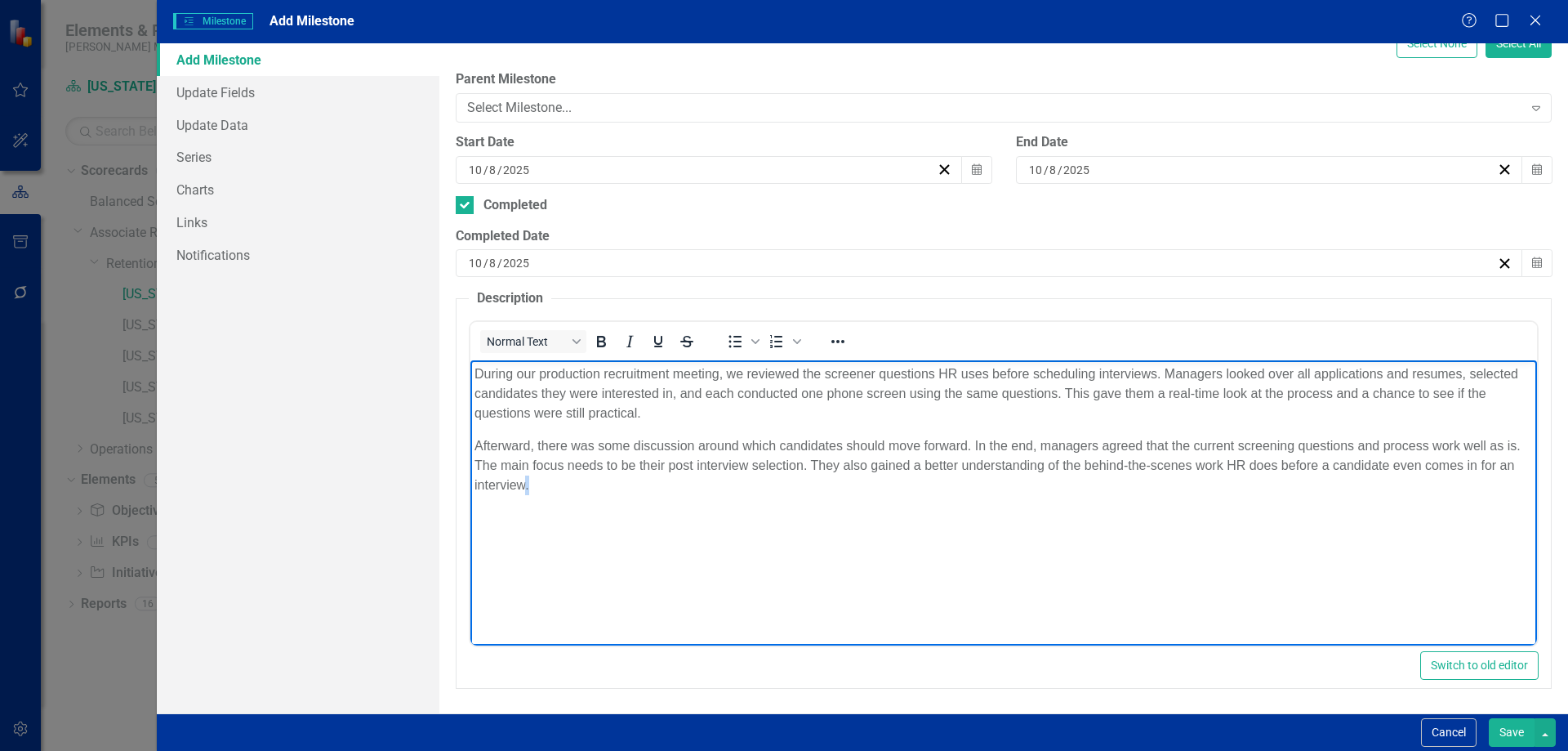
click at [795, 478] on p "Afterward, there was some discussion around which candidates should move forwar…" at bounding box center [1003, 466] width 1059 height 59
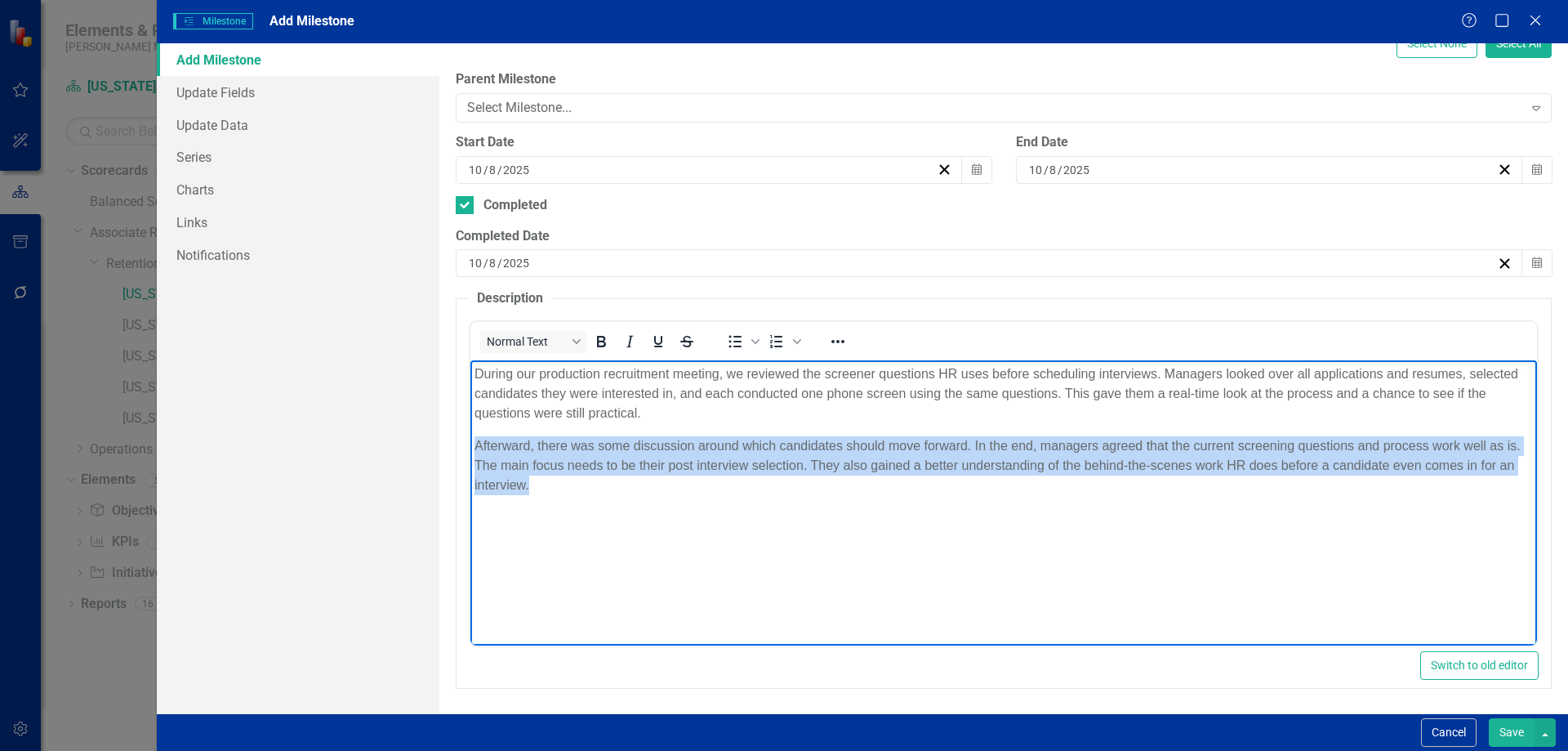
click at [795, 478] on p "Afterward, there was some discussion around which candidates should move forwar…" at bounding box center [1003, 466] width 1059 height 59
click at [795, 469] on p "Afterward, there was some discussion around which candidates should move forwar…" at bounding box center [1003, 466] width 1059 height 59
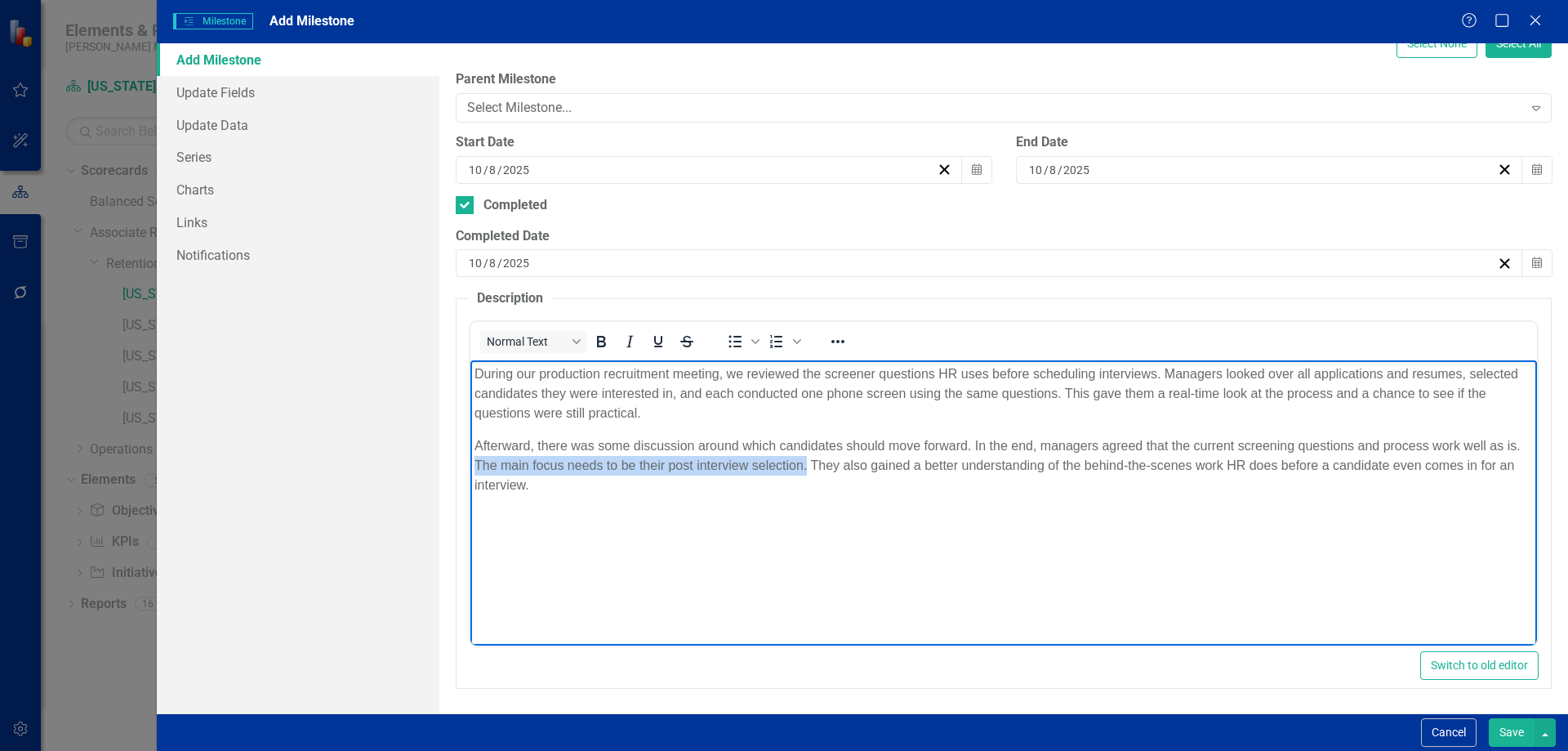
drag, startPoint x: 470, startPoint y: 462, endPoint x: 804, endPoint y: 459, distance: 334.0
click at [804, 459] on body "During our production recruitment meeting, we reviewed the screener questions H…" at bounding box center [1002, 482] width 1066 height 245
copy p "The main focus needs to be their post interview selection."
click at [967, 447] on p "Afterward, there was some discussion around which candidates should move forwar…" at bounding box center [1003, 466] width 1059 height 59
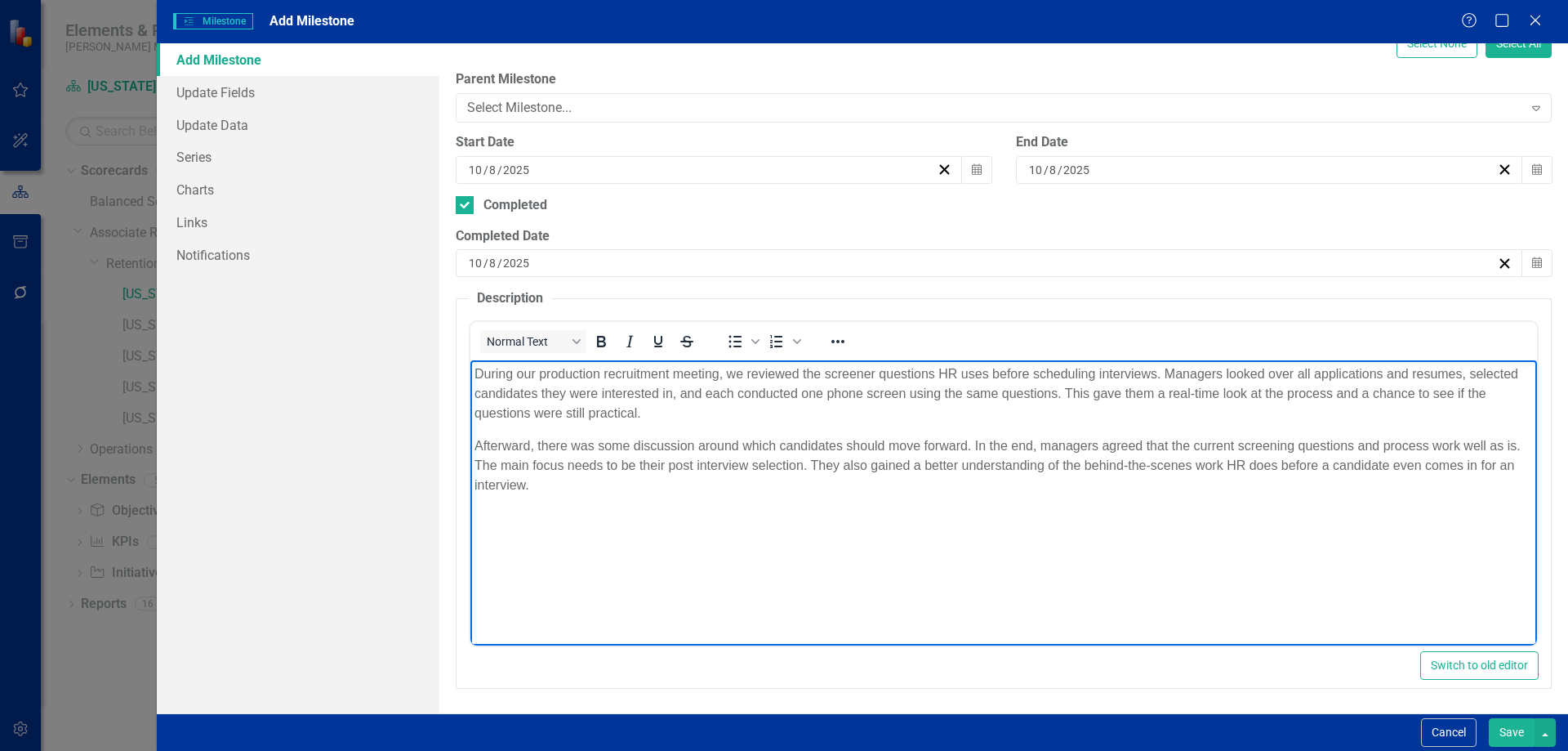
click at [1035, 451] on p "Afterward, there was some discussion around which candidates should move forwar…" at bounding box center [1003, 466] width 1059 height 59
click at [1036, 448] on p "Afterward, there was some discussion around which candidates should move forwar…" at bounding box center [1003, 466] width 1059 height 59
click at [1516, 448] on p "Afterward, there was some discussion around which candidates should move forwar…" at bounding box center [1003, 466] width 1059 height 59
click at [681, 469] on p "Afterward, there was some discussion around which candidates should move forwar…" at bounding box center [1003, 466] width 1059 height 59
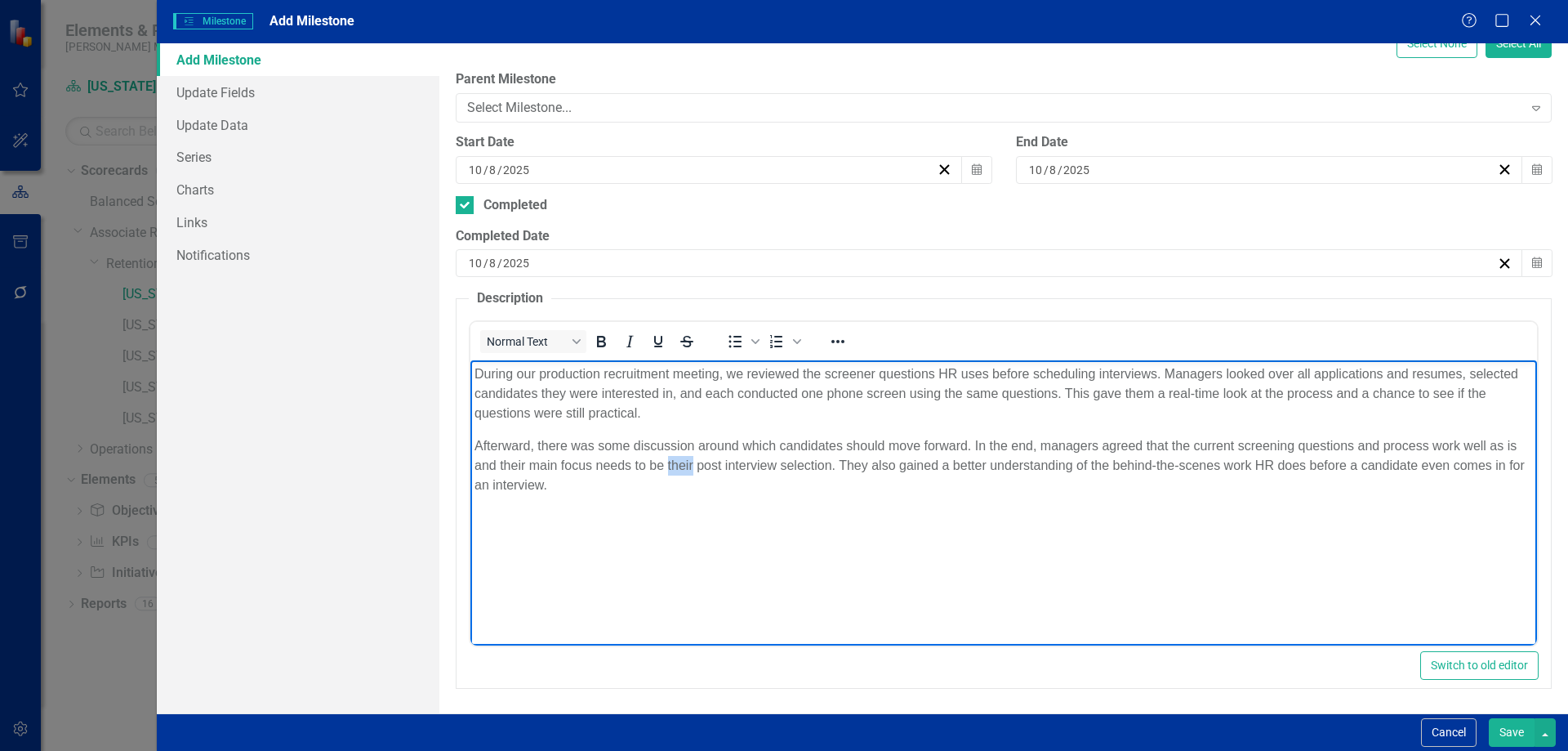
click at [681, 469] on p "Afterward, there was some discussion around which candidates should move forwar…" at bounding box center [1003, 466] width 1059 height 59
click at [745, 477] on p "Afterward, there was some discussion around which candidates should move forwar…" at bounding box center [1003, 466] width 1059 height 59
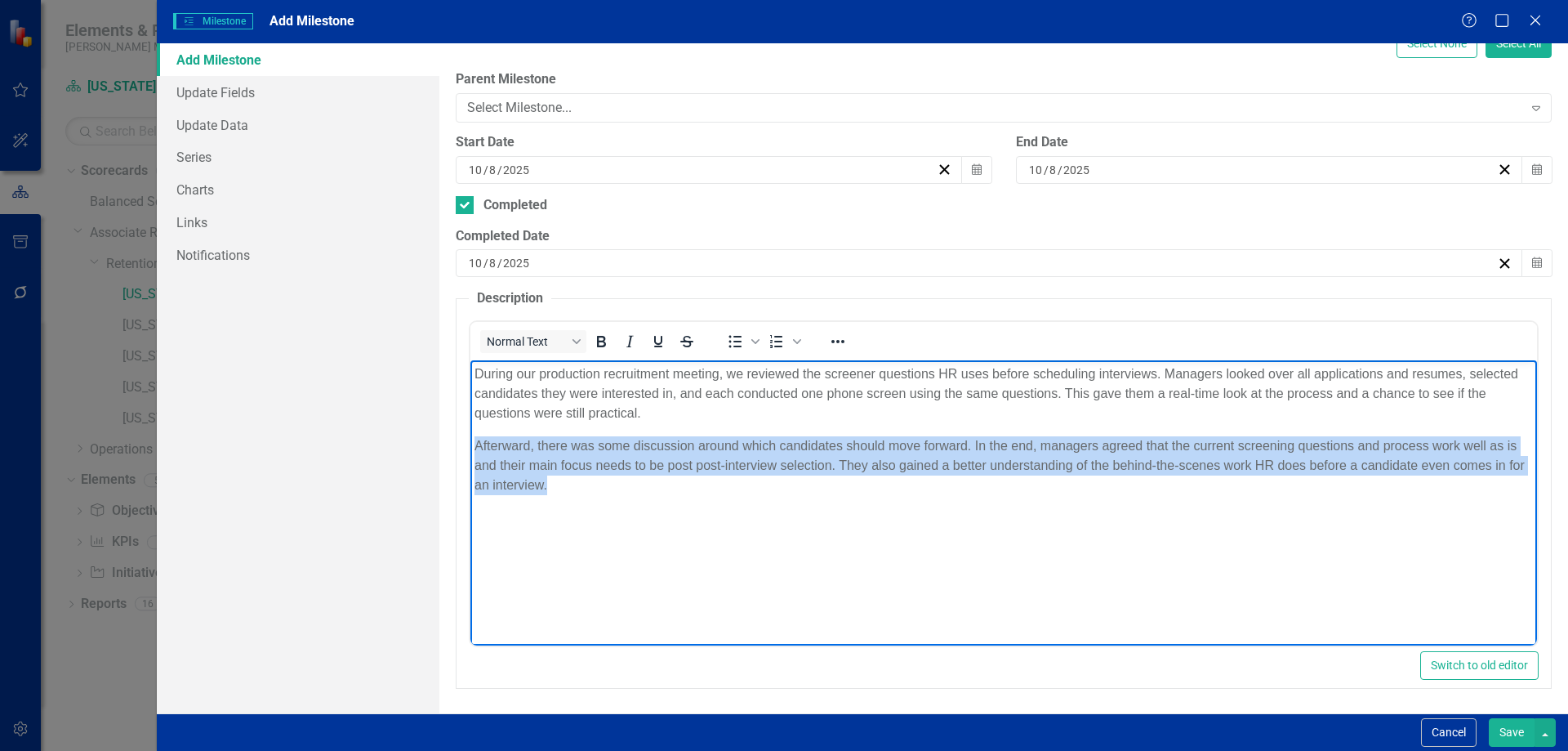
click at [745, 477] on p "Afterward, there was some discussion around which candidates should move forwar…" at bounding box center [1003, 466] width 1059 height 59
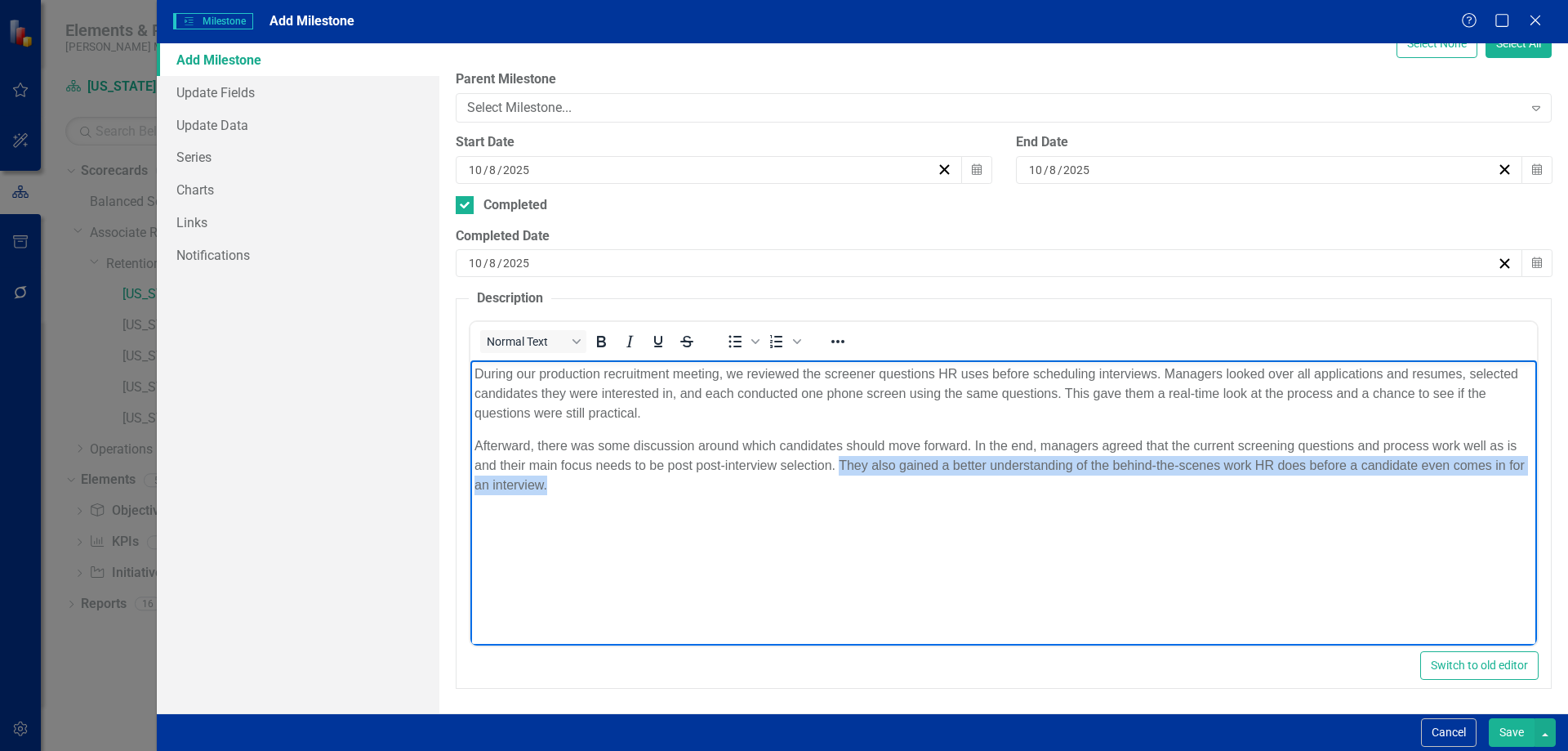
drag, startPoint x: 759, startPoint y: 487, endPoint x: 839, endPoint y: 471, distance: 81.6
click at [839, 471] on p "Afterward, there was some discussion around which candidates should move forwar…" at bounding box center [1003, 466] width 1059 height 59
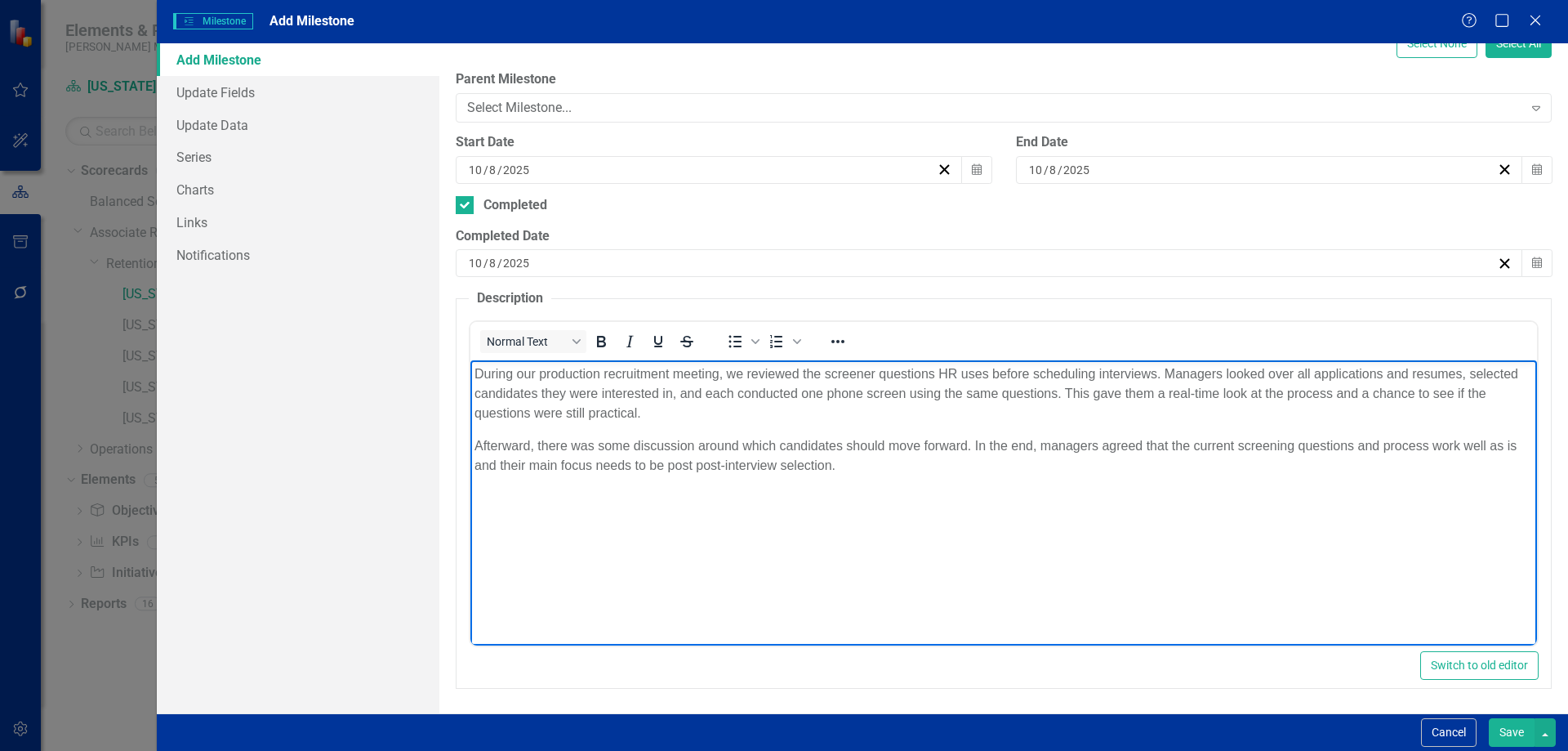
click at [675, 462] on p "Afterward, there was some discussion around which candidates should move forwar…" at bounding box center [1003, 456] width 1059 height 40
click at [855, 464] on p "Afterward, there was some discussion around which candidates should move forwar…" at bounding box center [1003, 456] width 1059 height 40
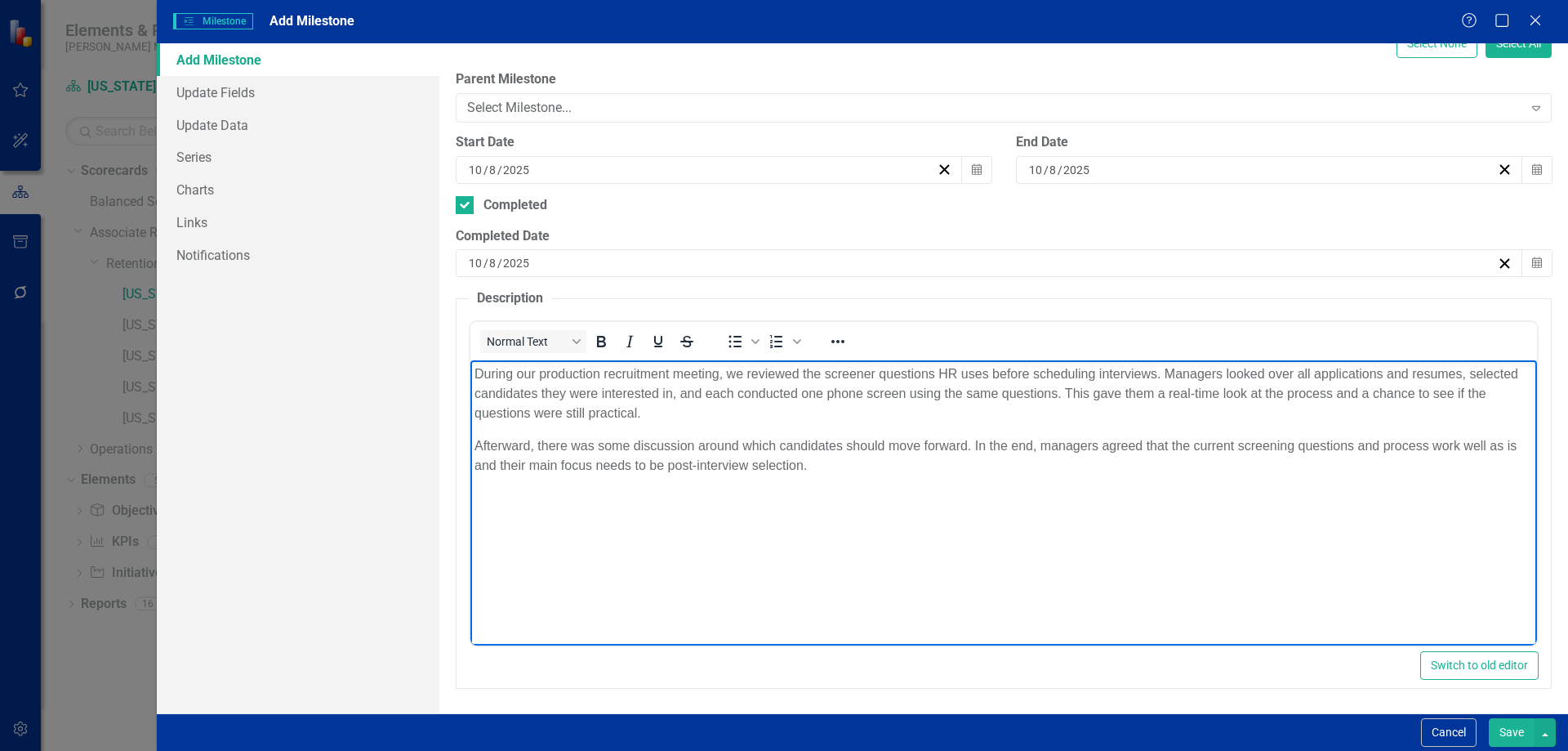
click at [855, 464] on p "Afterward, there was some discussion around which candidates should move forwar…" at bounding box center [1003, 456] width 1059 height 40
click at [840, 473] on p "Afterward, there was some discussion around which candidates should move forwar…" at bounding box center [1003, 456] width 1059 height 40
click at [1510, 728] on button "Save" at bounding box center [1512, 732] width 46 height 29
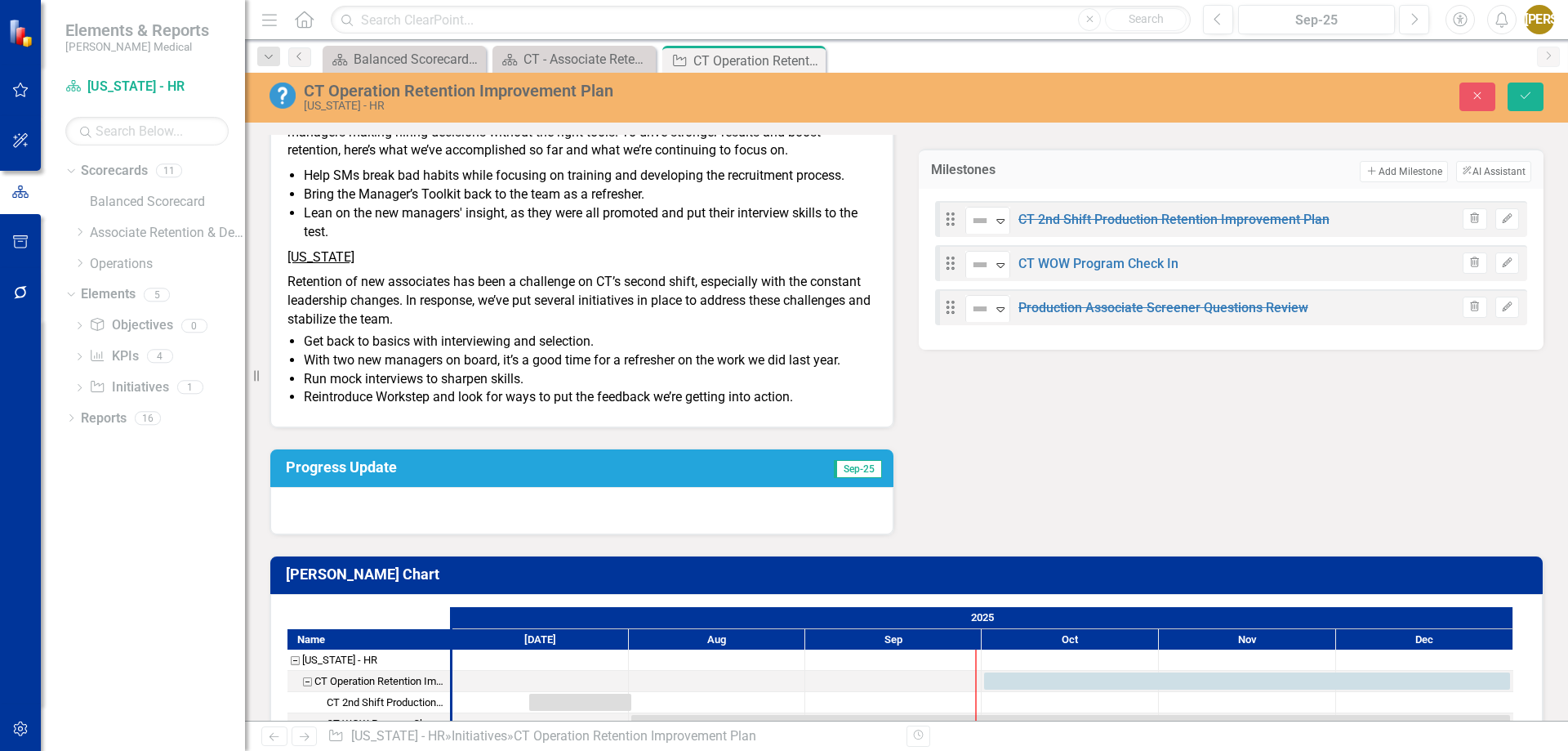
scroll to position [0, 0]
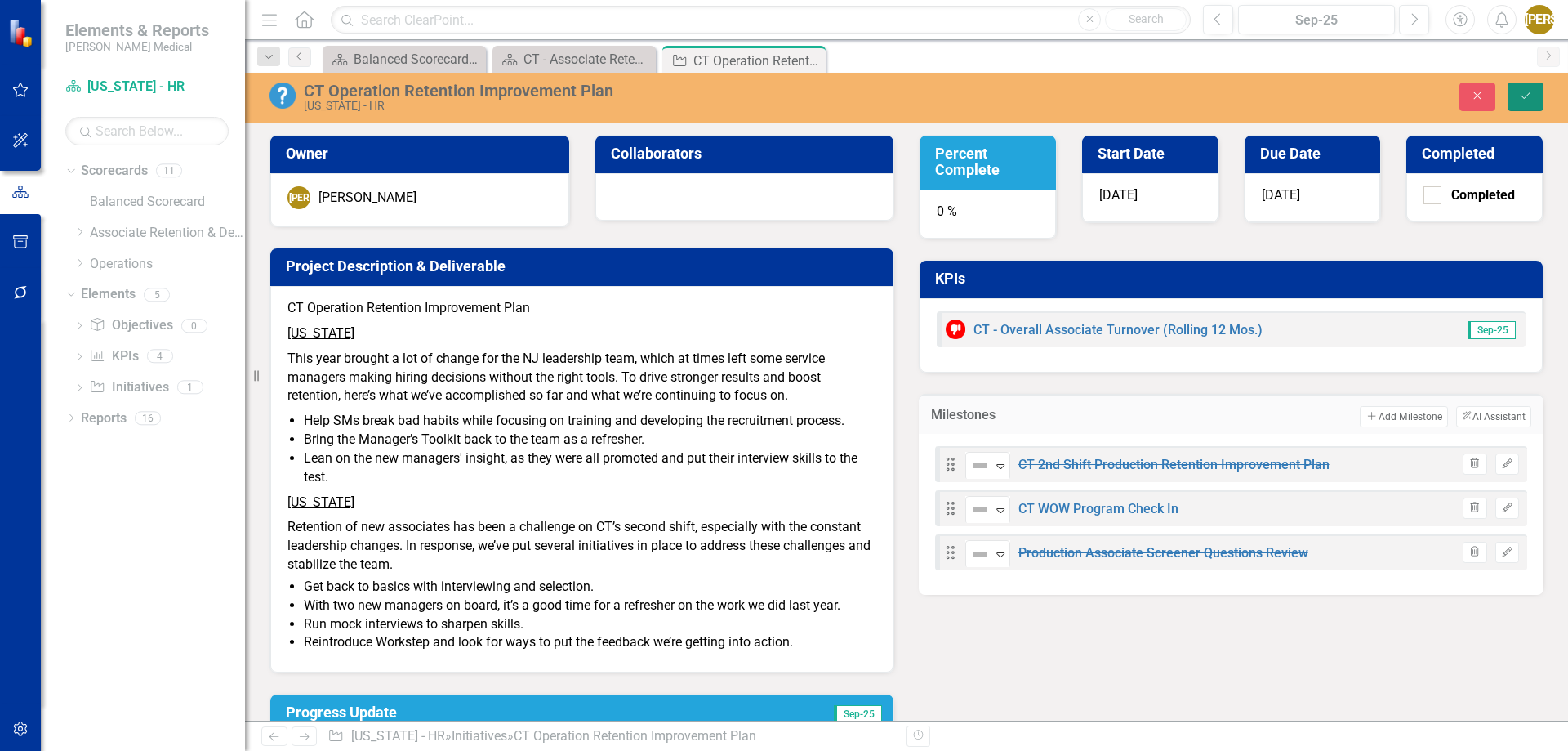
click at [1525, 88] on button "Save" at bounding box center [1526, 97] width 36 height 29
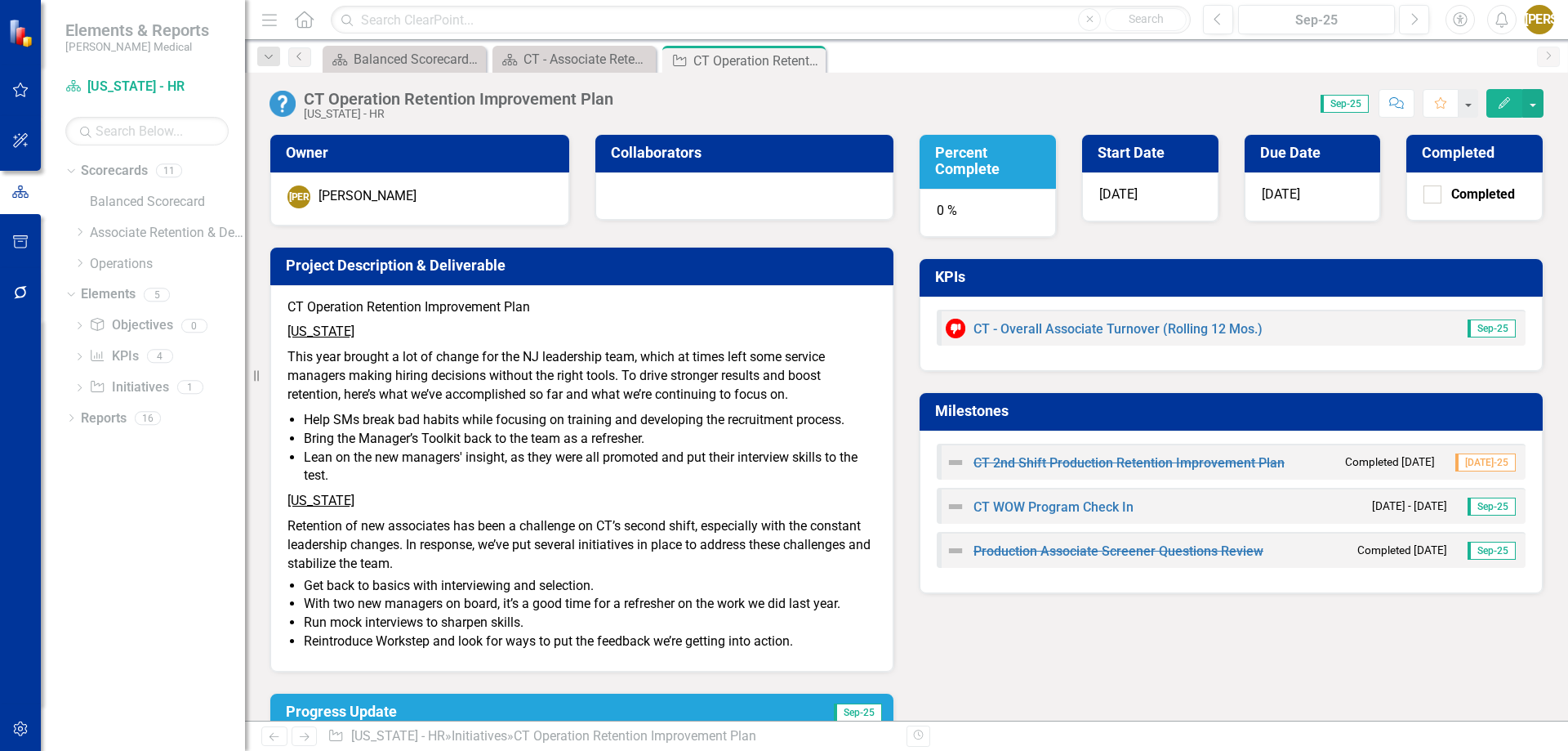
drag, startPoint x: 926, startPoint y: 420, endPoint x: 1529, endPoint y: 665, distance: 650.9
click at [1529, 665] on div "Owner [PERSON_NAME] Jasminique [PERSON_NAME] Collaborators Project Description …" at bounding box center [907, 446] width 1299 height 666
click at [1479, 648] on div "Owner [PERSON_NAME] Jasminique [PERSON_NAME] Collaborators Project Description …" at bounding box center [907, 446] width 1299 height 666
click at [1416, 556] on small "Completed [DATE]" at bounding box center [1402, 549] width 90 height 16
click at [1218, 418] on h3 "Milestones" at bounding box center [1234, 411] width 598 height 17
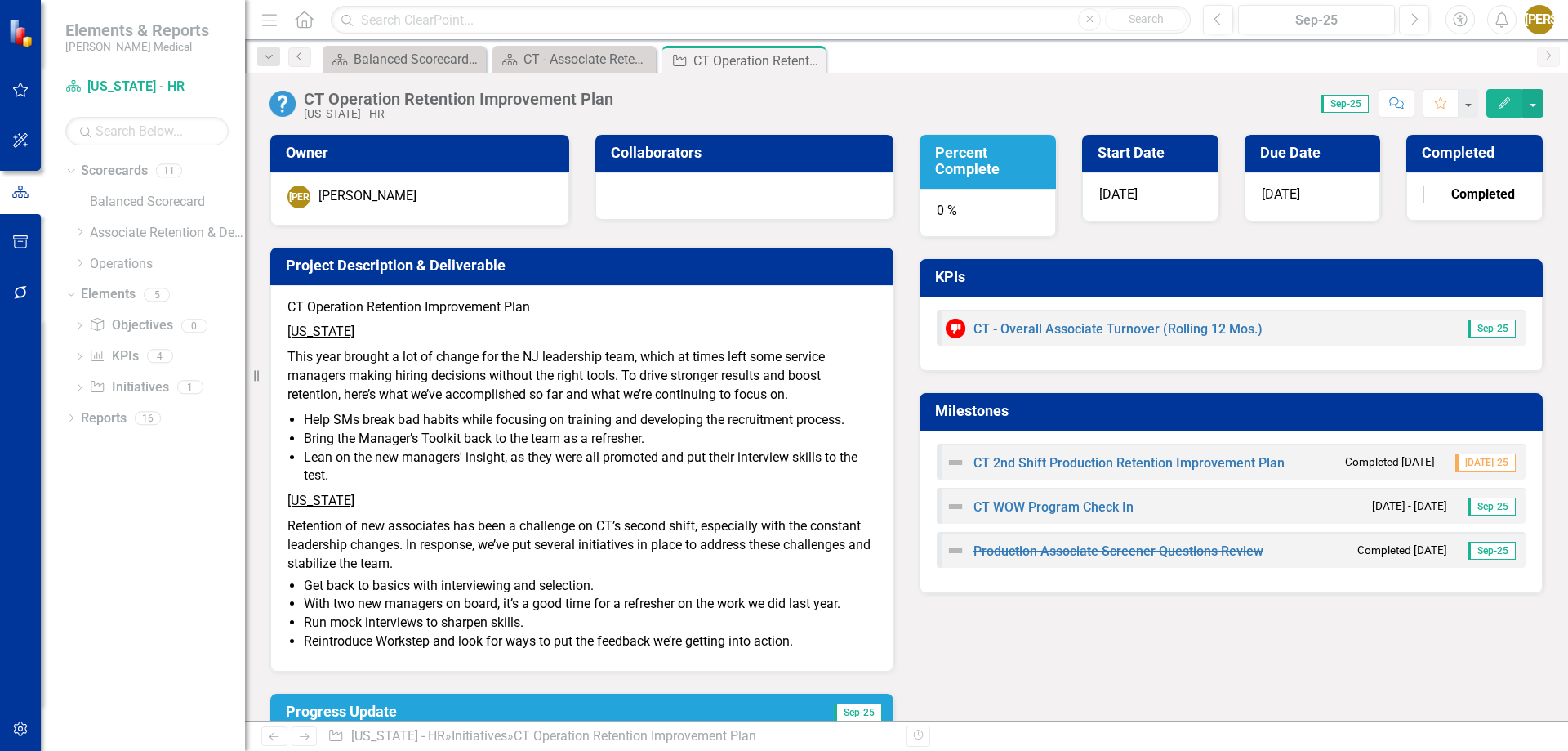
click at [1218, 418] on h3 "Milestones" at bounding box center [1234, 411] width 598 height 17
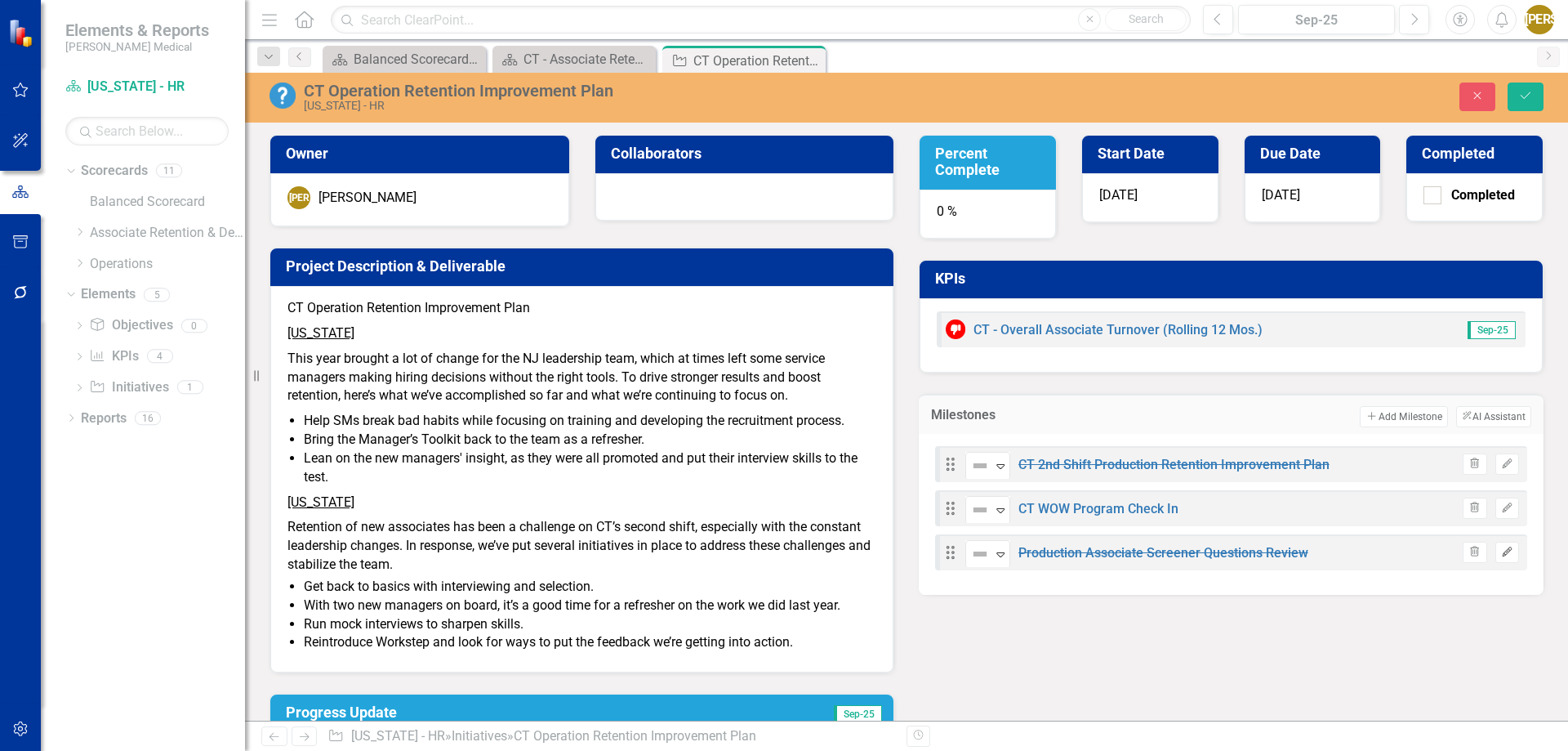
click at [1502, 555] on icon "Edit" at bounding box center [1507, 552] width 12 height 10
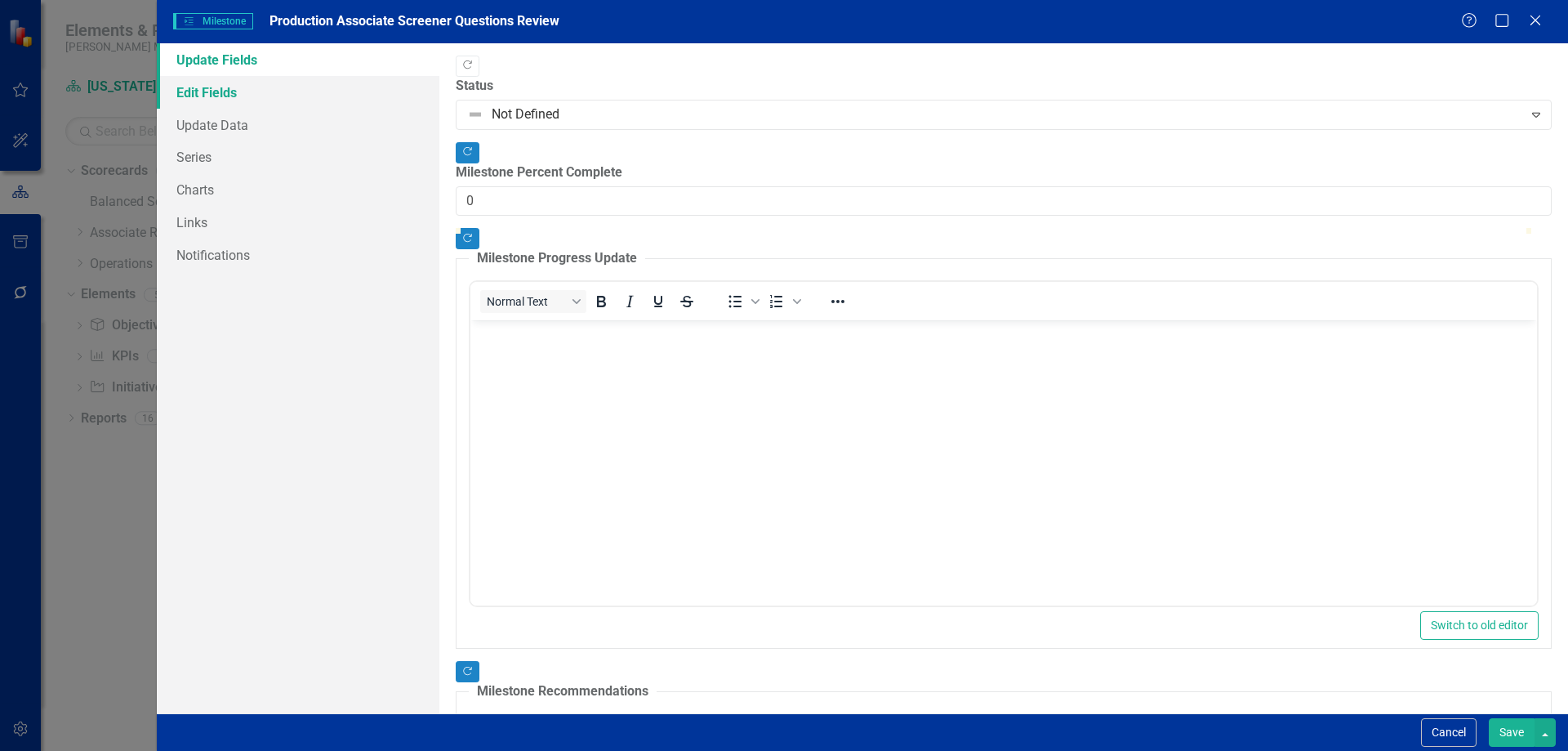
click at [207, 90] on link "Edit Fields" at bounding box center [297, 93] width 282 height 33
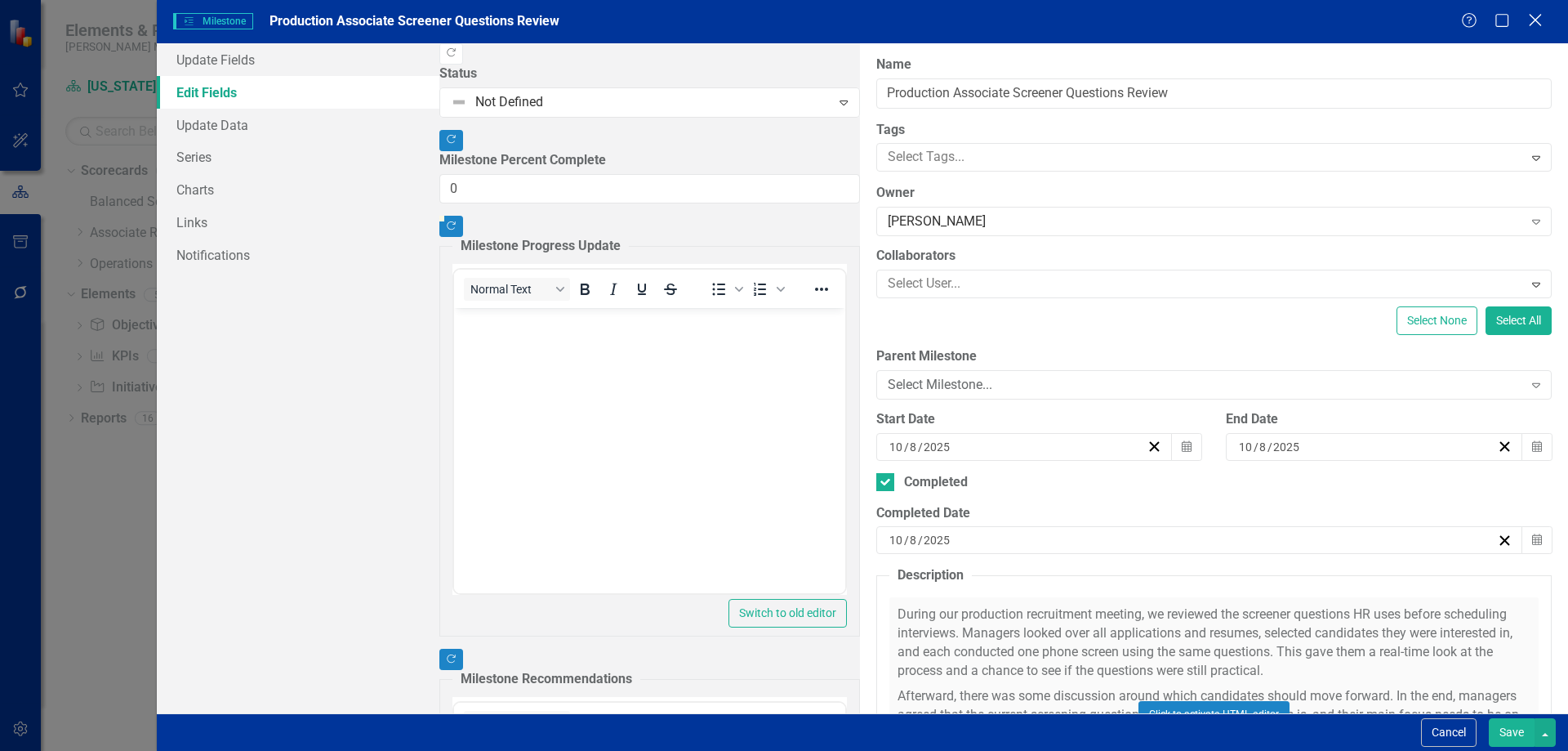
click at [1532, 20] on icon "Close" at bounding box center [1535, 19] width 20 height 16
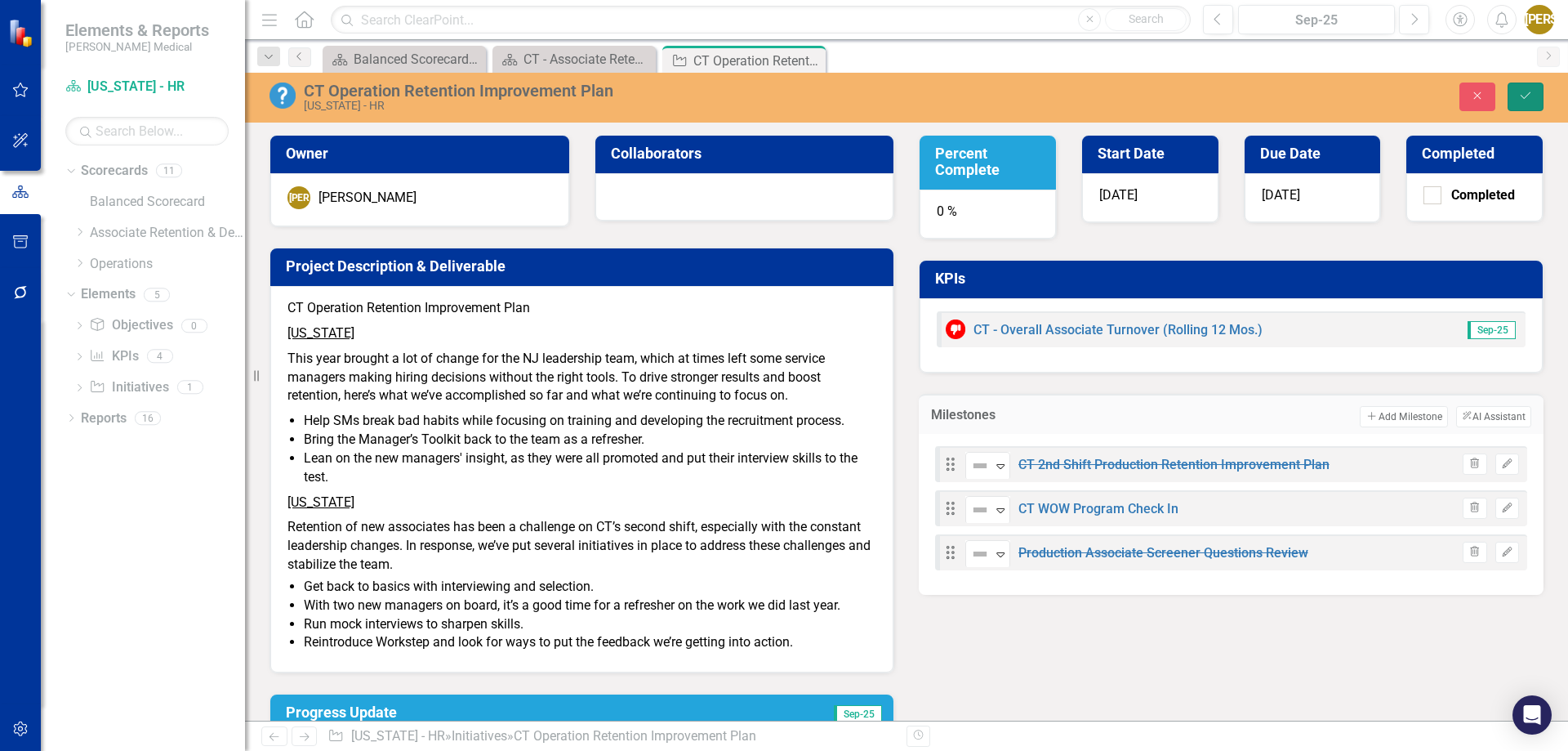
click at [1524, 91] on icon "Save" at bounding box center [1526, 96] width 15 height 11
